Goal: Information Seeking & Learning: Learn about a topic

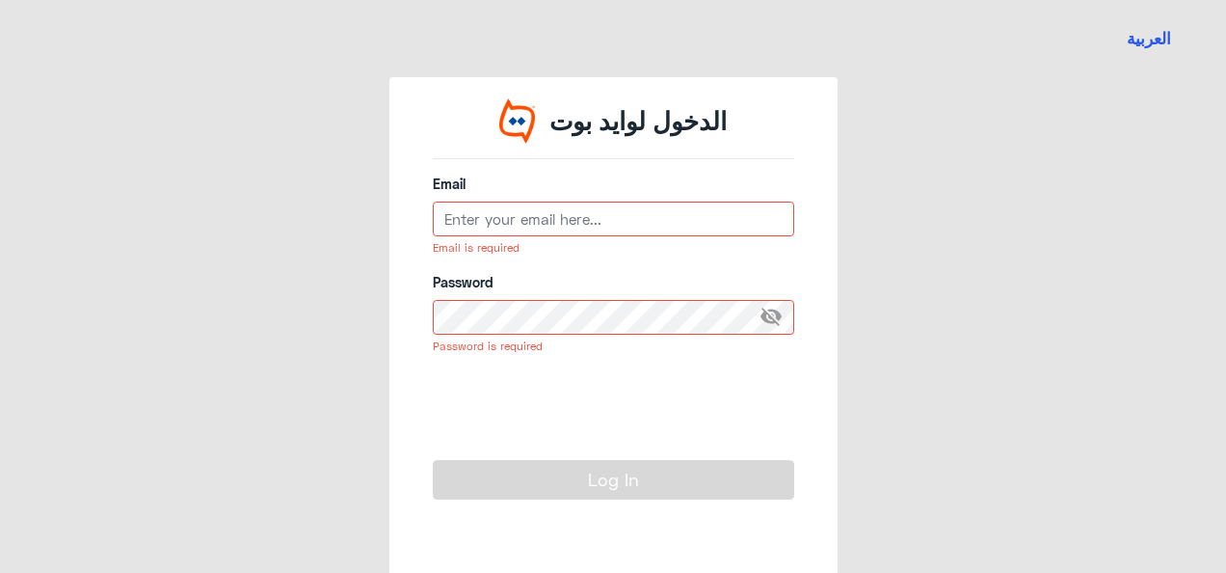
type input "Amir.Gaafar@ca-egypt.com"
click at [559, 220] on input "Amir.Gaafar@ca-egypt.com" at bounding box center [614, 219] width 362 height 35
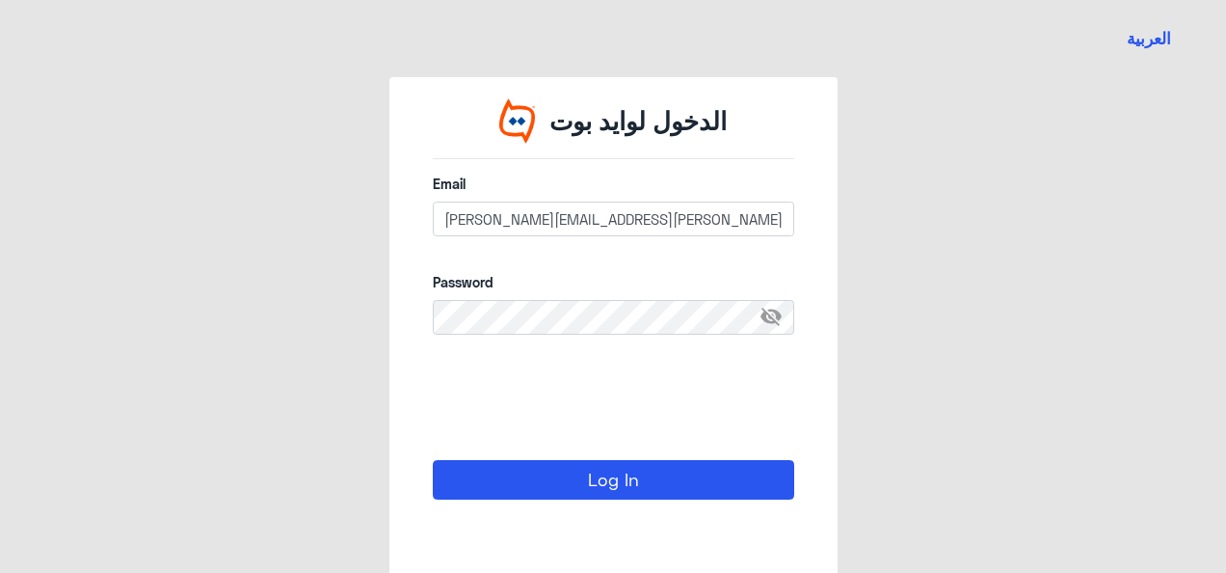
click at [768, 322] on span "visibility_off" at bounding box center [777, 317] width 35 height 35
click at [765, 319] on span "visibility" at bounding box center [777, 317] width 35 height 35
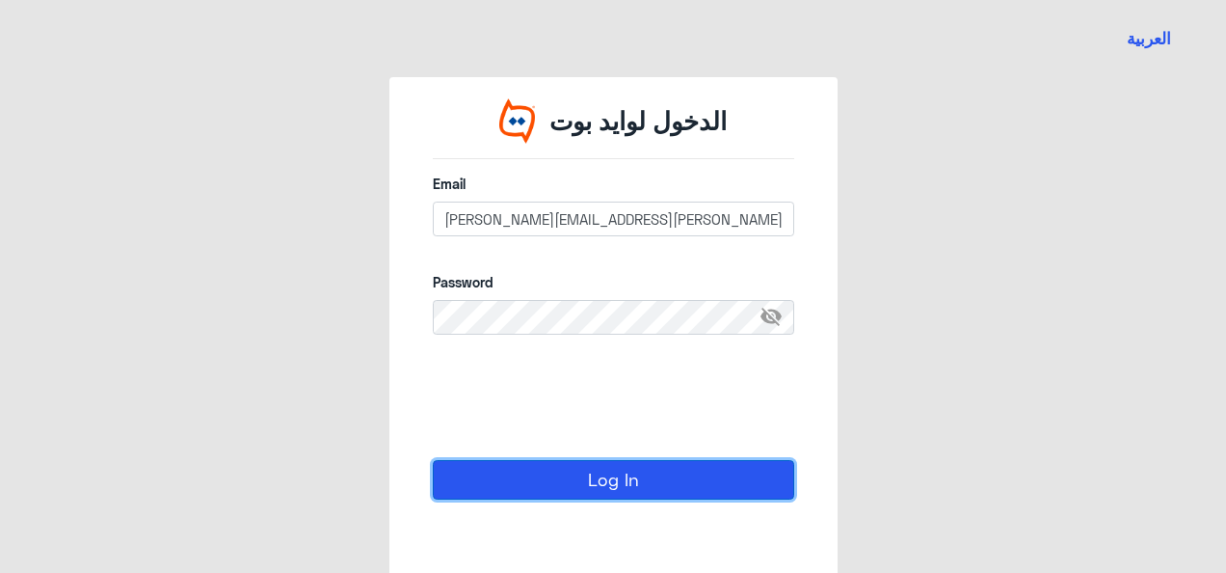
click at [584, 479] on button "Log In" at bounding box center [614, 479] width 362 height 39
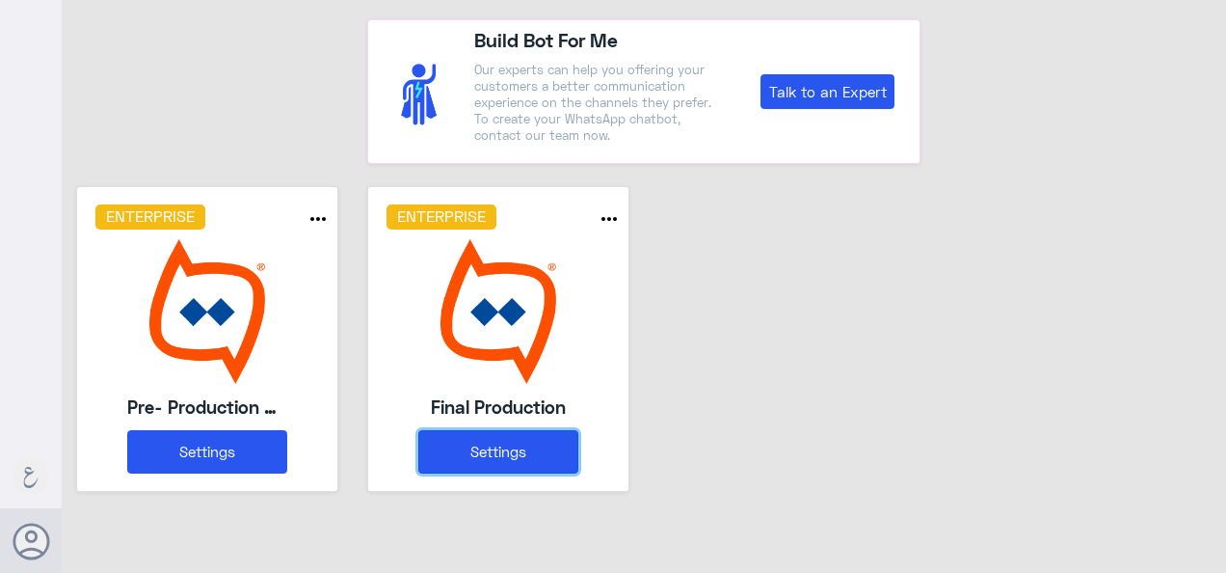
click at [512, 455] on button "Settings" at bounding box center [498, 451] width 161 height 43
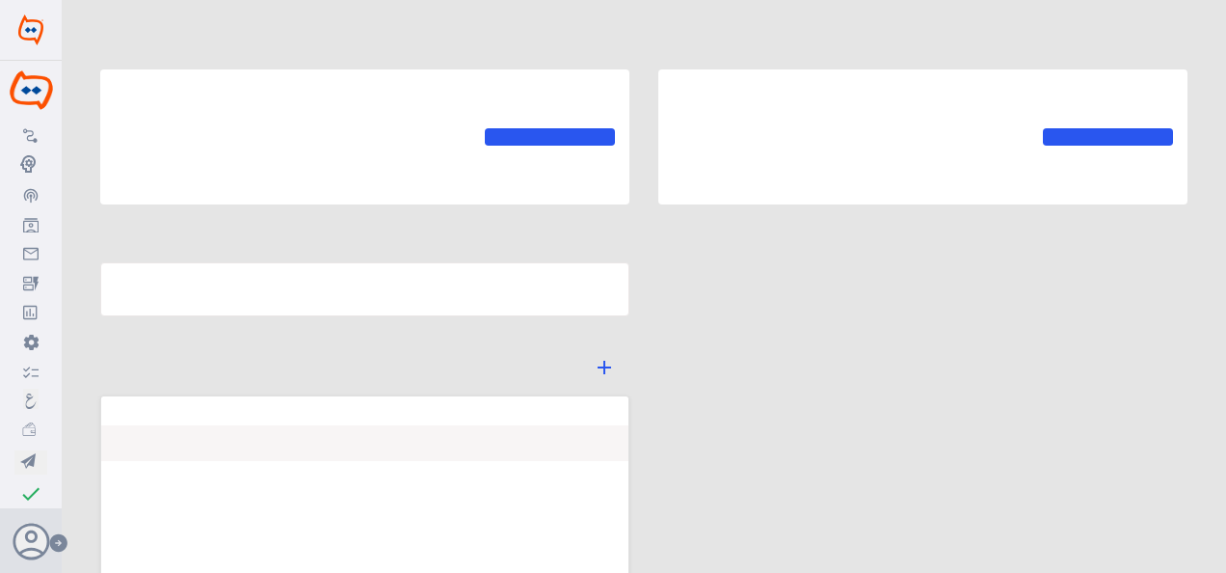
type input "Final Production"
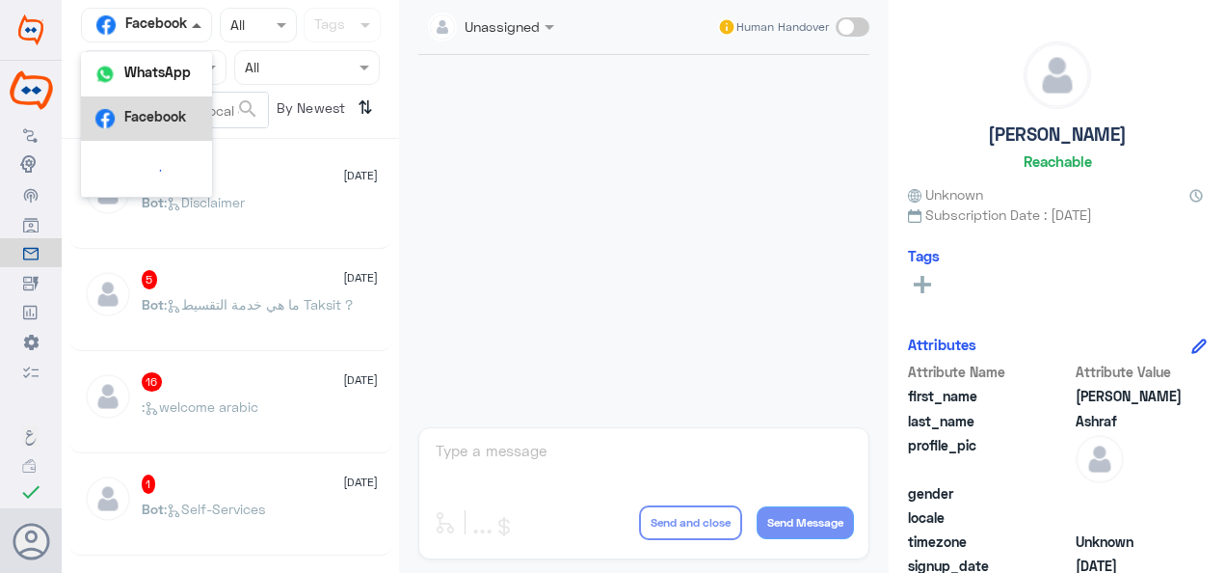
click at [198, 27] on span at bounding box center [197, 25] width 10 height 5
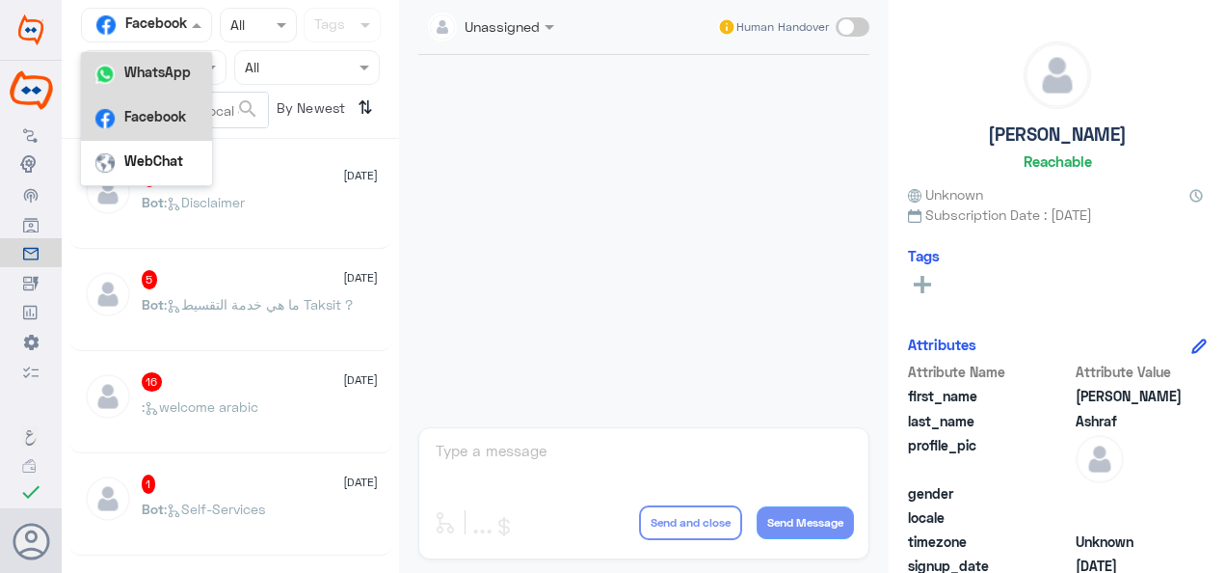
click at [178, 66] on b "WhatsApp" at bounding box center [157, 72] width 67 height 16
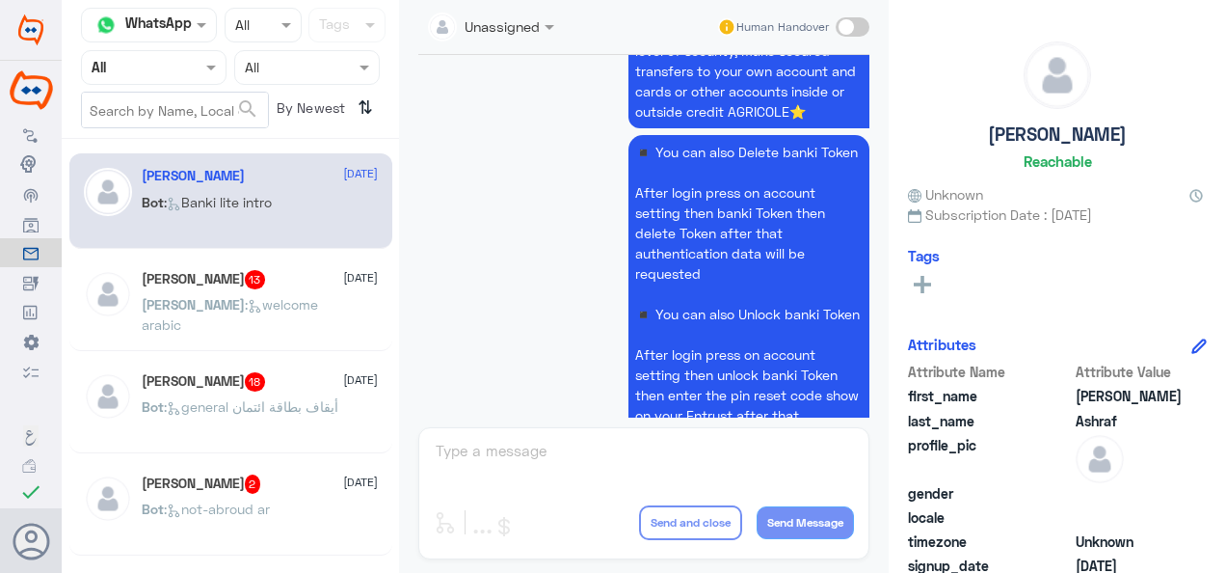
scroll to position [2032, 0]
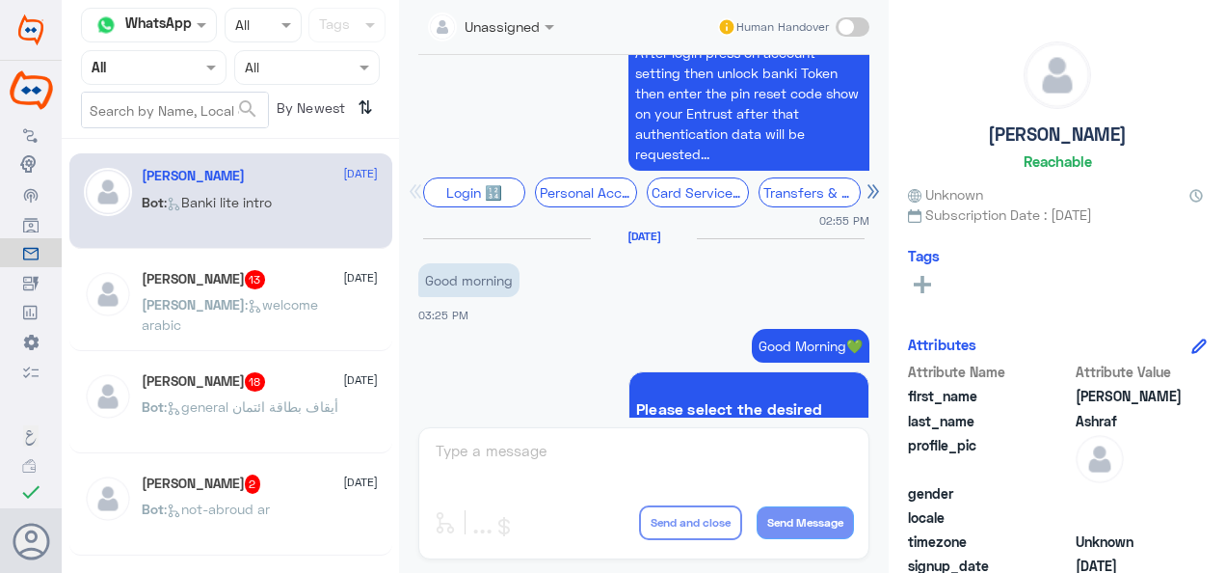
scroll to position [2328, 0]
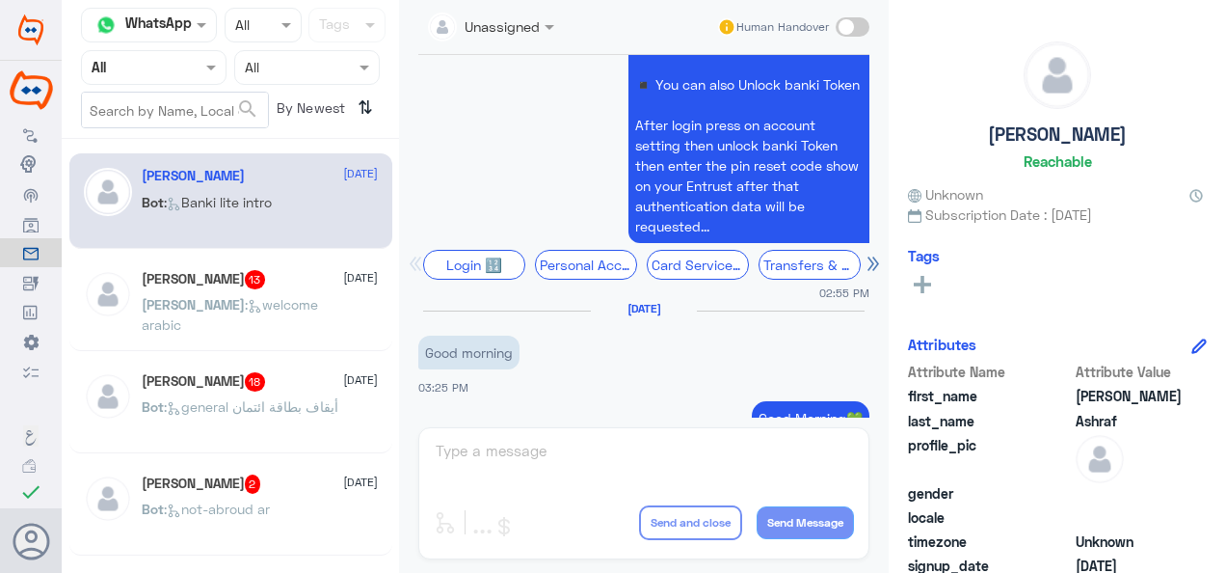
drag, startPoint x: 629, startPoint y: 108, endPoint x: 825, endPoint y: 214, distance: 223.5
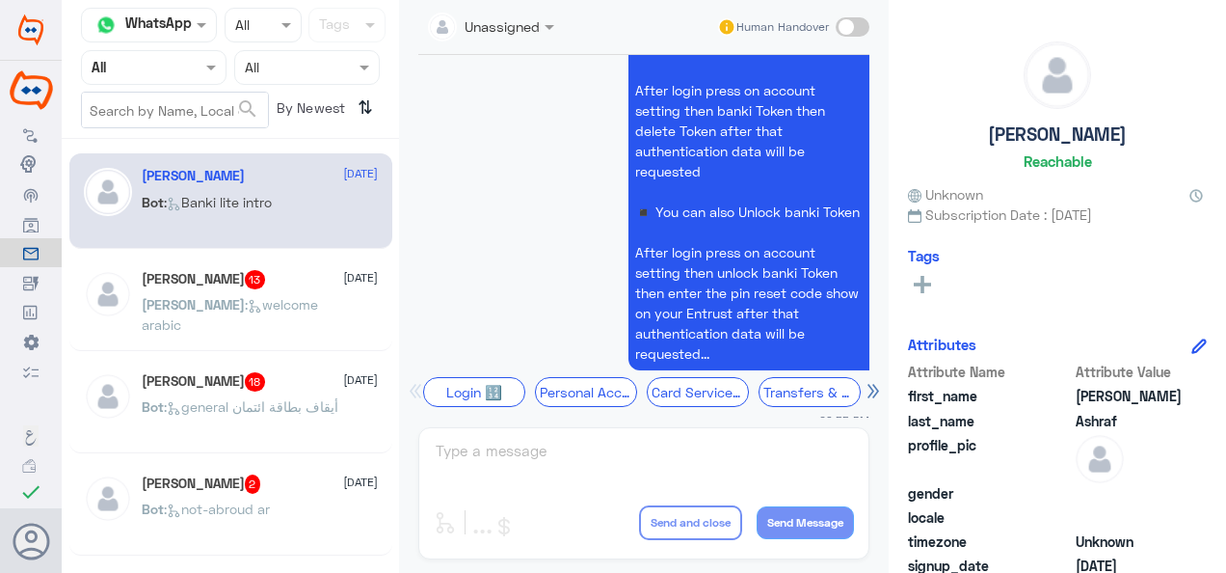
scroll to position [2231, 0]
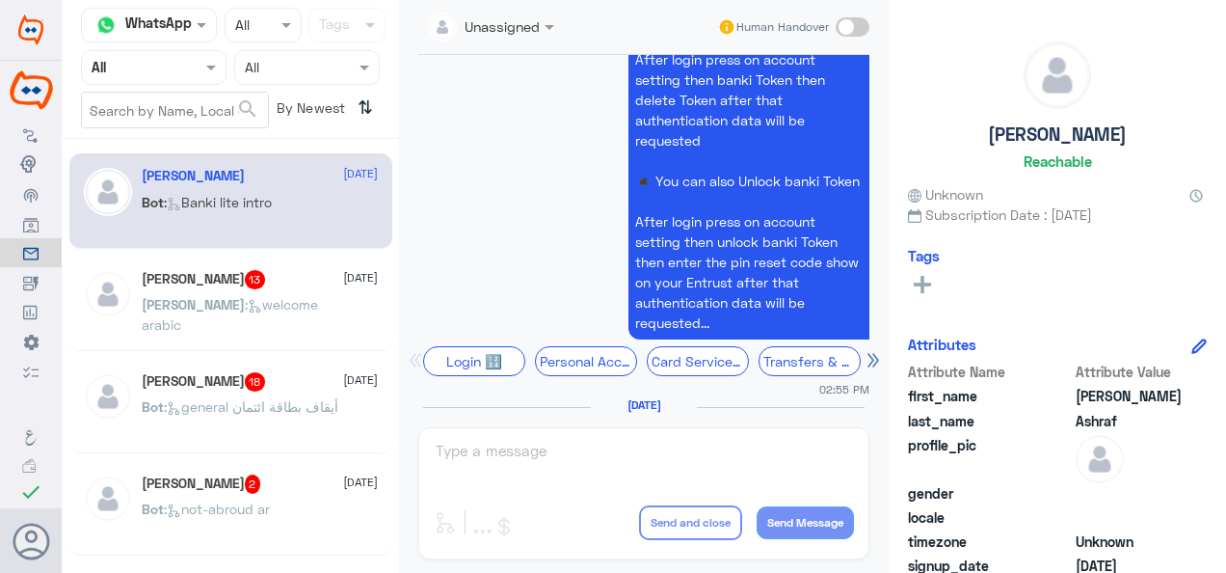
copy p "Welcome to *banki Mobile !*📱 Now, with banki Mobile, the new banking applicatio…"
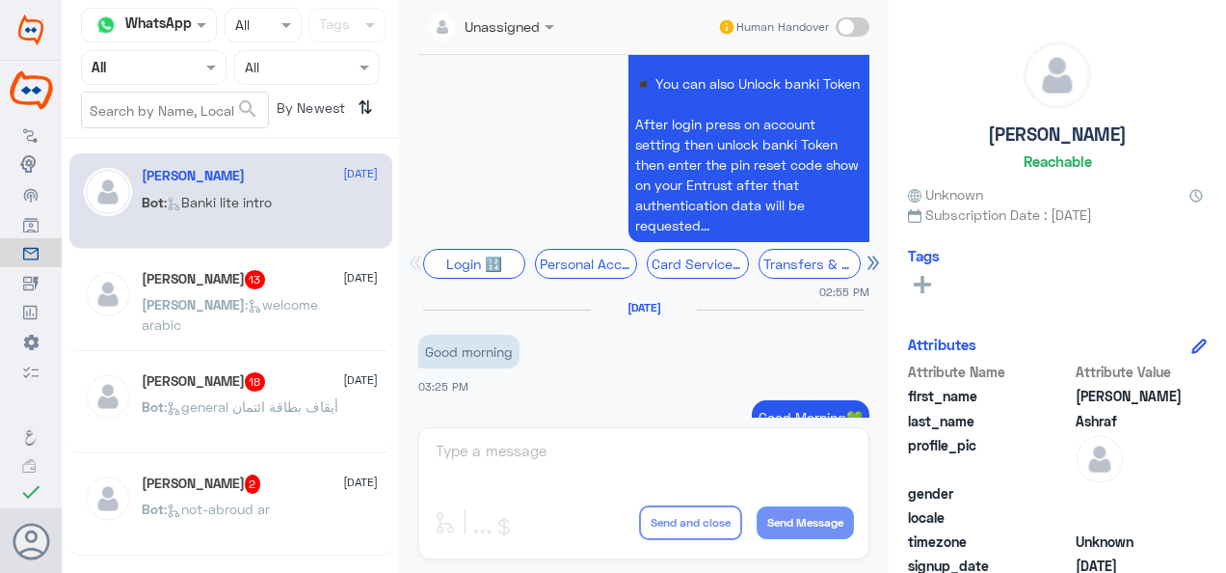
scroll to position [2328, 0]
click at [652, 243] on p "◾ You can also Delete banki Token After login press on account setting then ban…" at bounding box center [749, 74] width 241 height 337
click at [634, 243] on p "◾ You can also Delete banki Token After login press on account setting then ban…" at bounding box center [749, 74] width 241 height 337
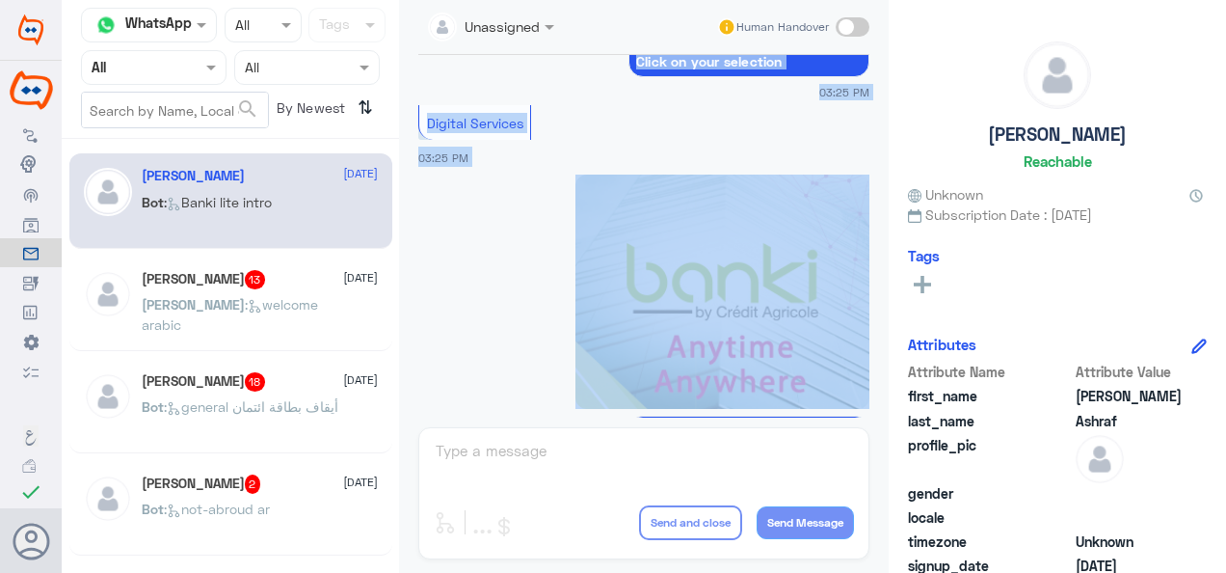
scroll to position [3158, 0]
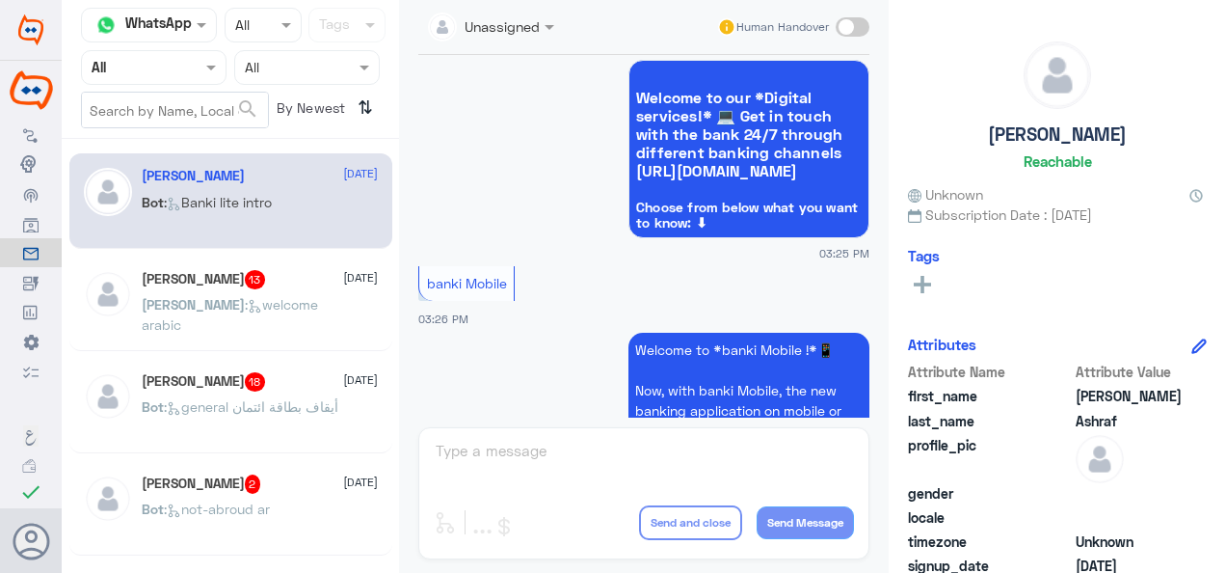
drag, startPoint x: 641, startPoint y: 257, endPoint x: 841, endPoint y: 250, distance: 199.7
click at [841, 250] on div "8 Oct 2025 back 05:58 PM Welcome! Open your account with us now! 🌞 cause if you…" at bounding box center [644, 236] width 471 height 363
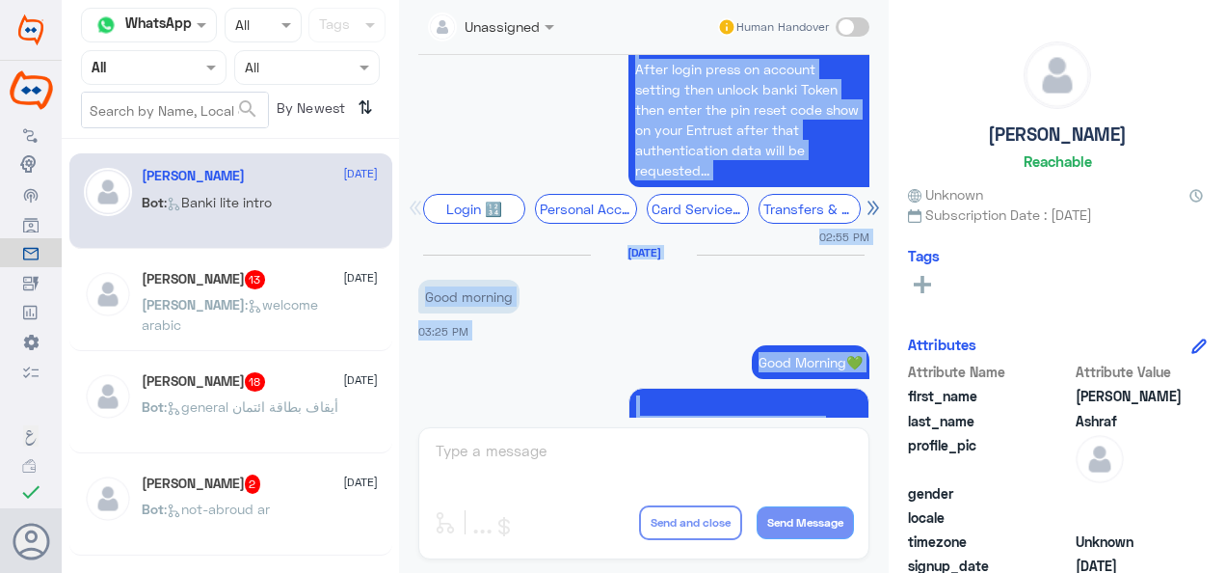
scroll to position [2290, 0]
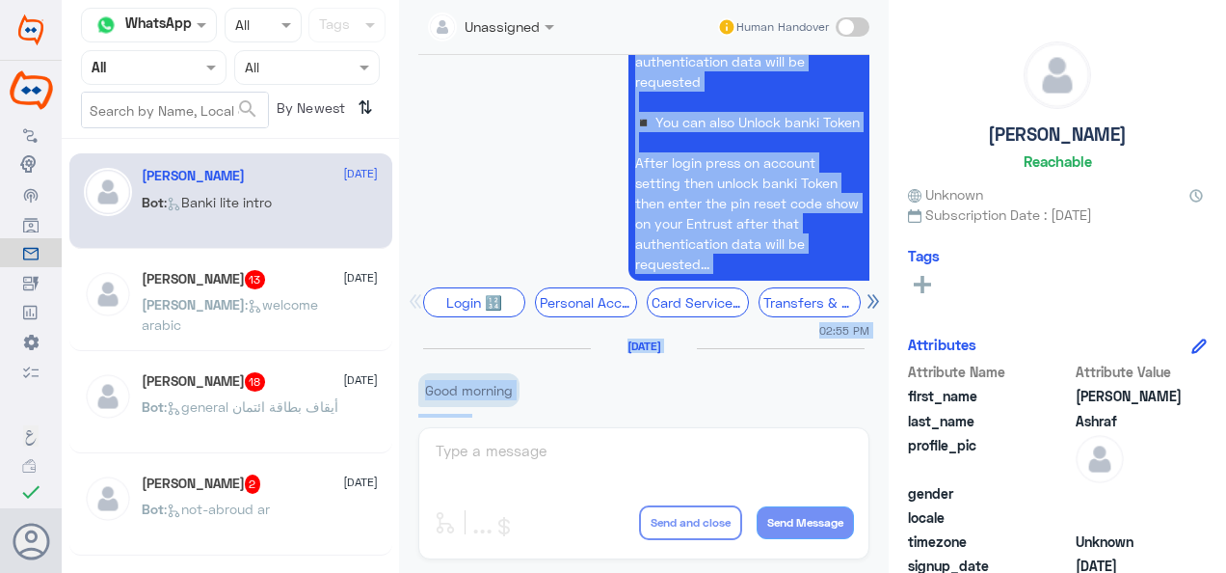
click at [771, 281] on p "◾ You can also Delete banki Token After login press on account setting then ban…" at bounding box center [749, 111] width 241 height 337
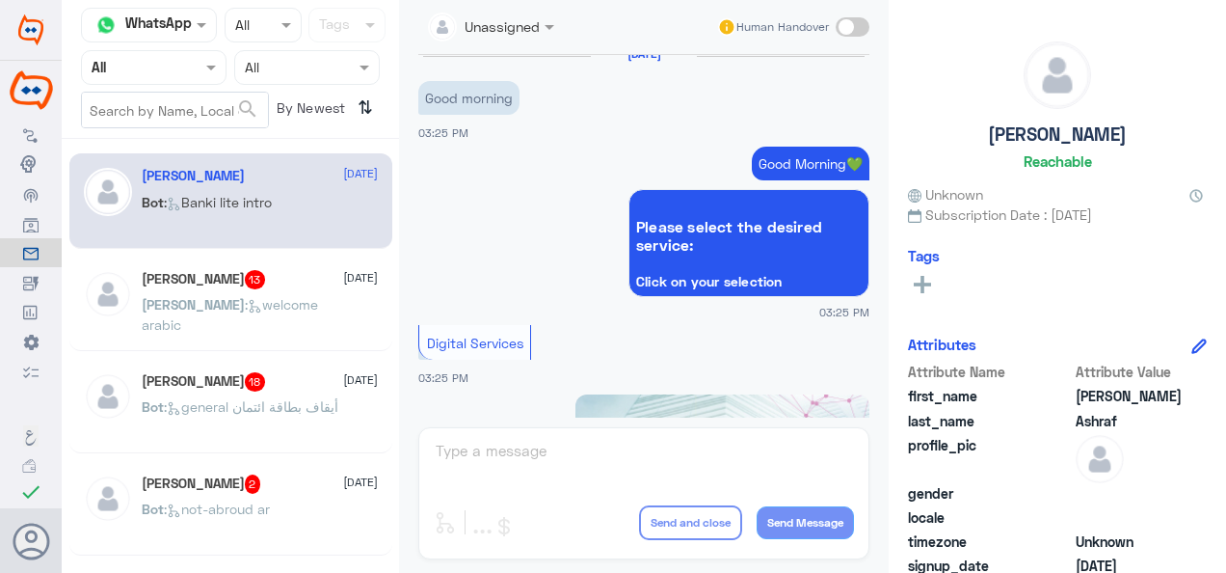
scroll to position [2592, 0]
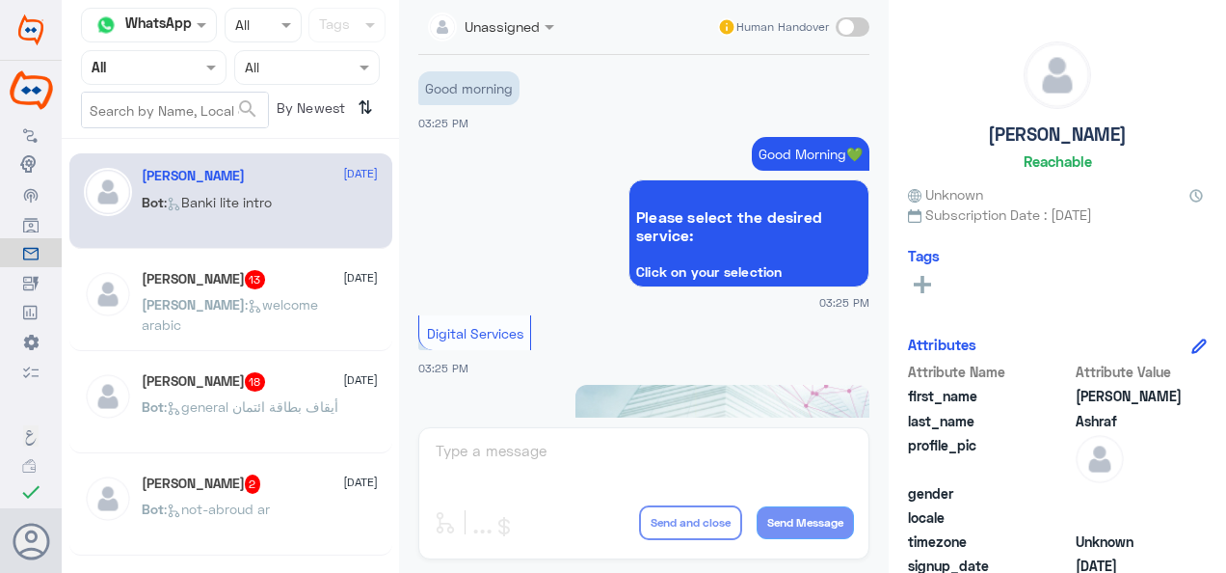
drag, startPoint x: 647, startPoint y: 292, endPoint x: 774, endPoint y: 343, distance: 137.2
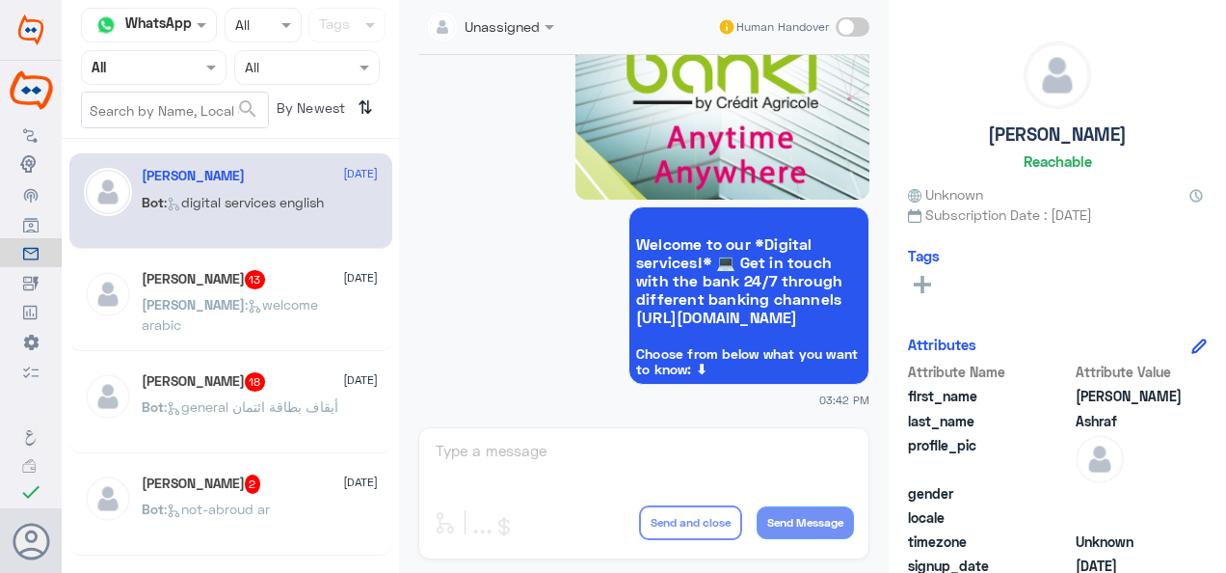
scroll to position [7949, 0]
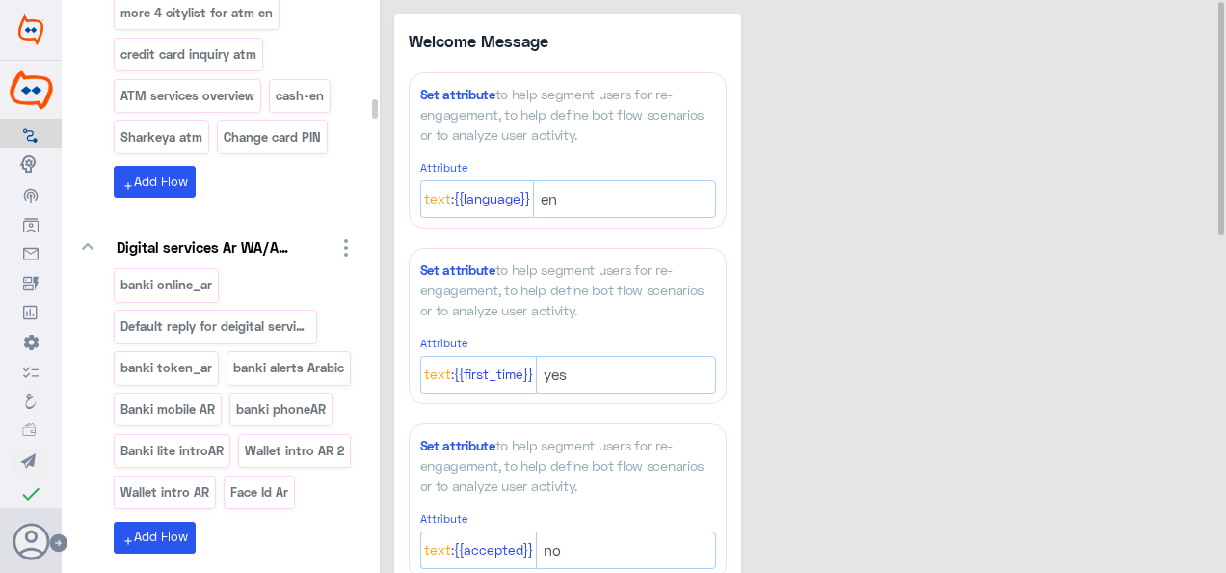
scroll to position [15701, 0]
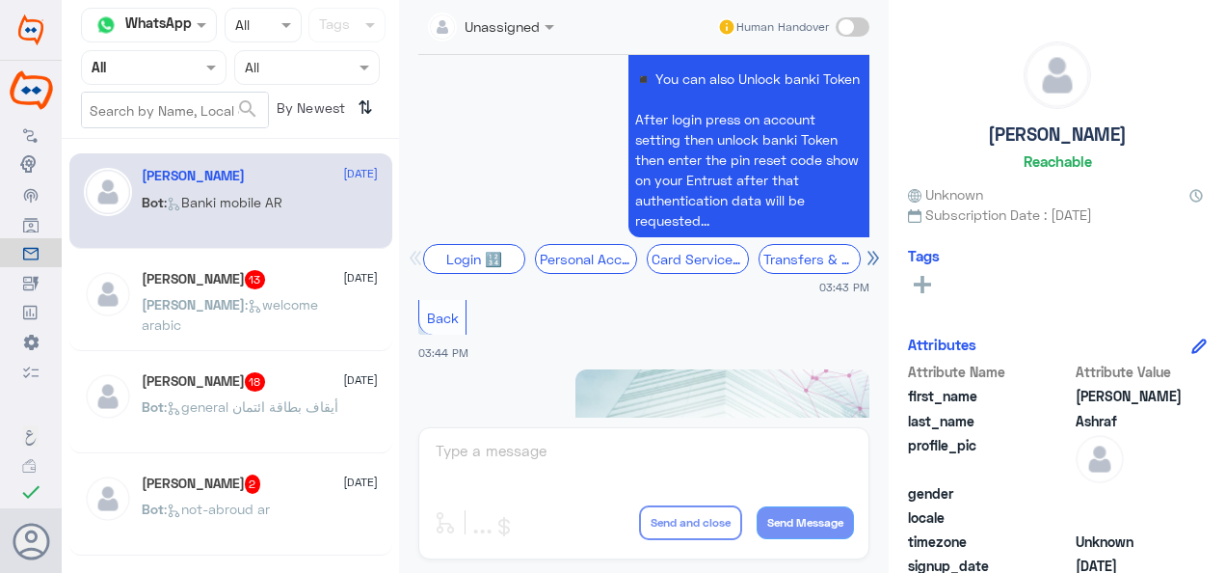
scroll to position [5498, 0]
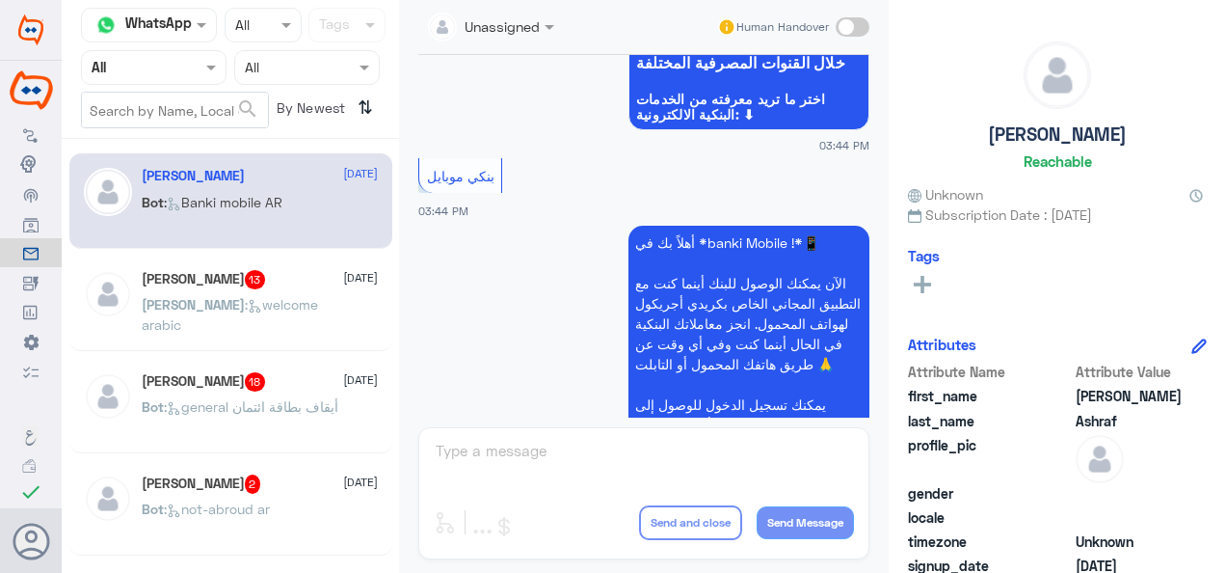
scroll to position [1334, 0]
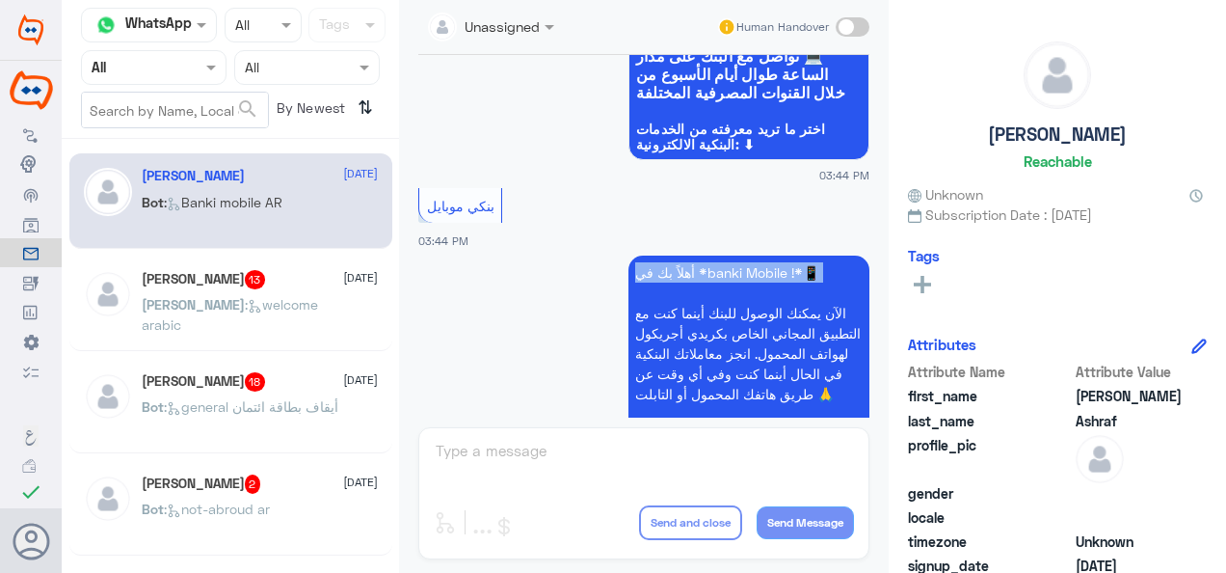
drag, startPoint x: 631, startPoint y: 295, endPoint x: 812, endPoint y: 314, distance: 182.3
click at [821, 314] on p "أهلاً بك في *banki Mobile !*📱 الآن يمكنك الوصول للبنك أينما كنت مع التطبيق المج…" at bounding box center [749, 424] width 241 height 337
click at [635, 300] on p "أهلاً بك في *banki Mobile !*📱 الآن يمكنك الوصول للبنك أينما كنت مع التطبيق المج…" at bounding box center [749, 424] width 241 height 337
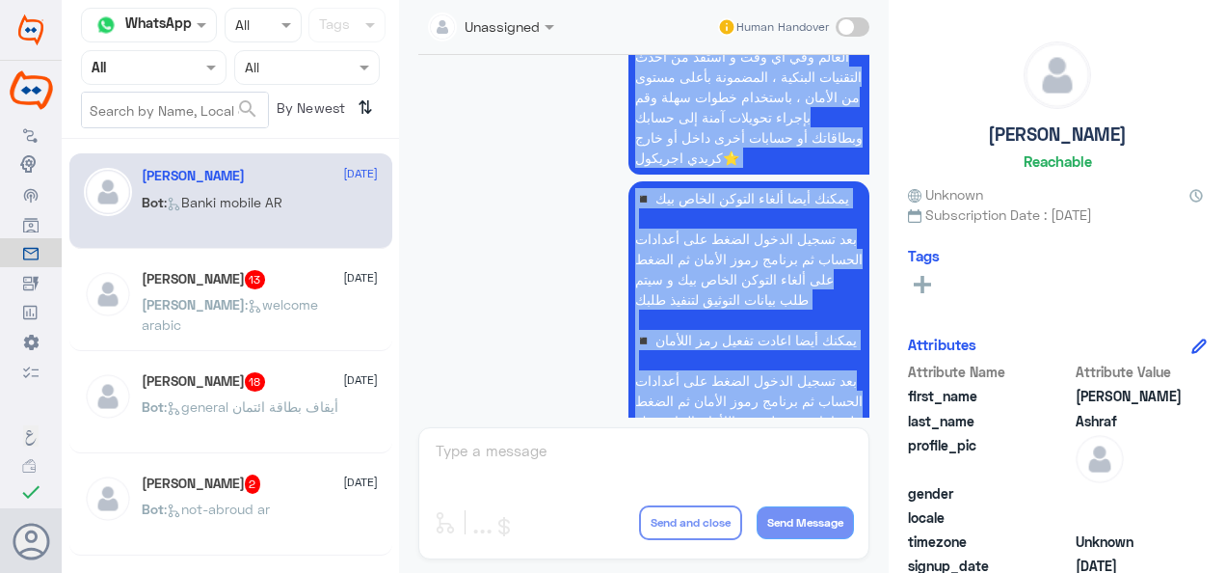
scroll to position [1913, 0]
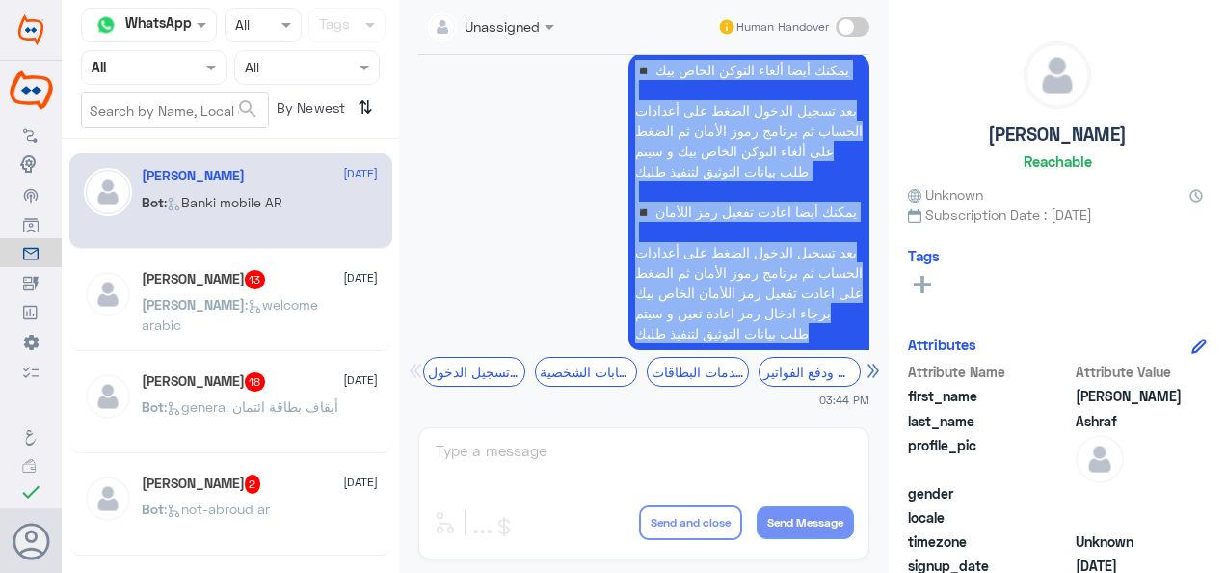
drag, startPoint x: 650, startPoint y: 303, endPoint x: 839, endPoint y: 337, distance: 192.0
click at [839, 337] on div "أهلاً بك في *banki Mobile !*📱 الآن يمكنك الوصول للبنك أينما كنت مع التطبيق المج…" at bounding box center [643, 56] width 451 height 704
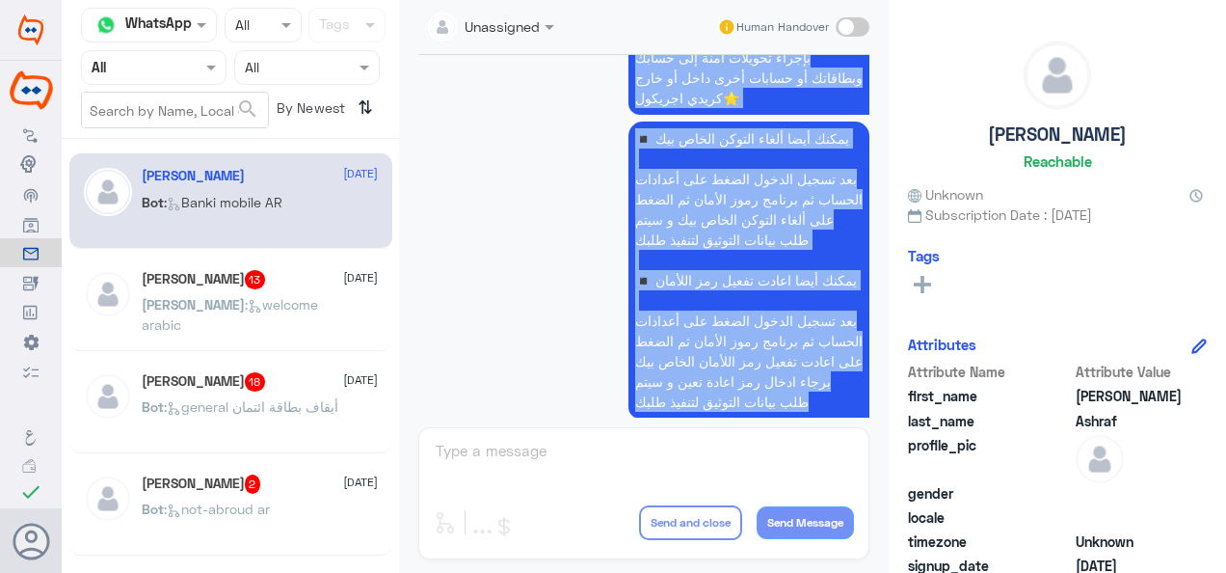
scroll to position [1624, 0]
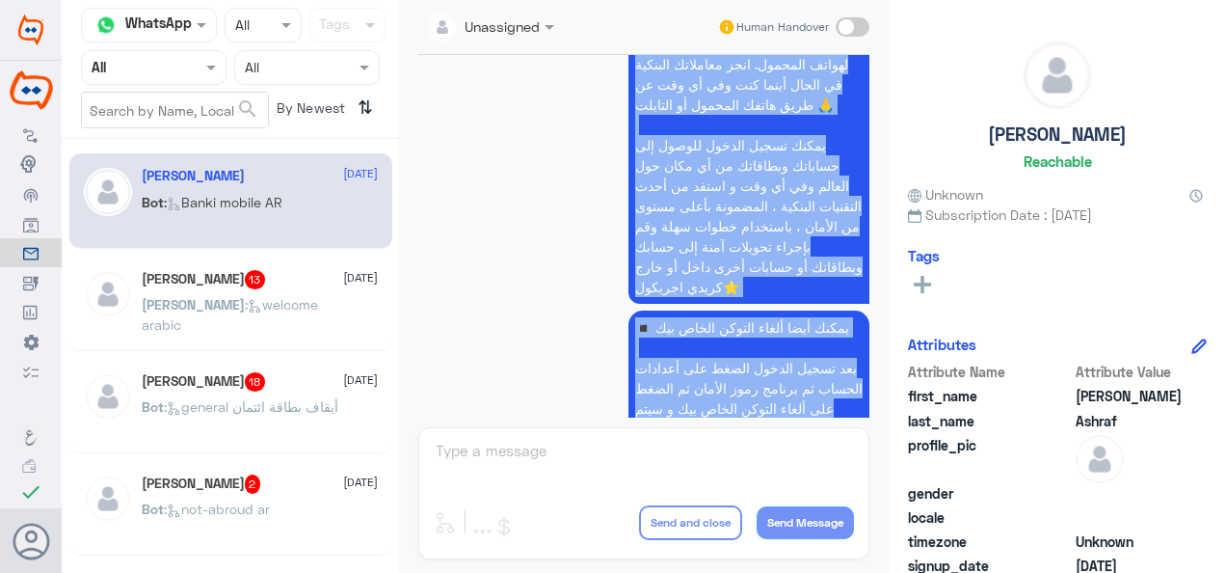
copy div "أهلاً بك في *banki Mobile !*📱 الآن يمكنك الوصول للبنك أينما كنت مع التطبيق المج…"
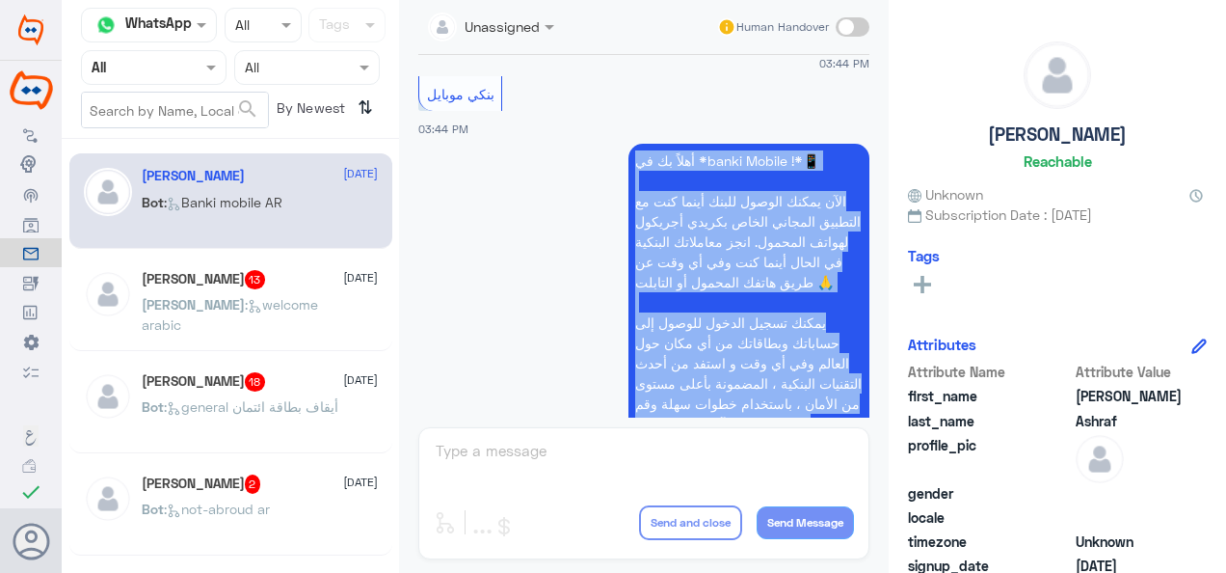
scroll to position [1431, 0]
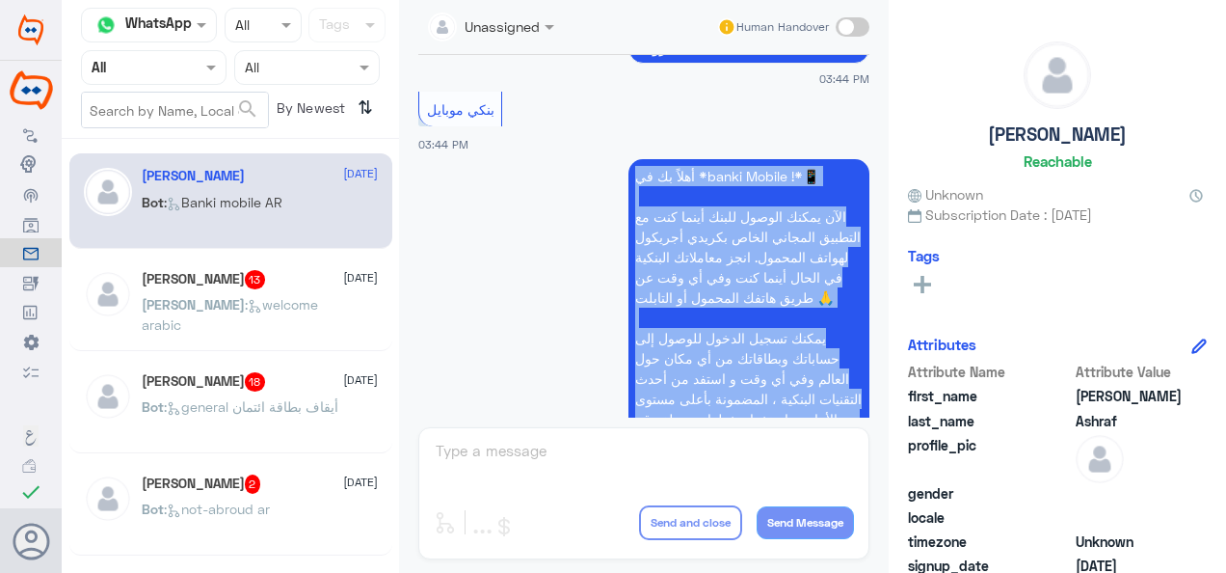
click at [760, 270] on p "أهلاً بك في *banki Mobile !*📱 الآن يمكنك الوصول للبنك أينما كنت مع التطبيق المج…" at bounding box center [749, 327] width 241 height 337
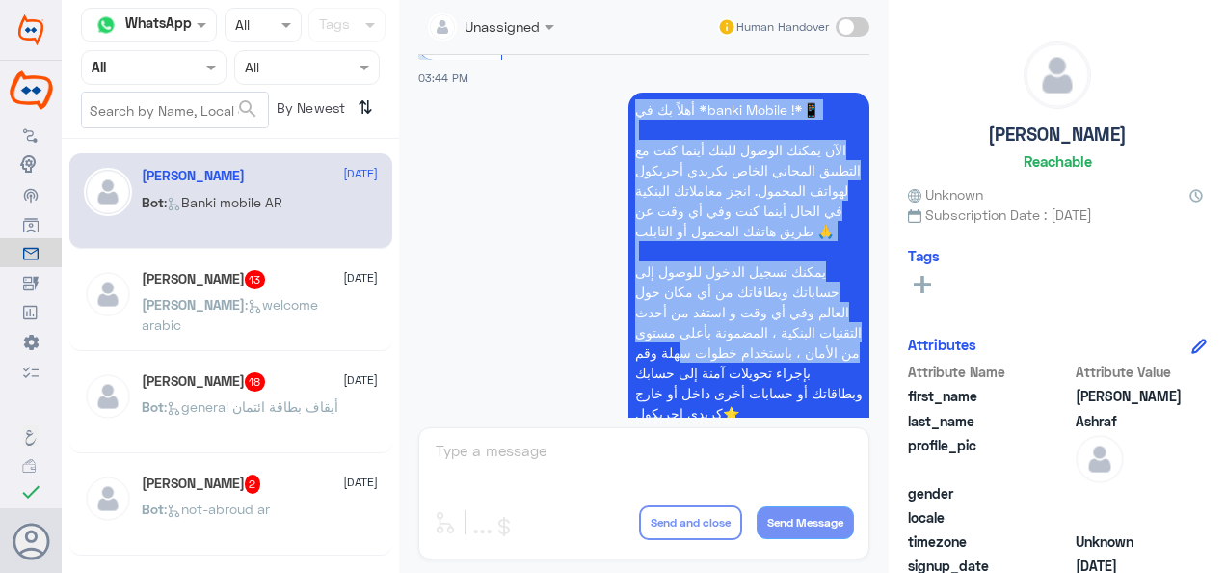
scroll to position [1587, 0]
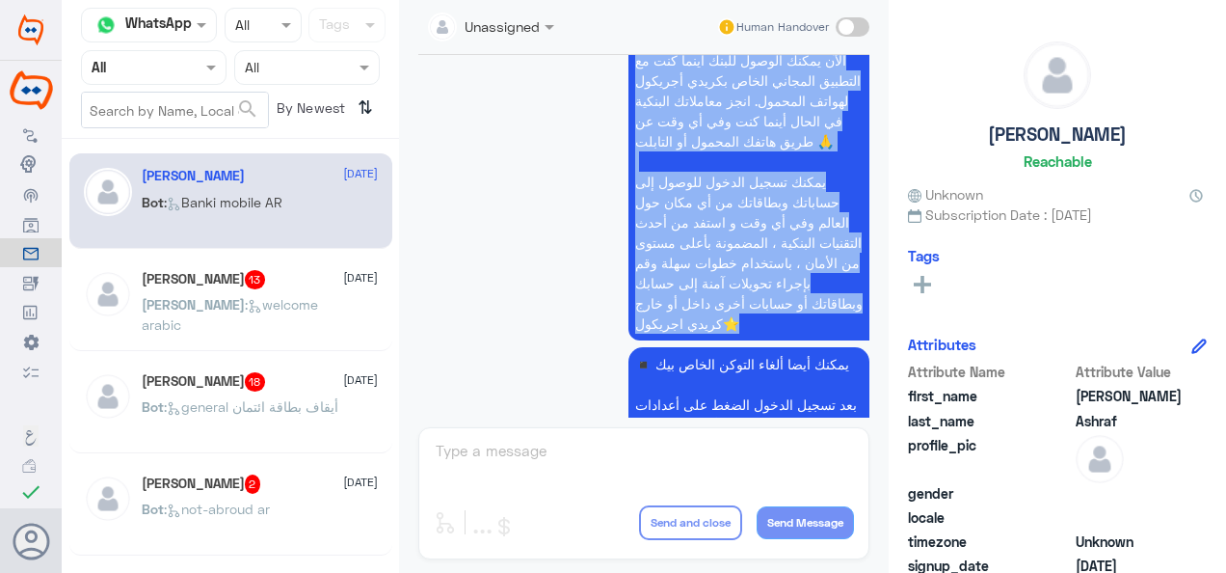
drag, startPoint x: 629, startPoint y: 204, endPoint x: 808, endPoint y: 354, distance: 233.4
click at [808, 340] on p "أهلاً بك في *banki Mobile !*📱 الآن يمكنك الوصول للبنك أينما كنت مع التطبيق المج…" at bounding box center [749, 171] width 241 height 337
copy p "أهلاً بك في *banki Mobile !*📱 الآن يمكنك الوصول للبنك أينما كنت مع التطبيق المج…"
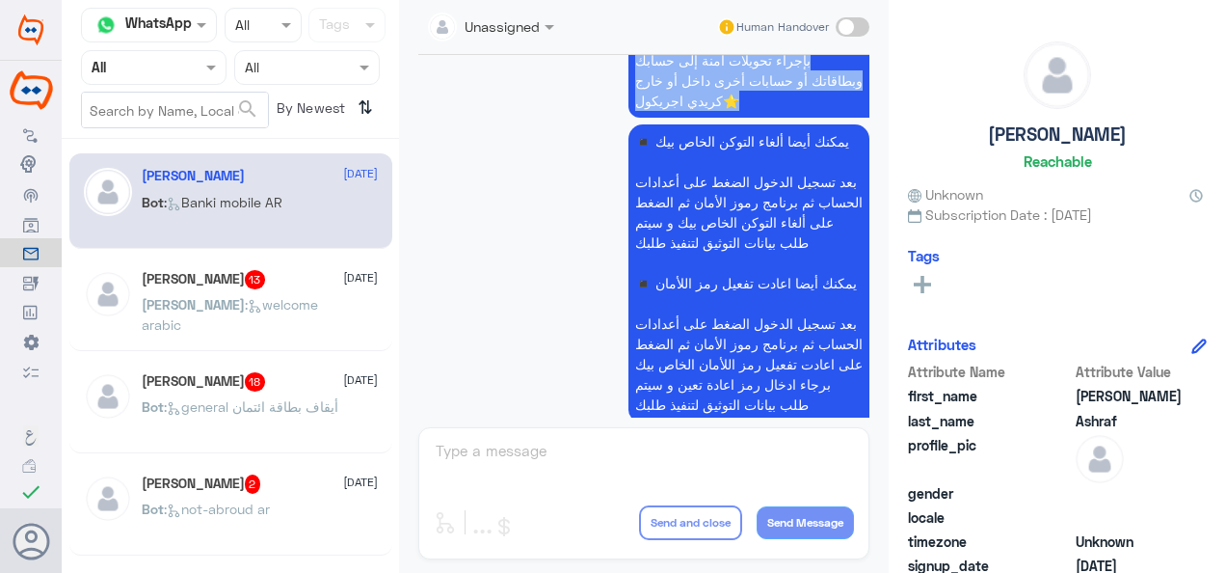
scroll to position [1780, 0]
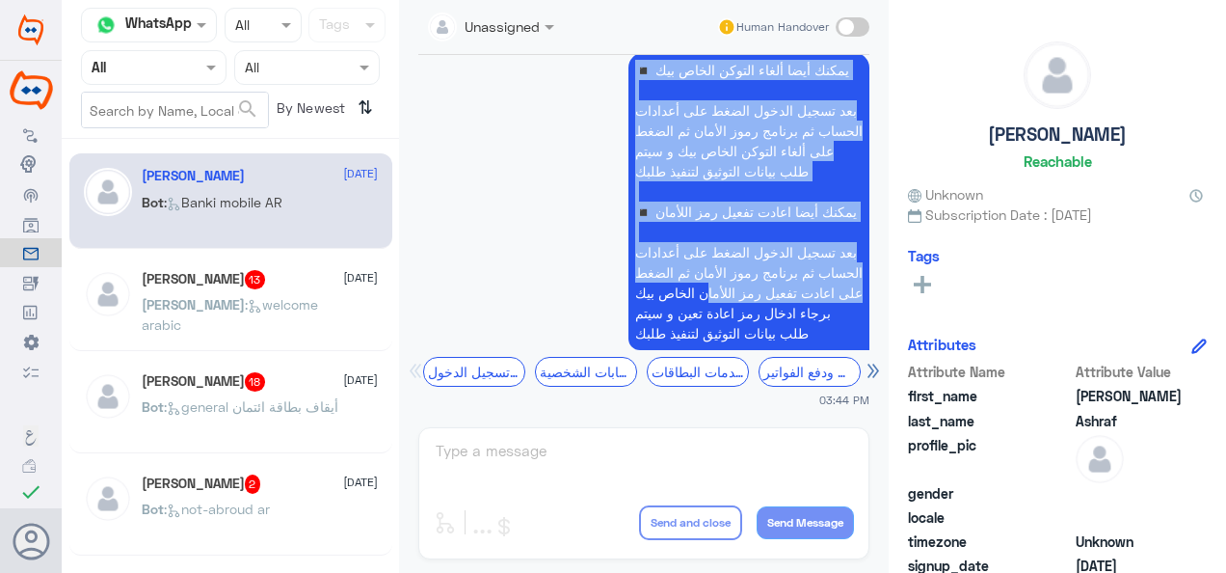
drag, startPoint x: 850, startPoint y: 206, endPoint x: 696, endPoint y: 293, distance: 177.0
click at [696, 293] on p "◾ يمكنك أيضا ألغاء التوكن الخاص بيك بعد تسجيل الدخول الضغط على أعدادات الحساب ث…" at bounding box center [749, 201] width 241 height 297
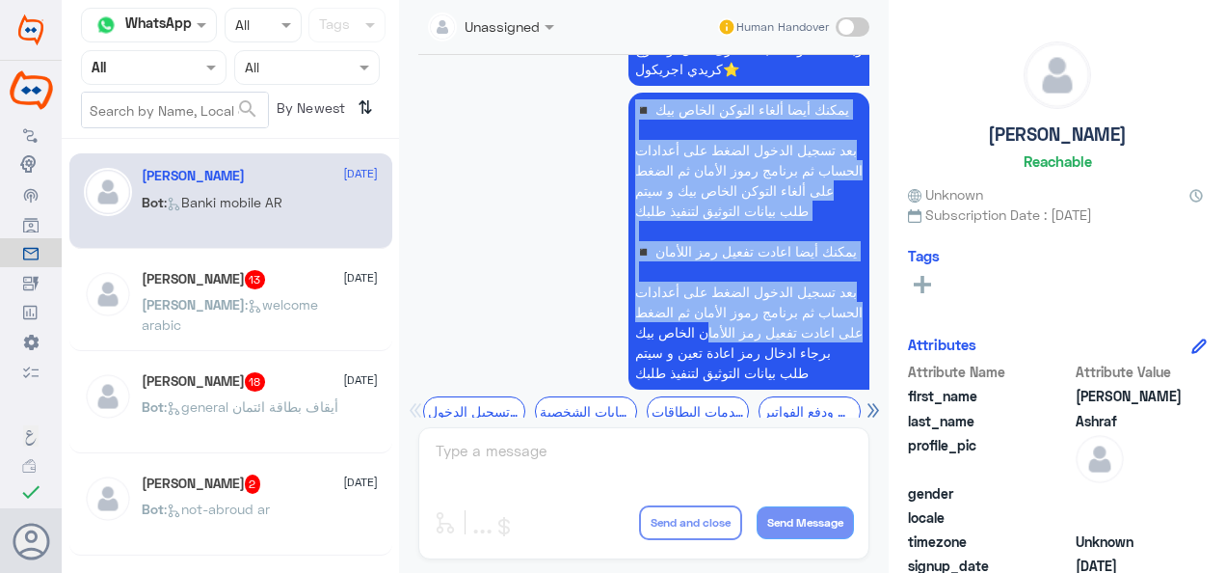
scroll to position [1817, 0]
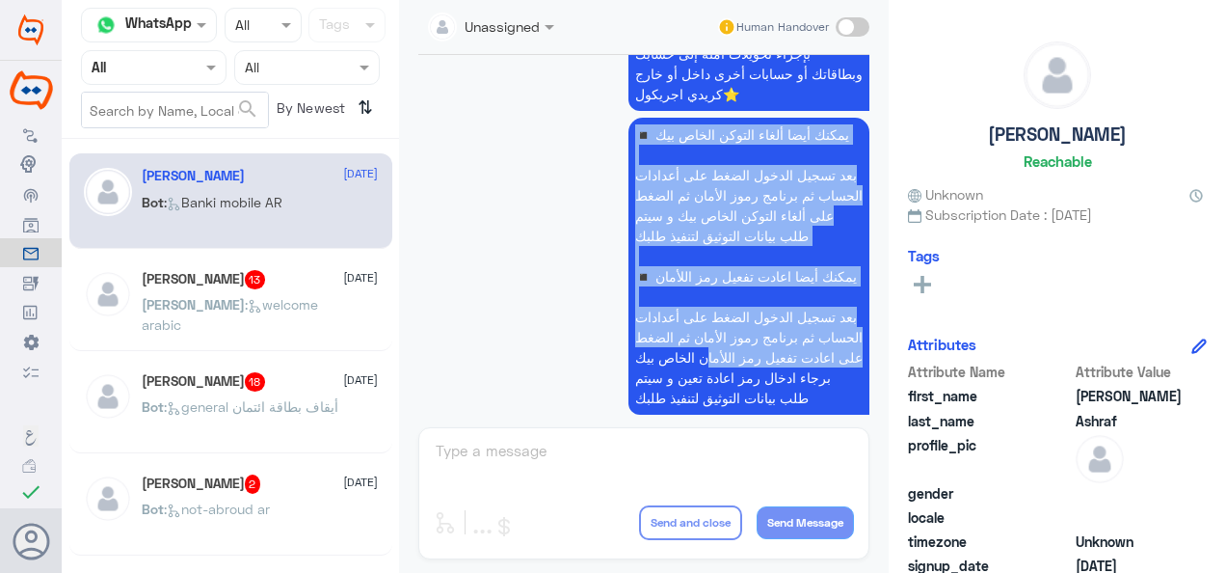
click at [832, 180] on p "◾ يمكنك أيضا ألغاء التوكن الخاص بيك بعد تسجيل الدخول الضغط على أعدادات الحساب ث…" at bounding box center [749, 266] width 241 height 297
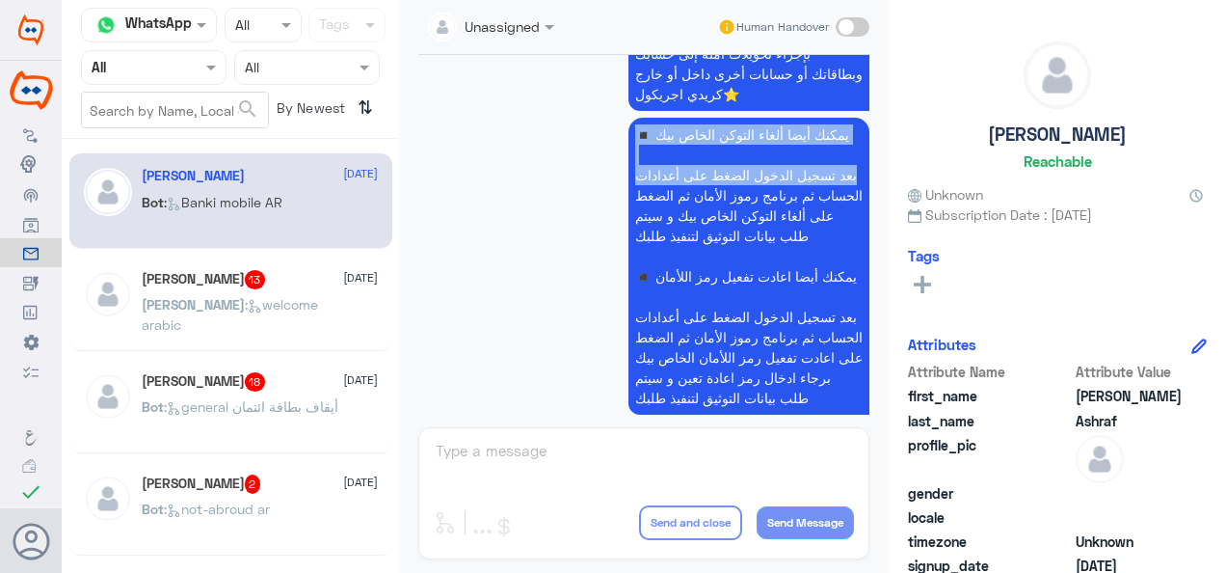
drag, startPoint x: 850, startPoint y: 160, endPoint x: 615, endPoint y: 218, distance: 242.3
click at [615, 218] on app-msgs-text "◾ يمكنك أيضا ألغاء التوكن الخاص بيك بعد تسجيل الدخول الضغط على أعدادات الحساب ث…" at bounding box center [643, 267] width 451 height 299
drag, startPoint x: 615, startPoint y: 218, endPoint x: 829, endPoint y: 197, distance: 215.1
click at [831, 197] on p "◾ يمكنك أيضا ألغاء التوكن الخاص بيك بعد تسجيل الدخول الضغط على أعدادات الحساب ث…" at bounding box center [749, 266] width 241 height 297
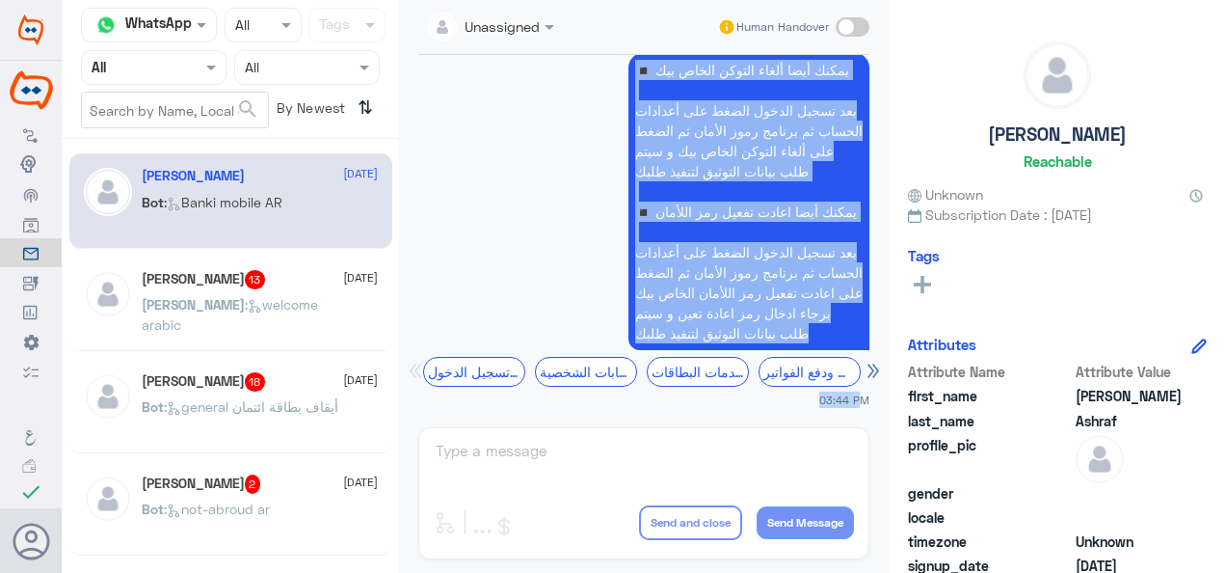
scroll to position [1913, 0]
drag, startPoint x: 632, startPoint y: 158, endPoint x: 830, endPoint y: 342, distance: 270.9
click at [830, 342] on p "◾ يمكنك أيضا ألغاء التوكن الخاص بيك بعد تسجيل الدخول الضغط على أعدادات الحساب ث…" at bounding box center [749, 201] width 241 height 297
copy p "◾ يمكنك أيضا ألغاء التوكن الخاص بيك بعد تسجيل الدخول الضغط على أعدادات الحساب ث…"
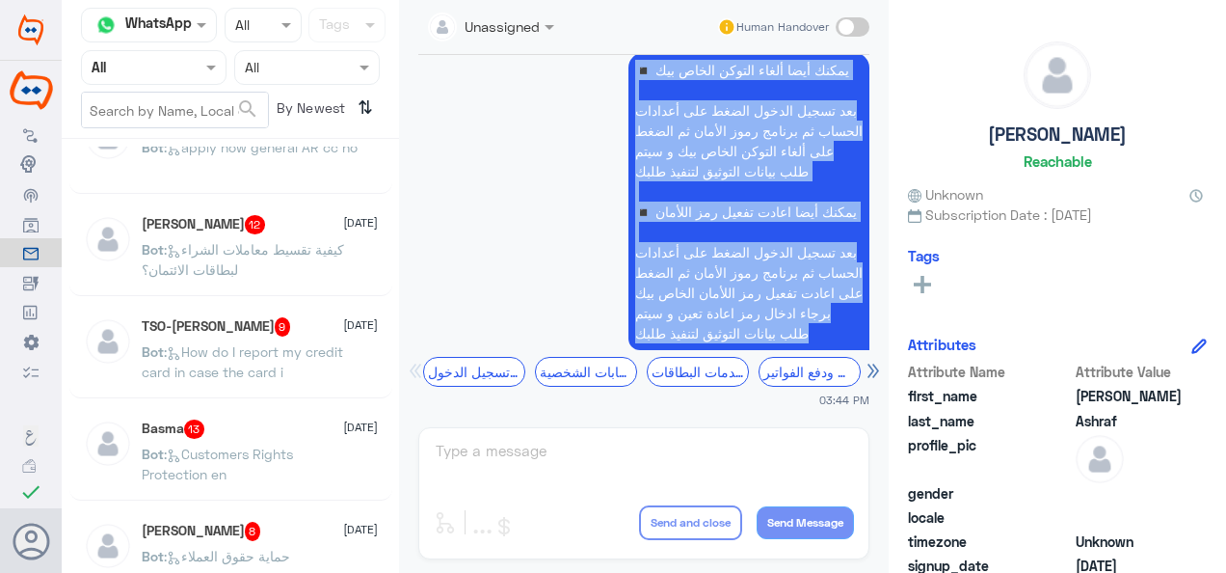
scroll to position [771, 0]
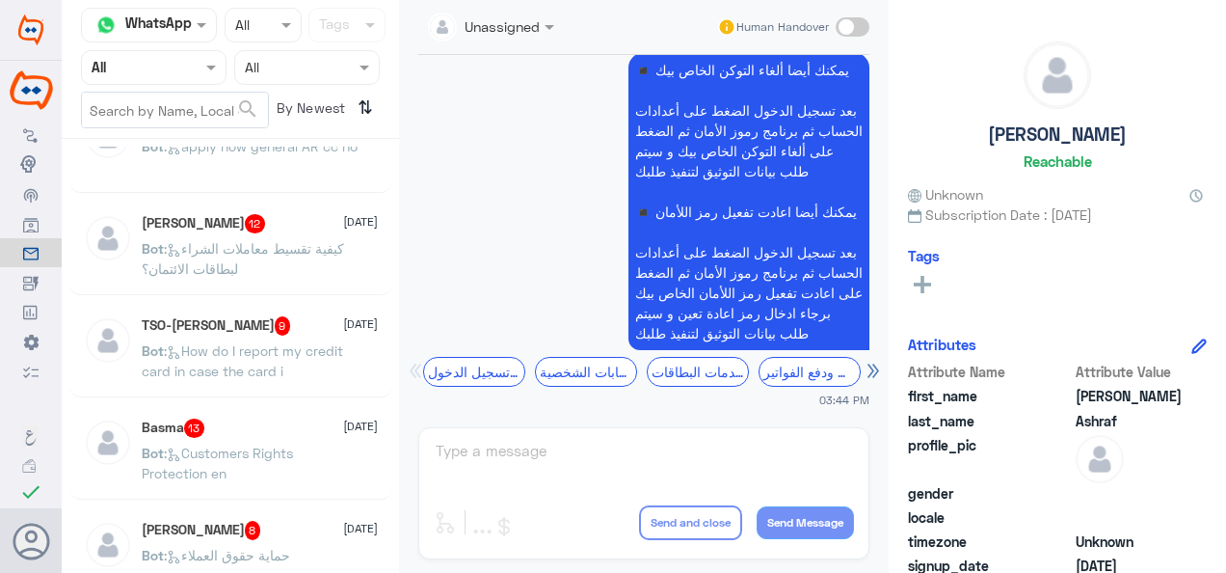
click at [310, 349] on span ": How do I report my credit card in case the card i" at bounding box center [243, 360] width 202 height 37
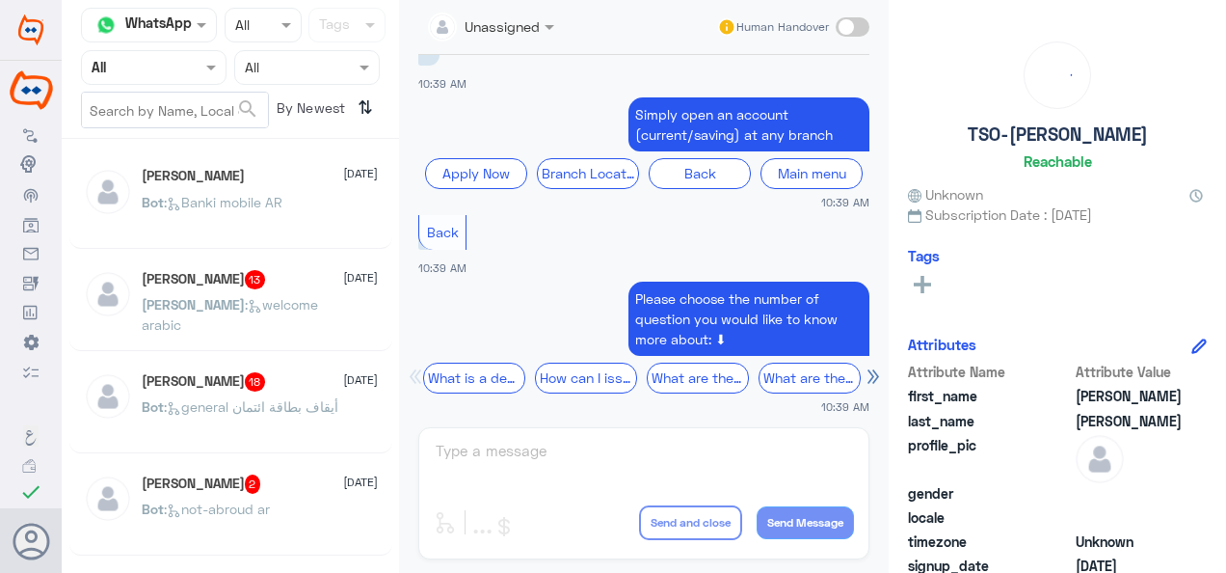
click at [228, 204] on span ": Banki mobile AR" at bounding box center [223, 202] width 119 height 16
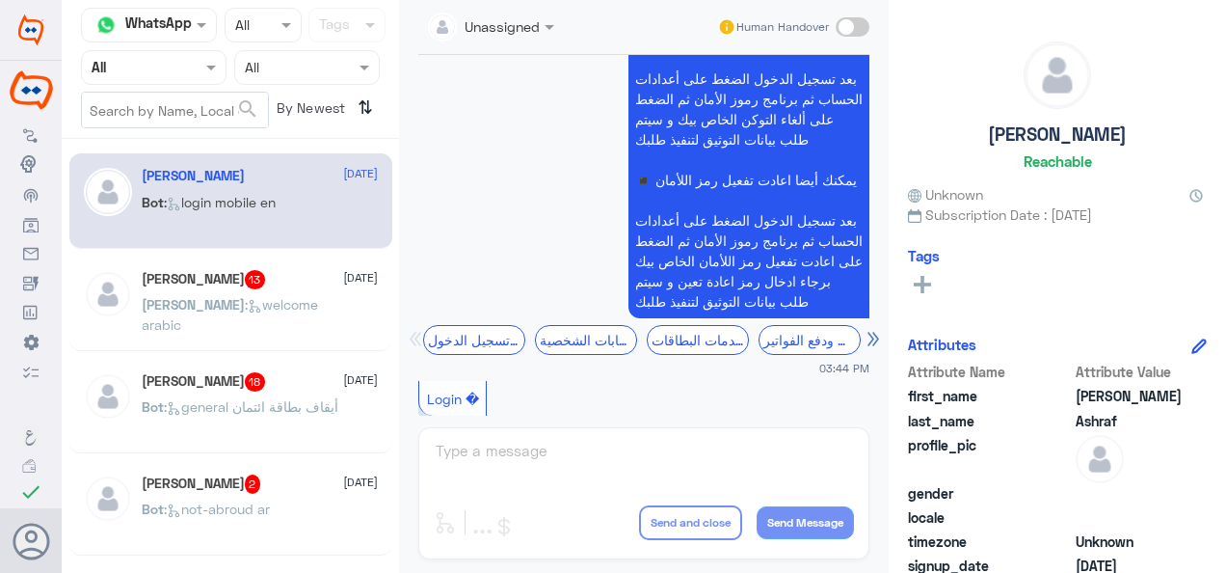
scroll to position [2218, 0]
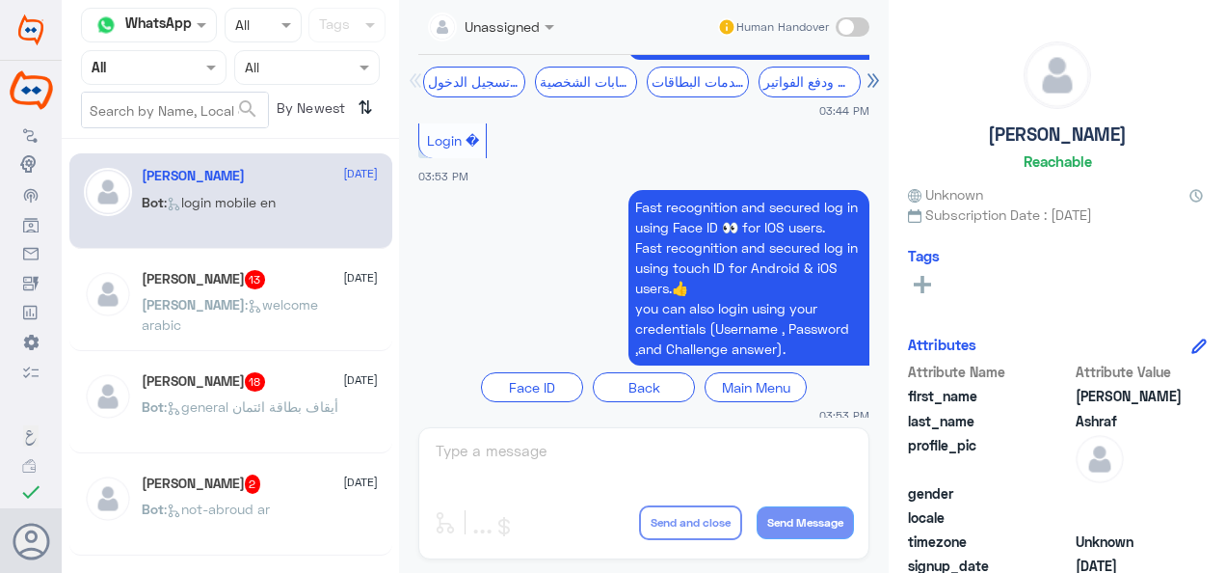
scroll to position [1684, 0]
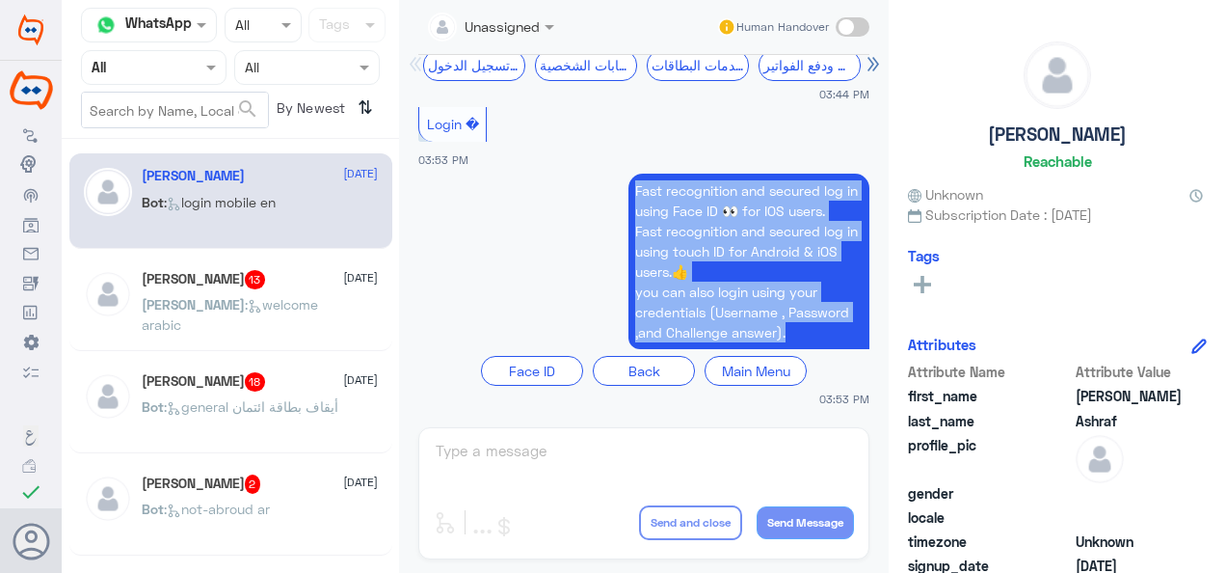
drag, startPoint x: 627, startPoint y: 188, endPoint x: 856, endPoint y: 334, distance: 271.8
click at [856, 334] on p "Fast recognition and secured log in using Face ID 👀 for IOS users. Fast recogni…" at bounding box center [749, 261] width 241 height 175
copy p "Fast recognition and secured log in using Face ID 👀 for IOS users. Fast recogni…"
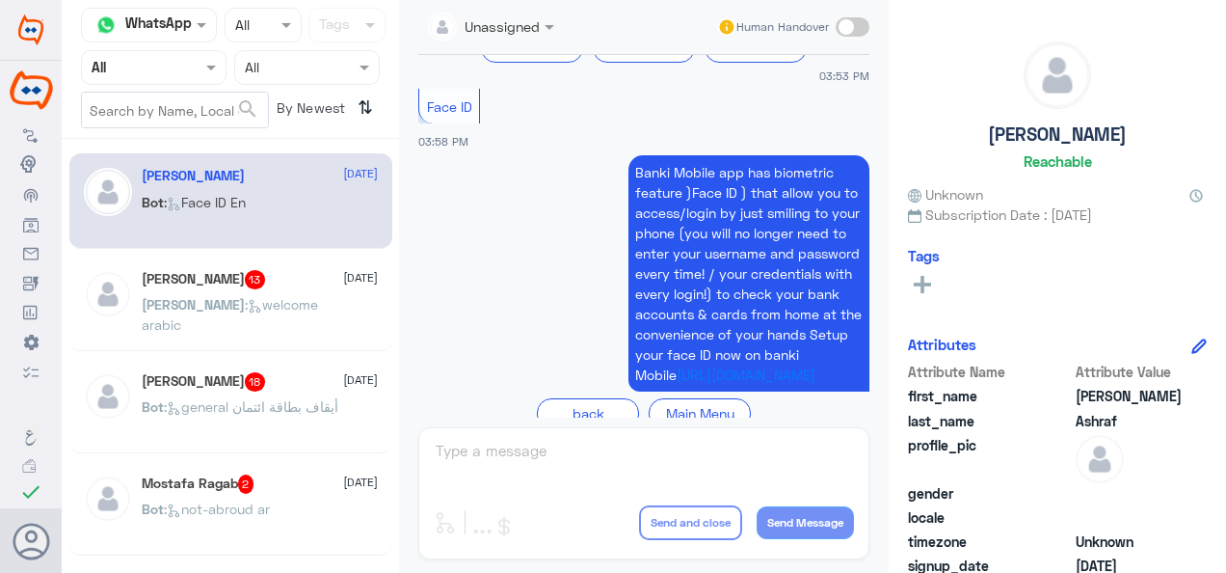
scroll to position [1673, 0]
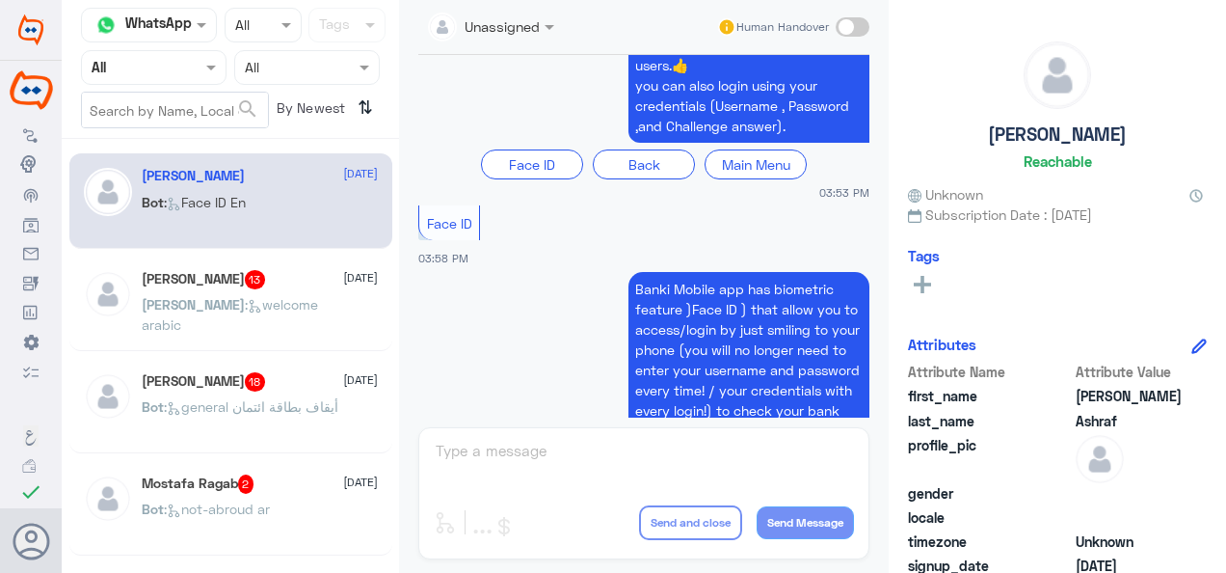
drag, startPoint x: 470, startPoint y: 231, endPoint x: 408, endPoint y: 232, distance: 61.7
click at [408, 232] on div "Unassigned Human Handover 13 Oct 2025 Arabic - العربية 03:44 PM ما الذي يمكنني …" at bounding box center [644, 289] width 490 height 579
copy span "Face ID"
click at [754, 324] on span "Banki Mobile app has biometric feature )Face ID ) that allow you to access/logi…" at bounding box center [748, 390] width 227 height 219
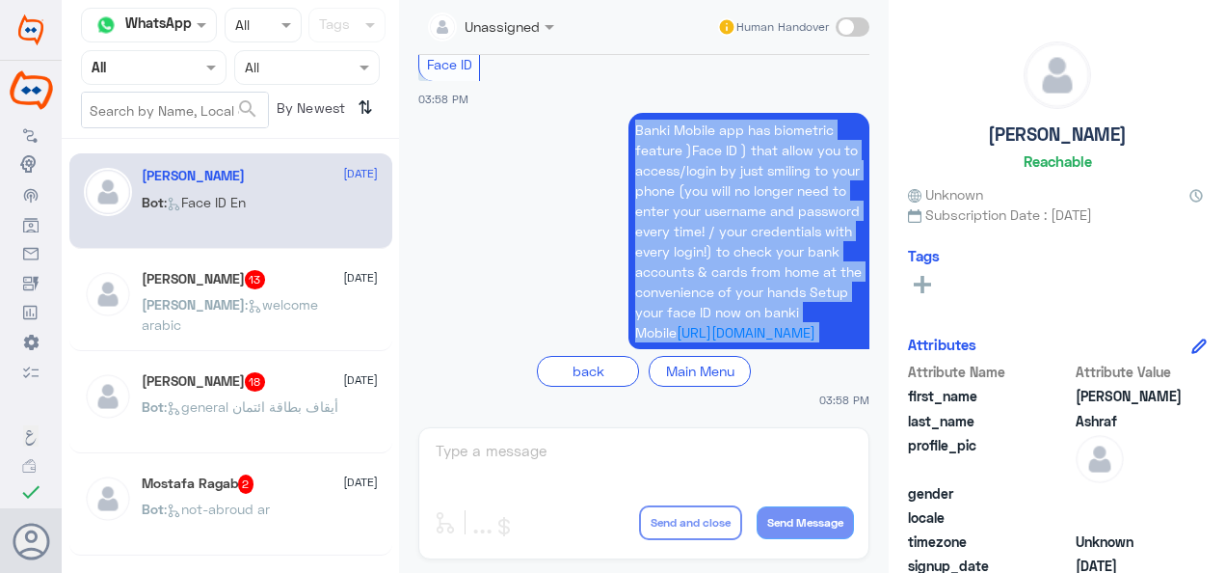
scroll to position [1866, 0]
drag, startPoint x: 629, startPoint y: 203, endPoint x: 866, endPoint y: 360, distance: 284.0
click at [866, 360] on div "13 Oct 2025 Arabic - العربية 03:44 PM ما الذي يمكنني مساعدتك فيه اليوم؟ قم بالض…" at bounding box center [644, 236] width 471 height 363
copy div "Banki Mobile app has biometric feature )Face ID ) that allow you to access/logi…"
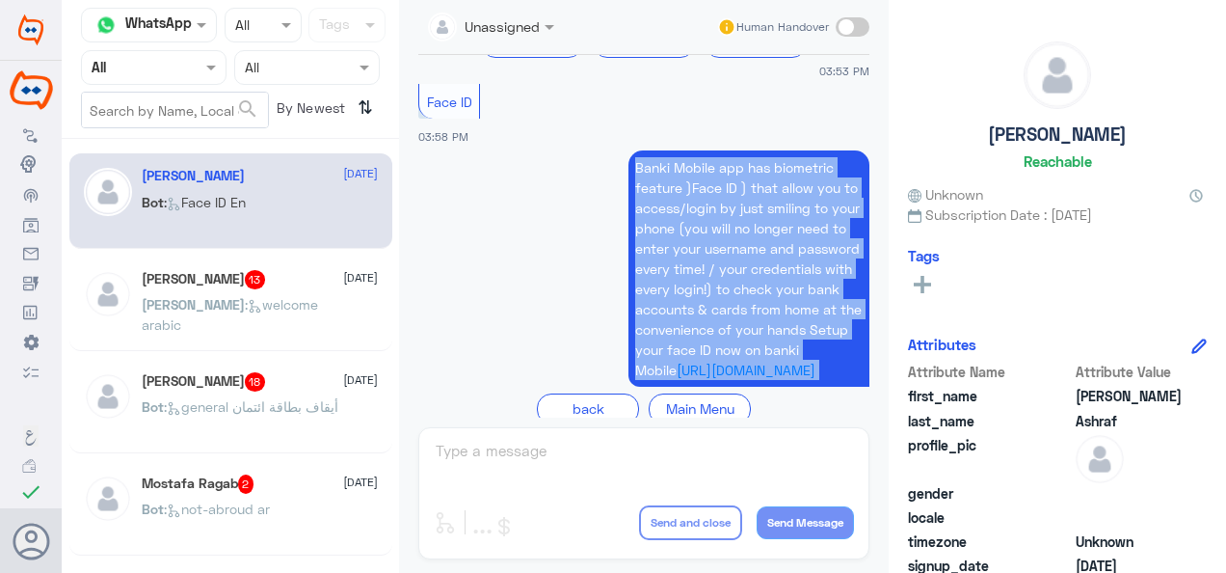
scroll to position [1769, 0]
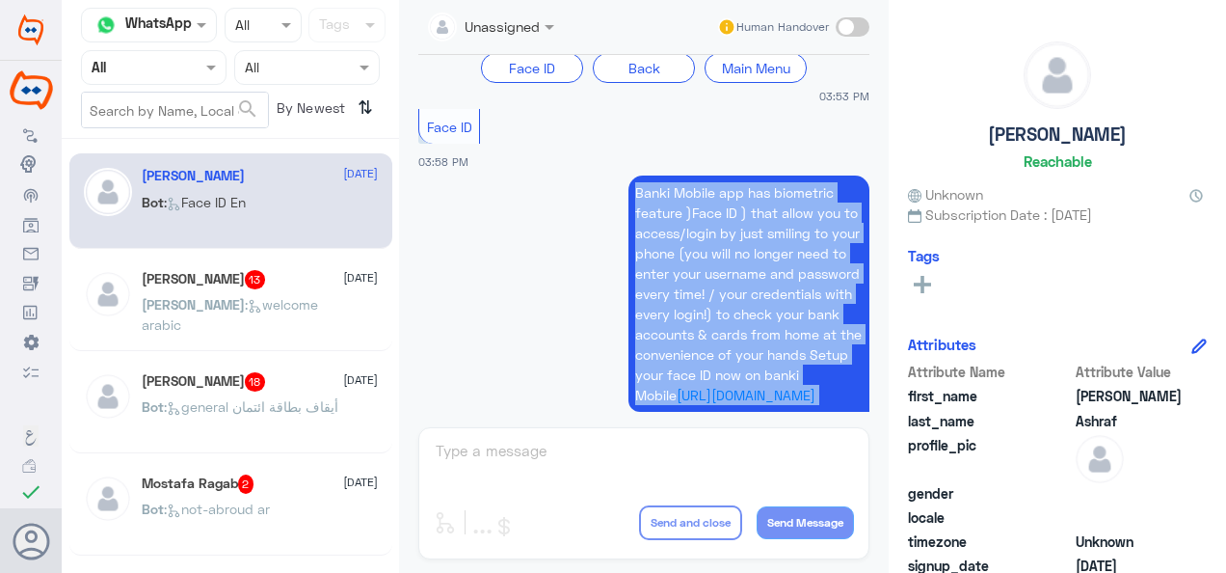
click at [754, 285] on span "Banki Mobile app has biometric feature )Face ID ) that allow you to access/logi…" at bounding box center [748, 293] width 227 height 219
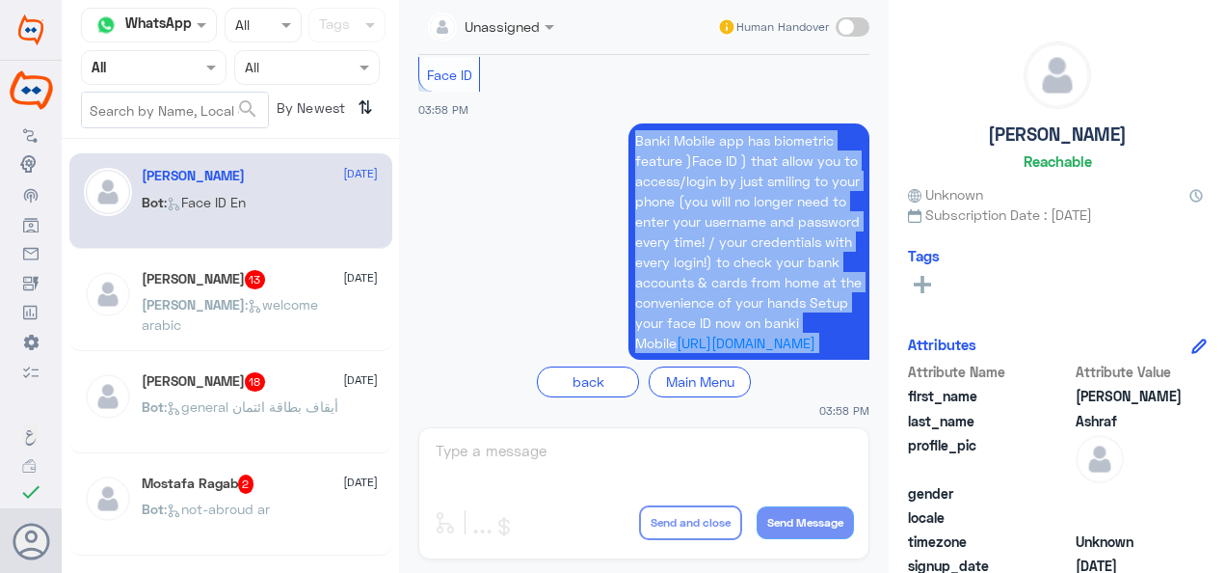
scroll to position [1866, 0]
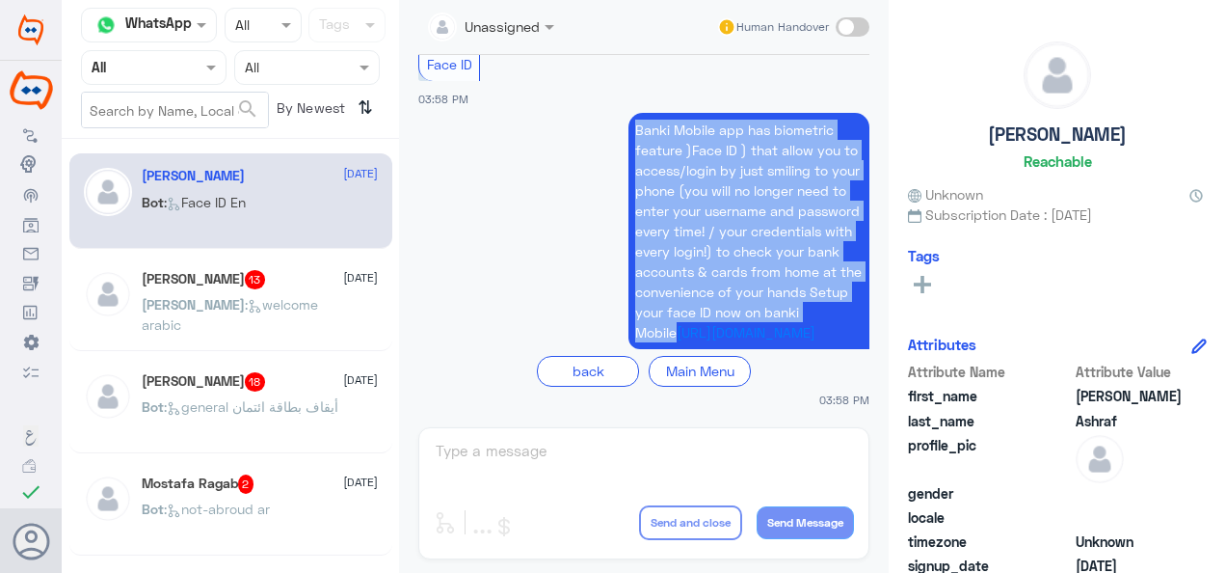
drag, startPoint x: 629, startPoint y: 204, endPoint x: 729, endPoint y: 315, distance: 149.5
click at [729, 315] on span "Banki Mobile app has biometric feature )Face ID ) that allow you to access/logi…" at bounding box center [748, 230] width 227 height 219
copy span "Banki Mobile app has biometric feature )Face ID ) that allow you to access/logi…"
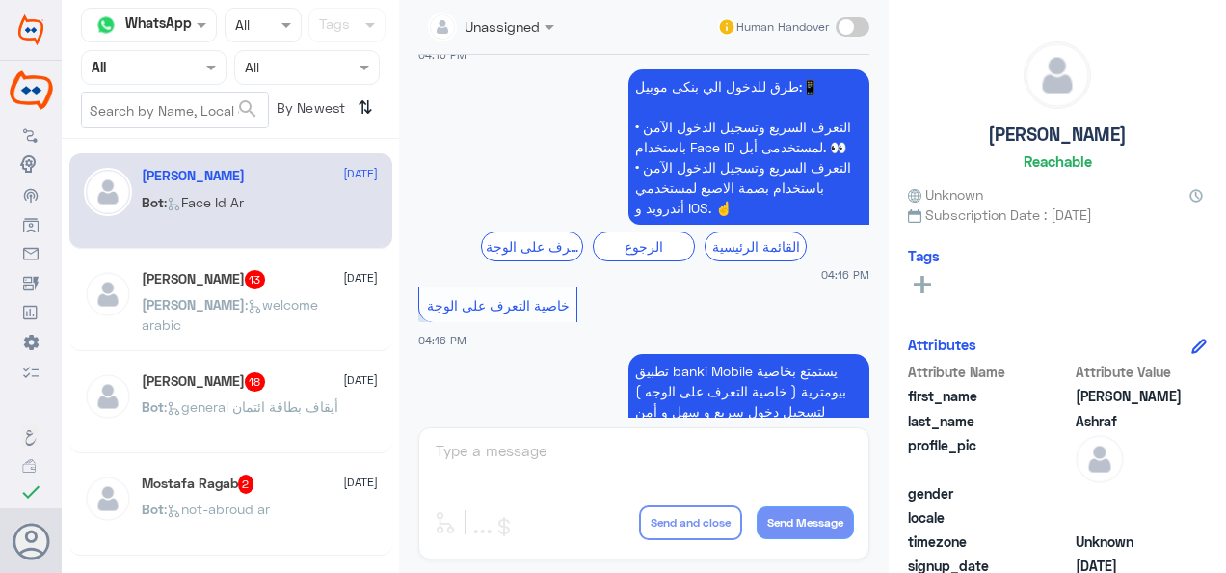
scroll to position [3825, 0]
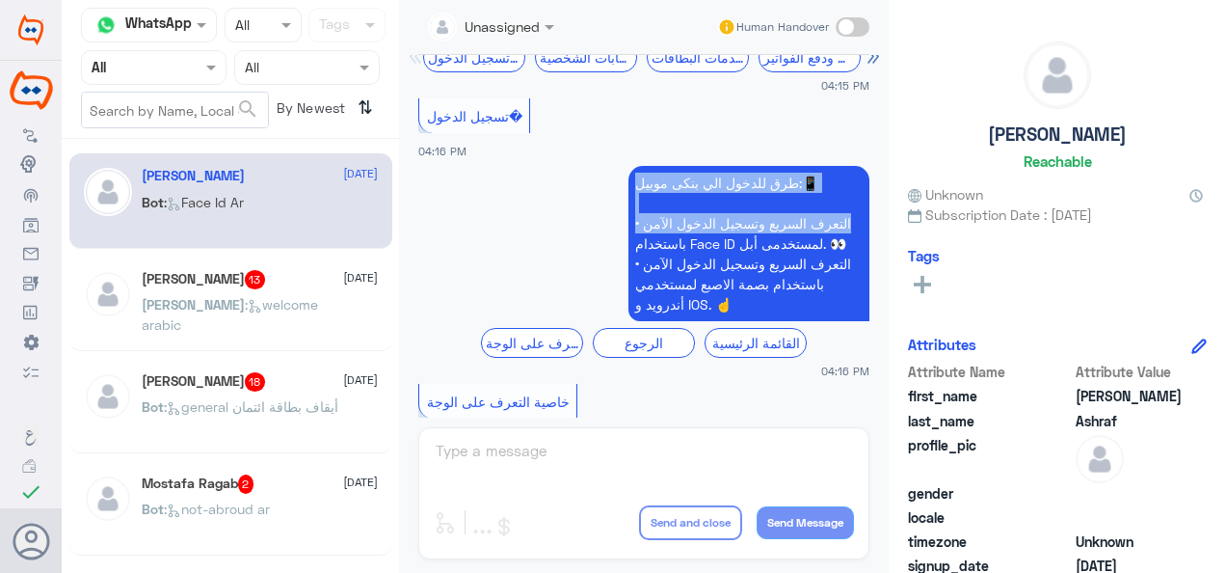
drag, startPoint x: 824, startPoint y: 232, endPoint x: 618, endPoint y: 297, distance: 216.2
click at [617, 300] on app-msgs-text "طرق للدخول الي بنكى موبيل:📱 • التعرف السريع وتسجيل الدخول الآمن باستخدام Face I…" at bounding box center [643, 244] width 451 height 157
drag, startPoint x: 618, startPoint y: 297, endPoint x: 835, endPoint y: 251, distance: 221.8
click at [837, 252] on p "طرق للدخول الي بنكى موبيل:📱 • التعرف السريع وتسجيل الدخول الآمن باستخدام Face I…" at bounding box center [749, 243] width 241 height 155
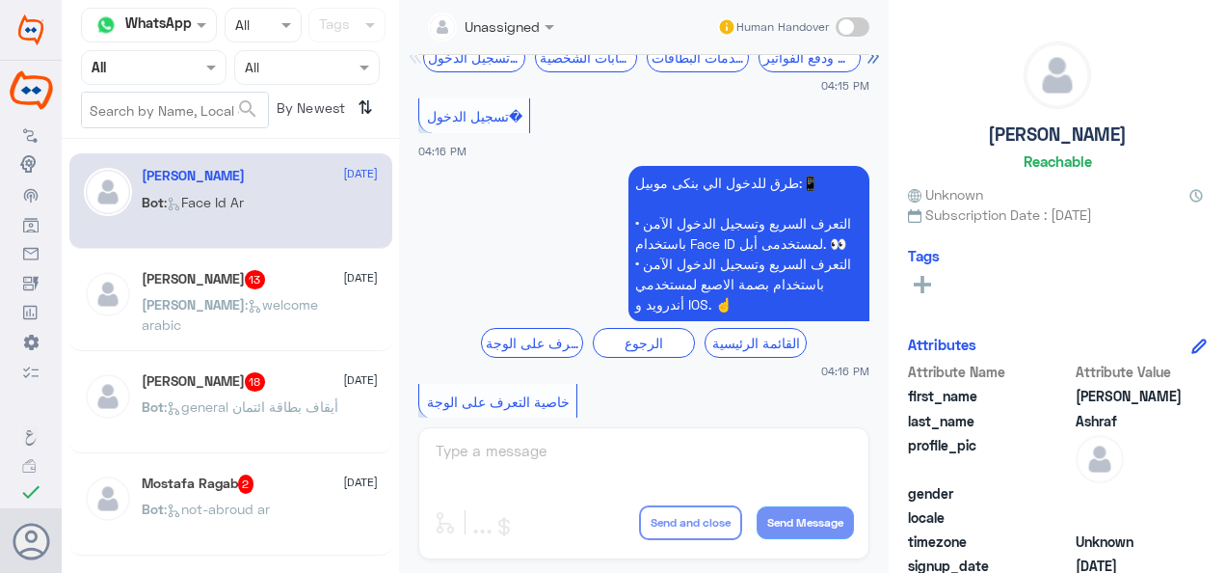
click at [631, 229] on p "طرق للدخول الي بنكى موبيل:📱 • التعرف السريع وتسجيل الدخول الآمن باستخدام Face I…" at bounding box center [749, 243] width 241 height 155
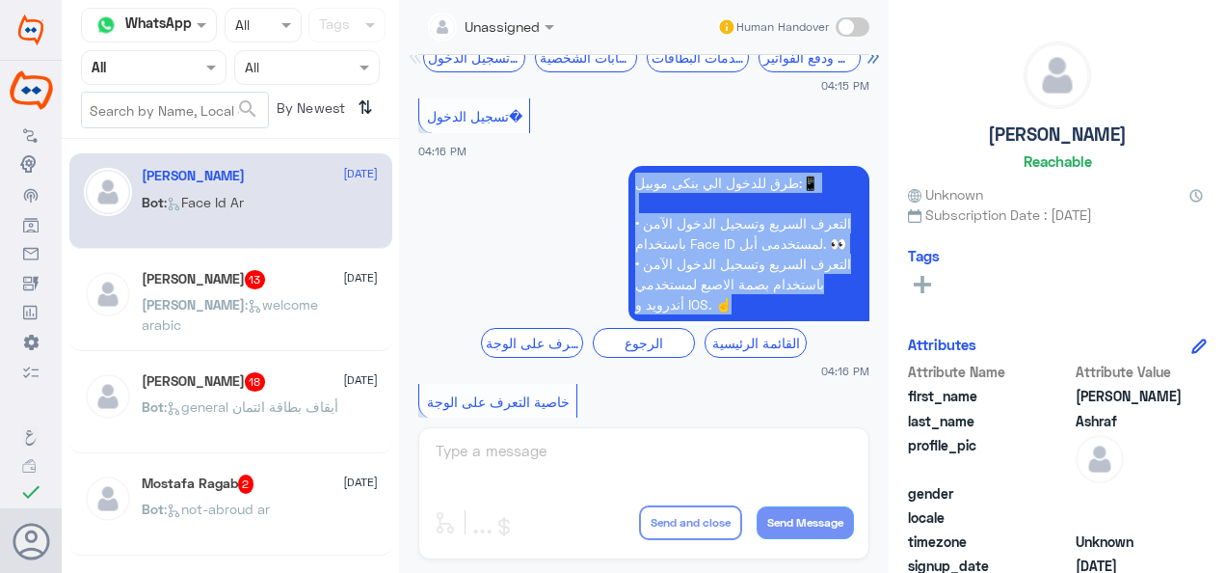
drag, startPoint x: 631, startPoint y: 229, endPoint x: 845, endPoint y: 352, distance: 246.6
click at [845, 321] on p "طرق للدخول الي بنكى موبيل:📱 • التعرف السريع وتسجيل الدخول الآمن باستخدام Face I…" at bounding box center [749, 243] width 241 height 155
copy p "طرق للدخول الي بنكى موبيل:📱 • التعرف السريع وتسجيل الدخول الآمن باستخدام Face I…"
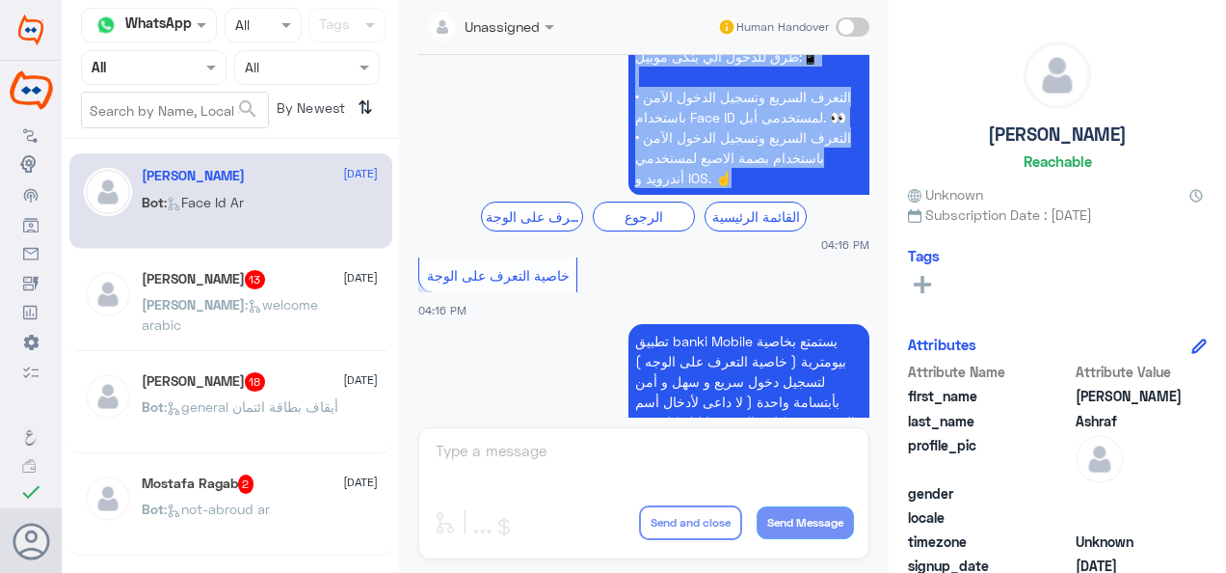
scroll to position [3921, 0]
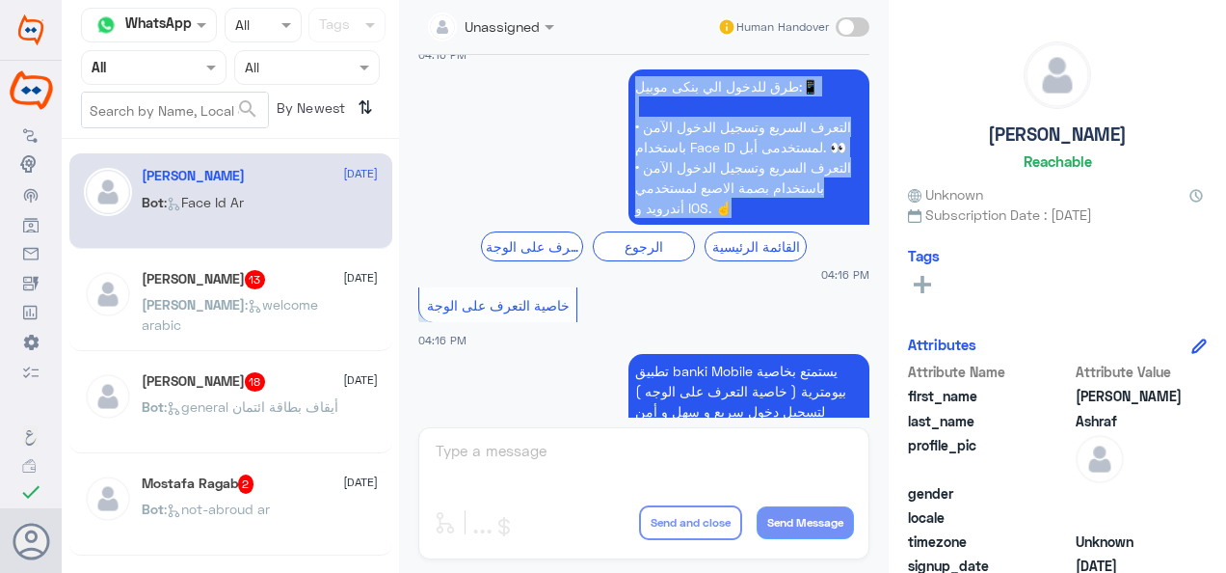
drag, startPoint x: 560, startPoint y: 342, endPoint x: 409, endPoint y: 339, distance: 151.4
click at [409, 339] on div "13 Oct 2025 Arabic - العربية 03:44 PM ما الذي يمكنني مساعدتك فيه اليوم؟ قم بالض…" at bounding box center [644, 236] width 471 height 363
copy span "خاصية التعرف على الوجة"
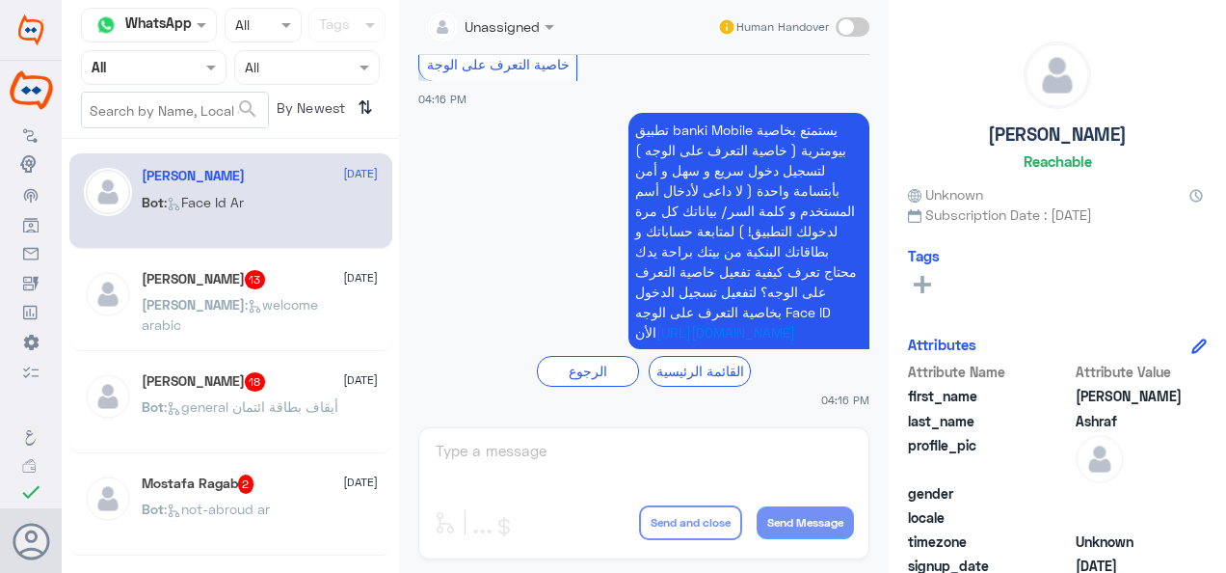
scroll to position [4211, 0]
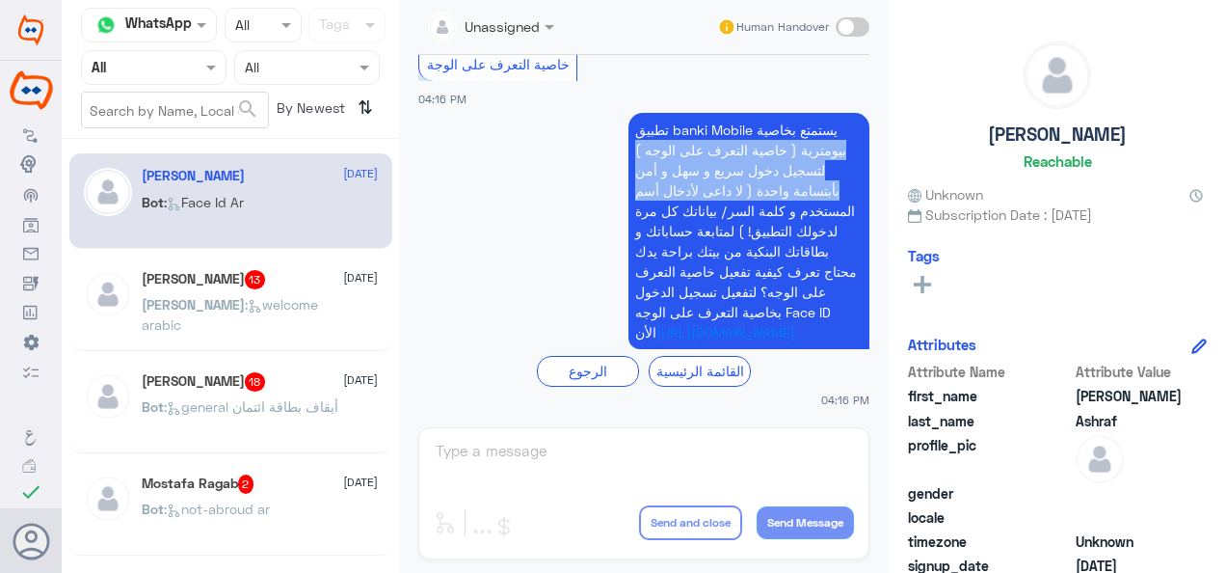
drag, startPoint x: 839, startPoint y: 129, endPoint x: 617, endPoint y: 217, distance: 238.5
click at [617, 217] on app-msgs-text "تطبيق banki Mobile يستمتع بخاصية بيومترية ( خاصية التعرف على الوجه ) لتسجيل دخو…" at bounding box center [643, 232] width 451 height 238
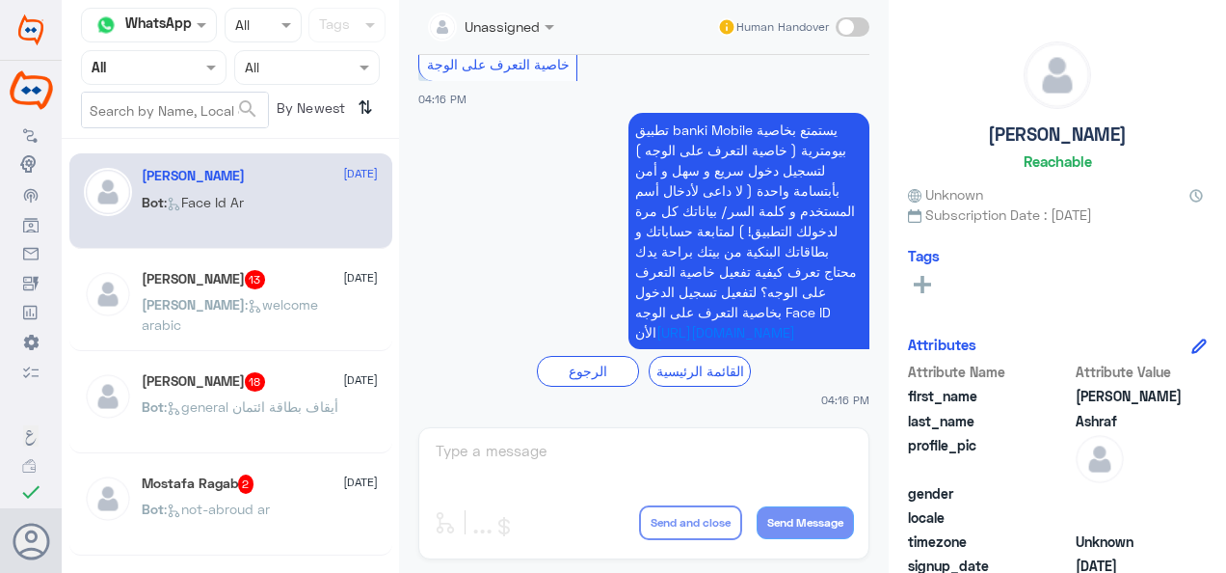
drag, startPoint x: 617, startPoint y: 217, endPoint x: 729, endPoint y: 253, distance: 117.4
click at [729, 253] on span "تطبيق banki Mobile يستمتع بخاصية بيومترية ( خاصية التعرف على الوجه ) لتسجيل دخو…" at bounding box center [746, 230] width 222 height 219
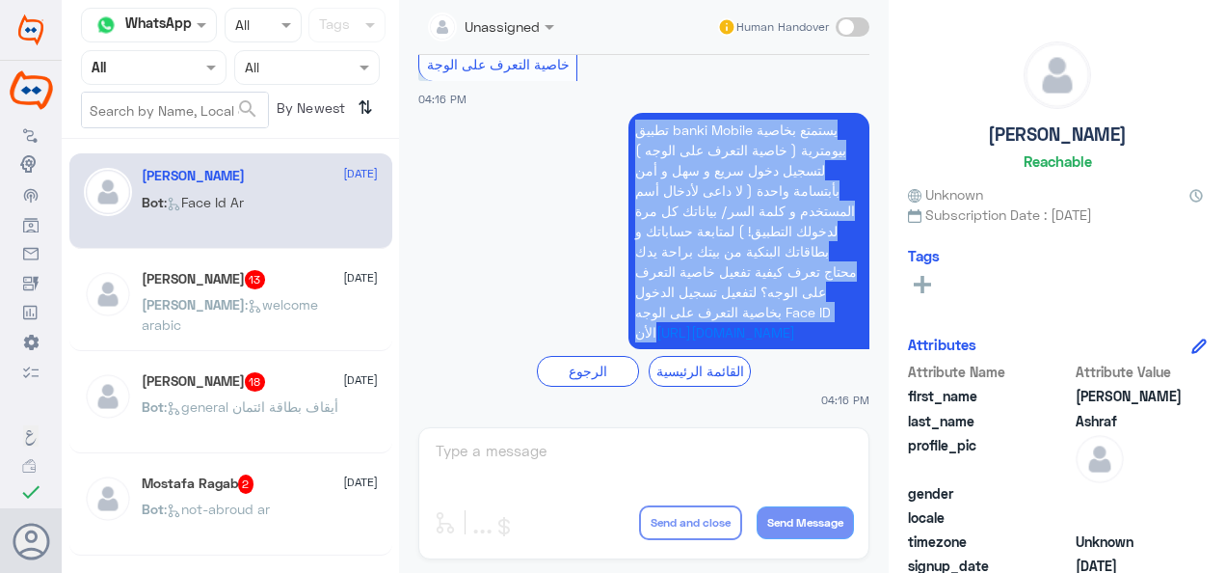
drag, startPoint x: 627, startPoint y: 127, endPoint x: 848, endPoint y: 312, distance: 288.9
click at [848, 312] on p "تطبيق banki Mobile يستمتع بخاصية بيومترية ( خاصية التعرف على الوجه ) لتسجيل دخو…" at bounding box center [749, 231] width 241 height 236
copy span "تطبيق banki Mobile يستمتع بخاصية بيومترية ( خاصية التعرف على الوجه ) لتسجيل دخو…"
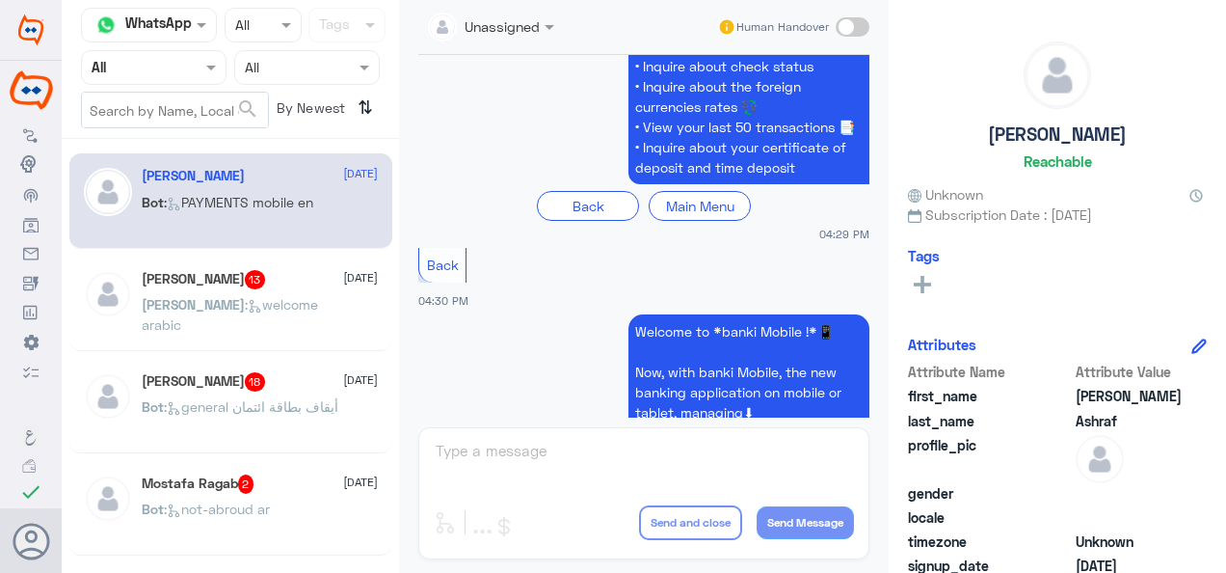
scroll to position [5689, 0]
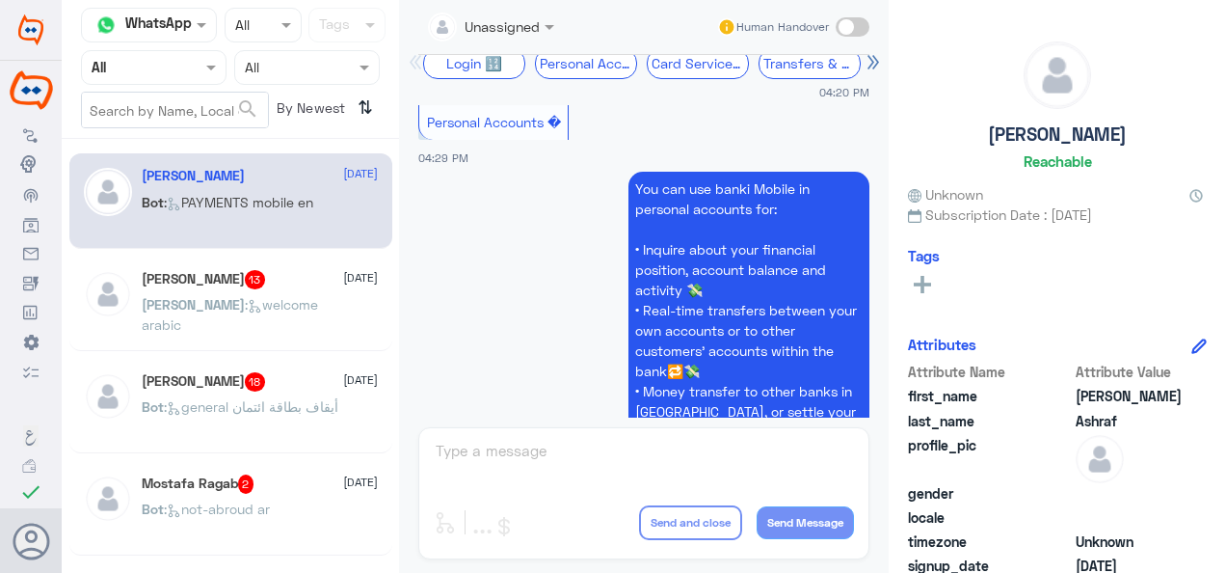
drag, startPoint x: 423, startPoint y: 203, endPoint x: 573, endPoint y: 200, distance: 149.5
click at [573, 142] on app-msgs-text "Personal Accounts �" at bounding box center [643, 123] width 451 height 37
copy span "Personal Accounts �"
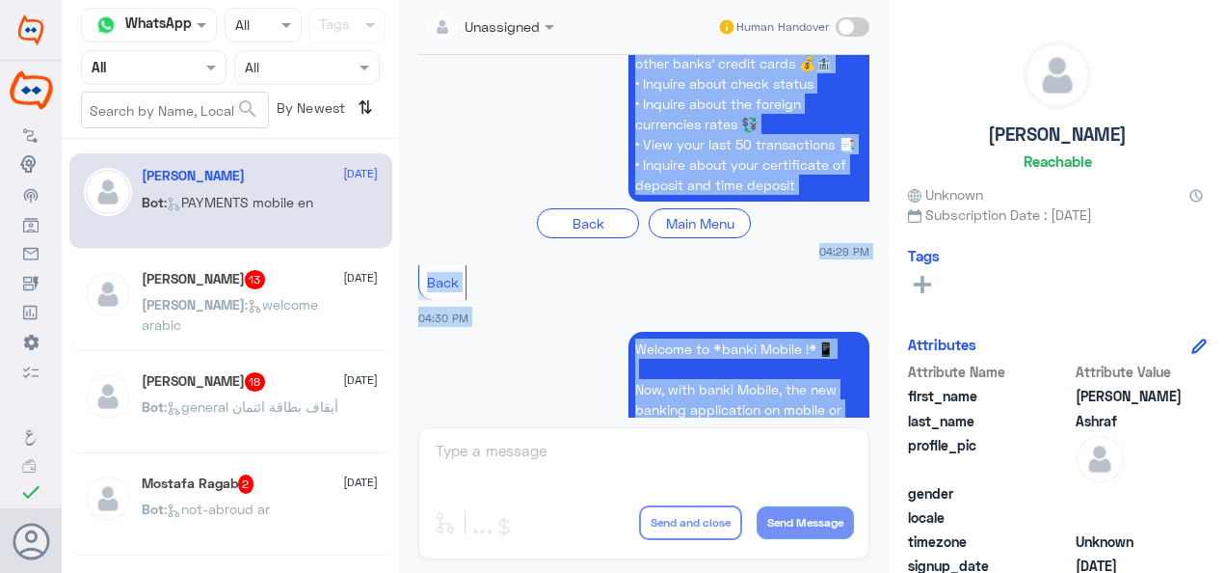
scroll to position [6185, 0]
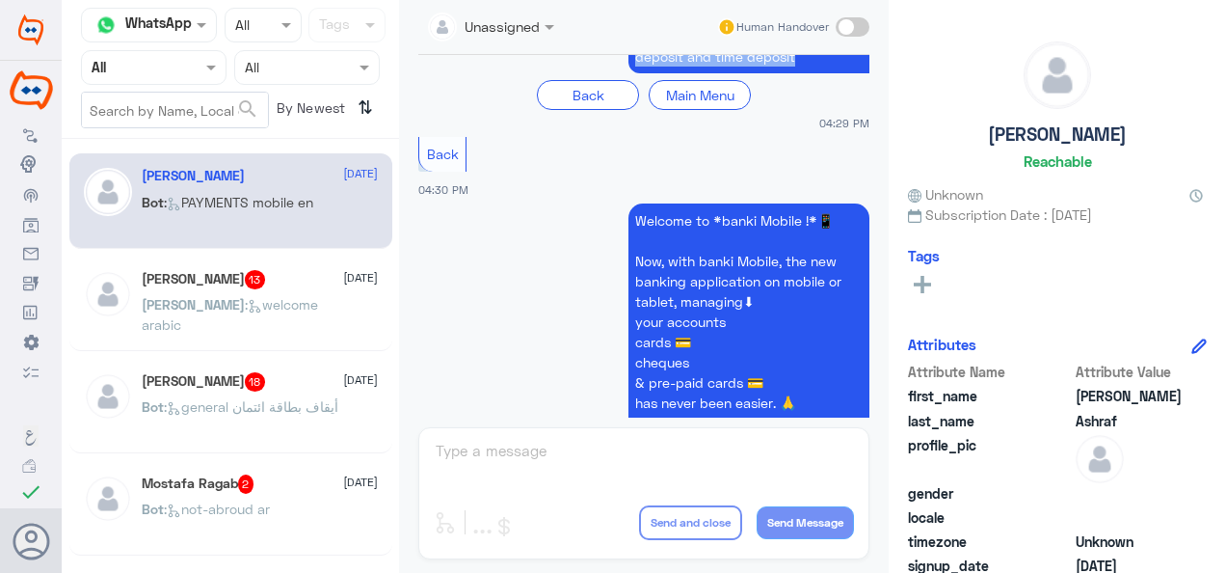
drag, startPoint x: 629, startPoint y: 179, endPoint x: 821, endPoint y: 144, distance: 196.1
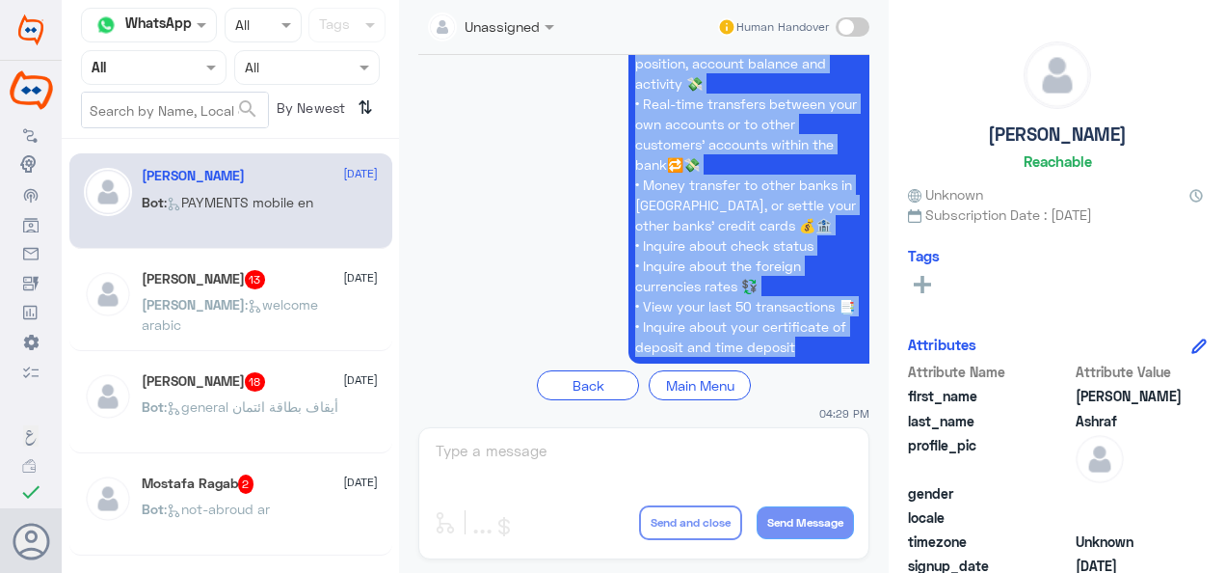
scroll to position [5703, 0]
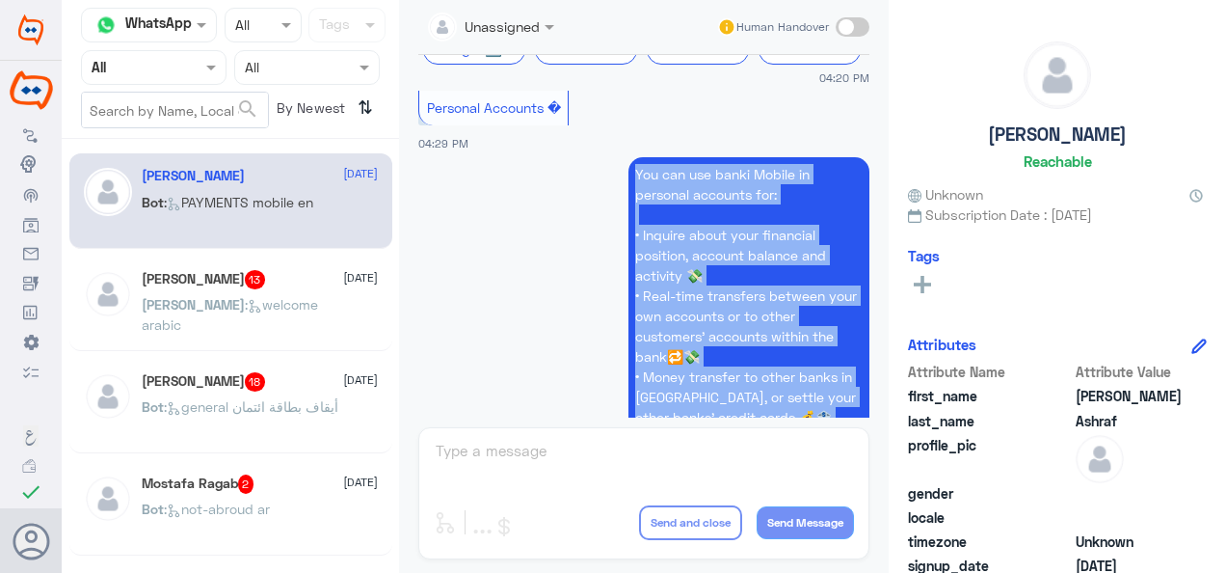
copy p "You can use banki Mobile in personal accounts for: • Inquire about your financi…"
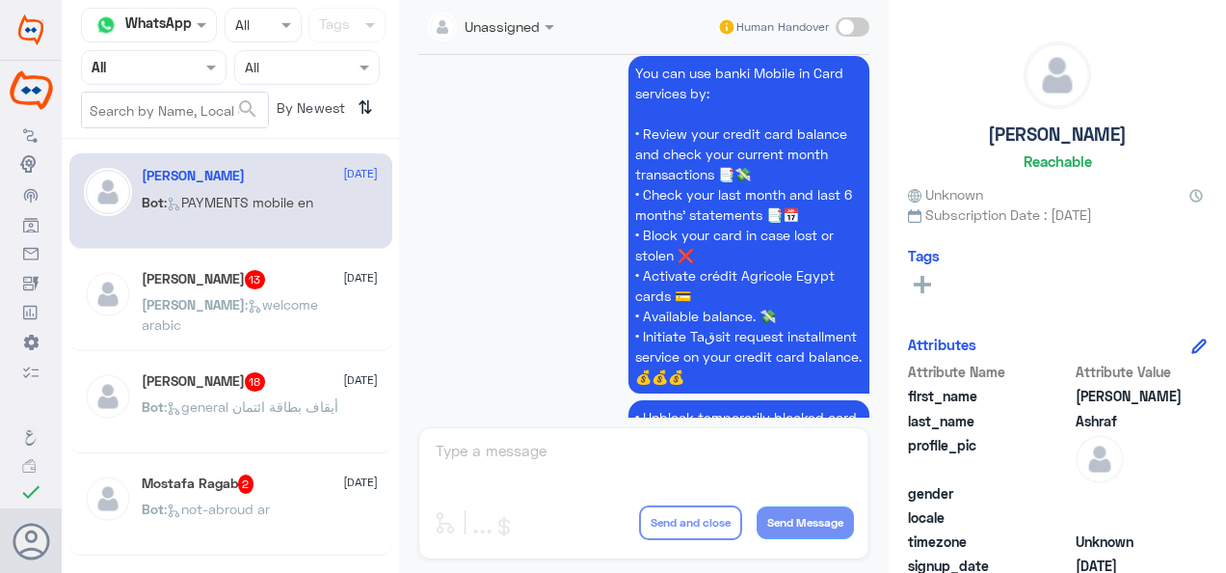
scroll to position [7150, 0]
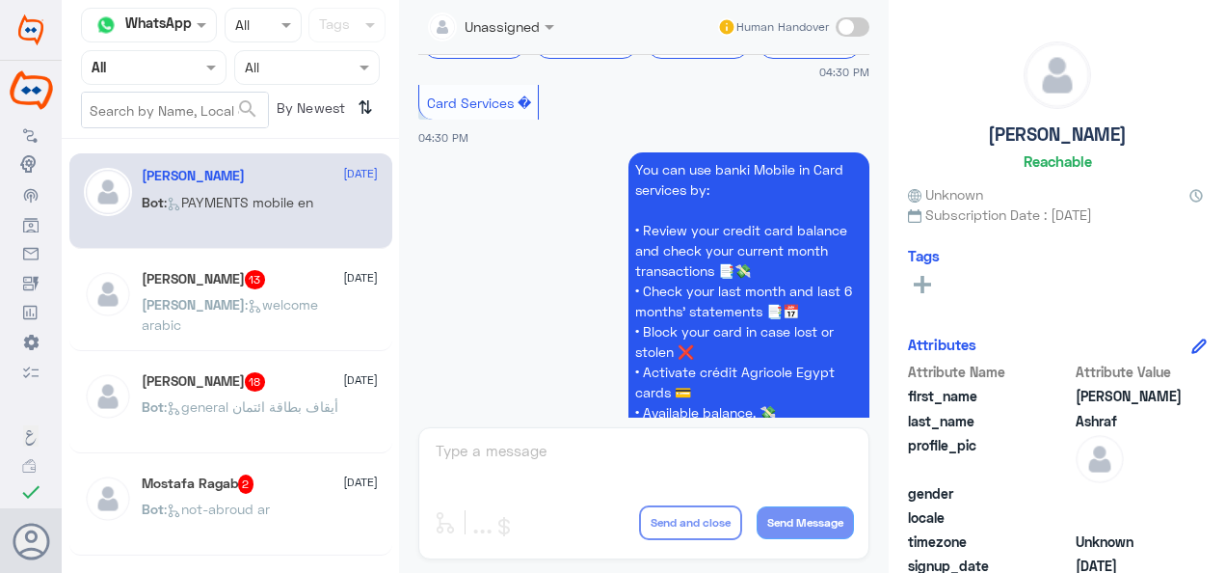
drag, startPoint x: 423, startPoint y: 222, endPoint x: 539, endPoint y: 224, distance: 115.7
click at [539, 121] on app-msgs-text "Card Services �" at bounding box center [643, 103] width 451 height 37
copy span "Card Services �"
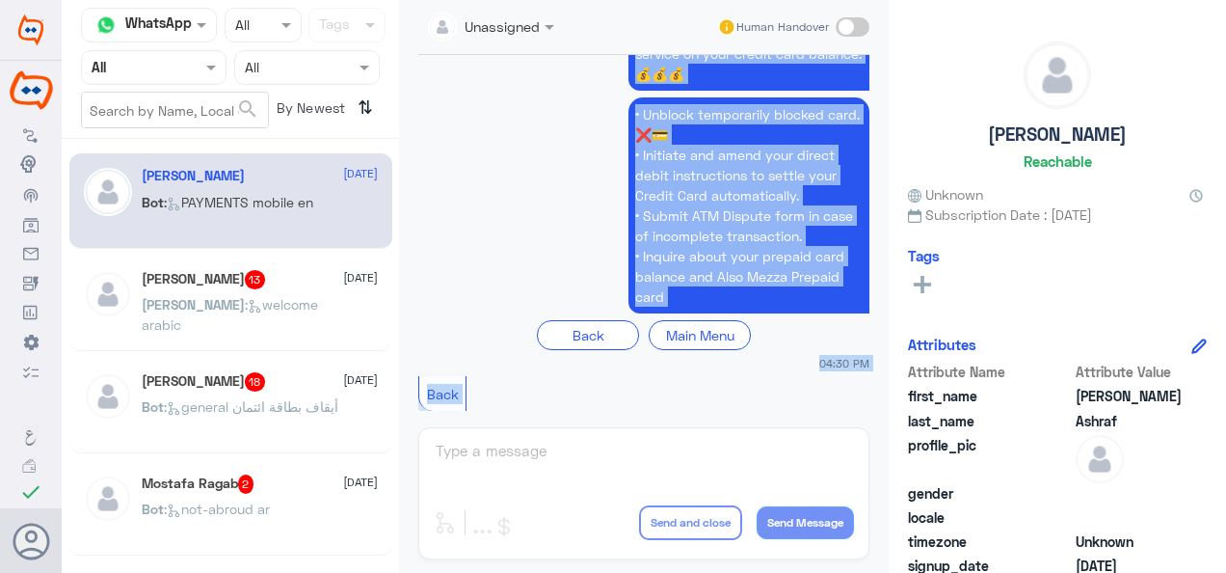
scroll to position [7629, 0]
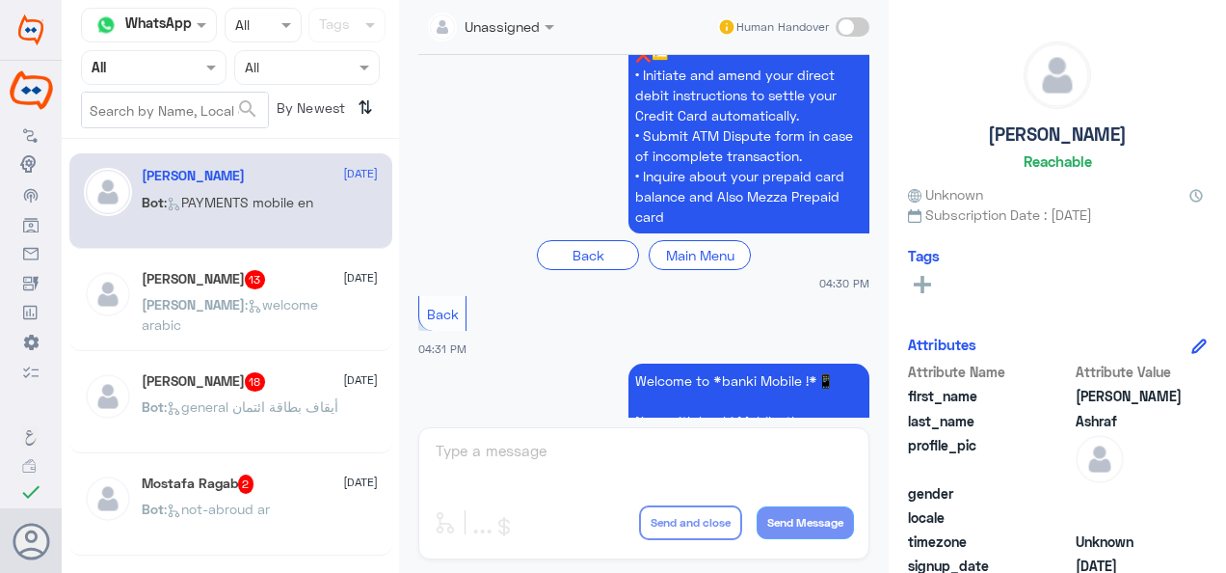
drag, startPoint x: 629, startPoint y: 194, endPoint x: 757, endPoint y: 127, distance: 144.5
copy p "You can use banki Mobile in Card services by: • Review your credit card balance…"
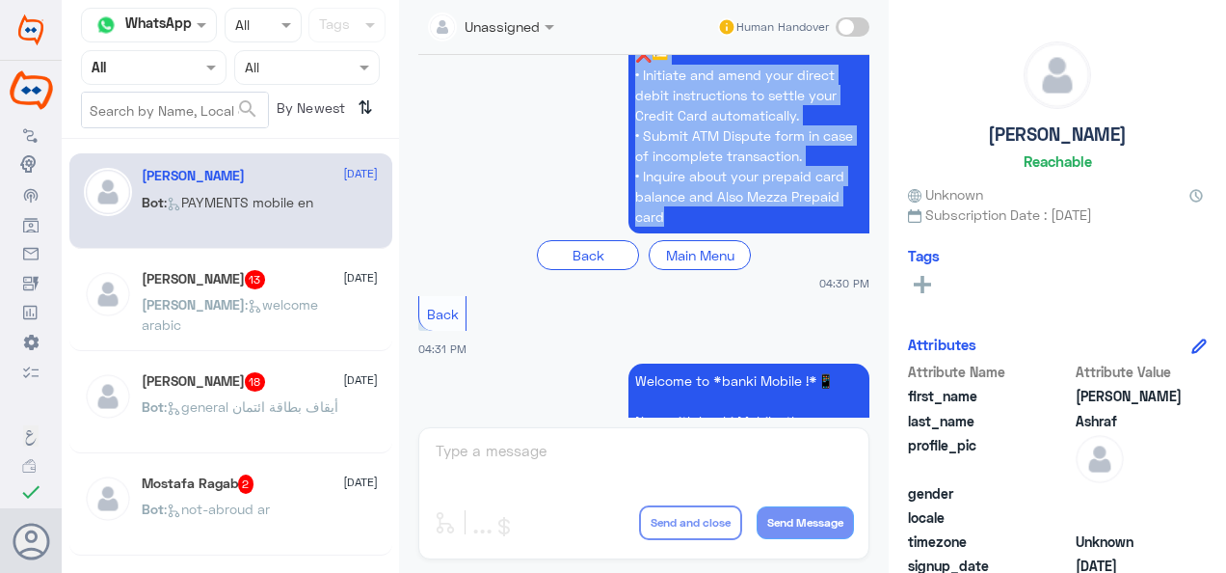
drag, startPoint x: 628, startPoint y: 155, endPoint x: 825, endPoint y: 349, distance: 276.8
click at [825, 233] on p "• Unblock temporarily blocked card. ❌💳 • Initiate and amend your direct debit i…" at bounding box center [749, 125] width 241 height 216
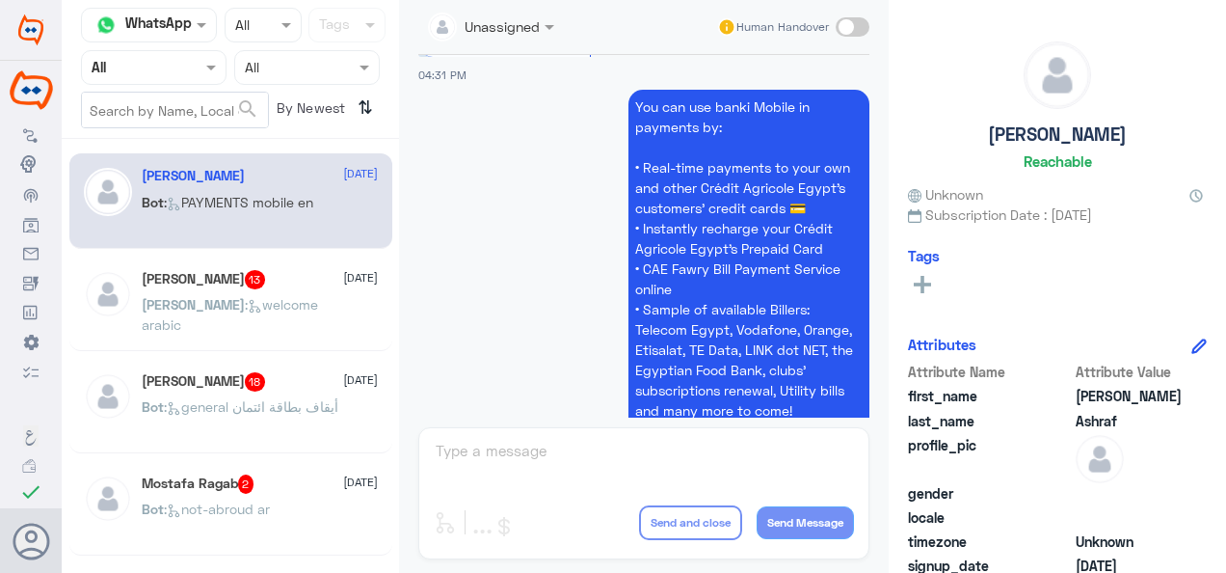
scroll to position [8786, 0]
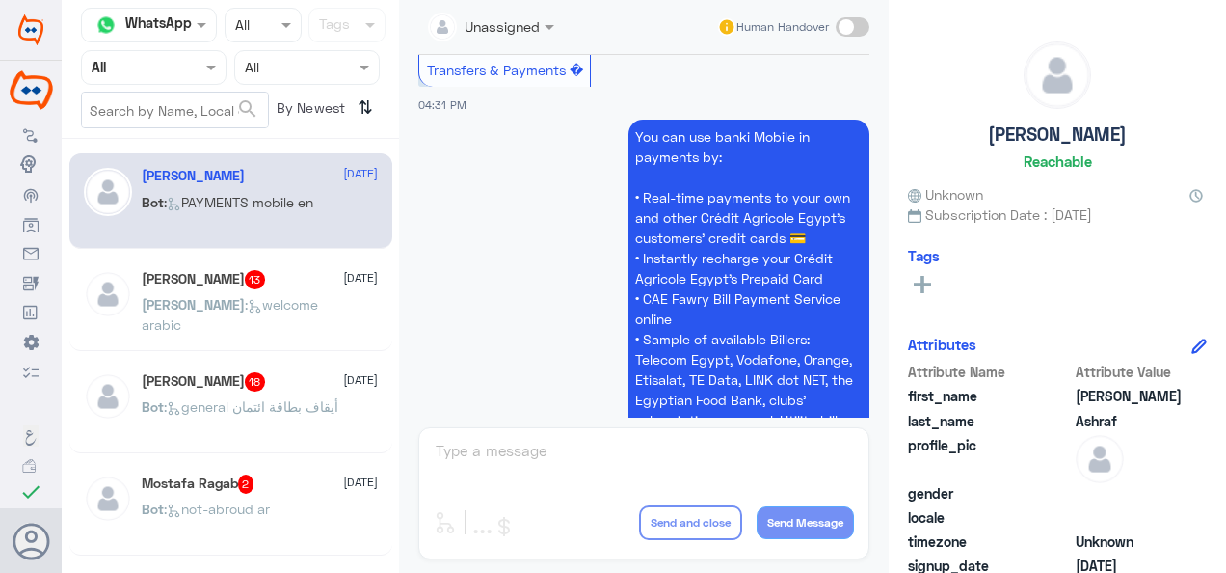
drag, startPoint x: 422, startPoint y: 226, endPoint x: 639, endPoint y: 221, distance: 217.0
click at [639, 89] on app-msgs-text "Transfers & Payments �" at bounding box center [643, 70] width 451 height 37
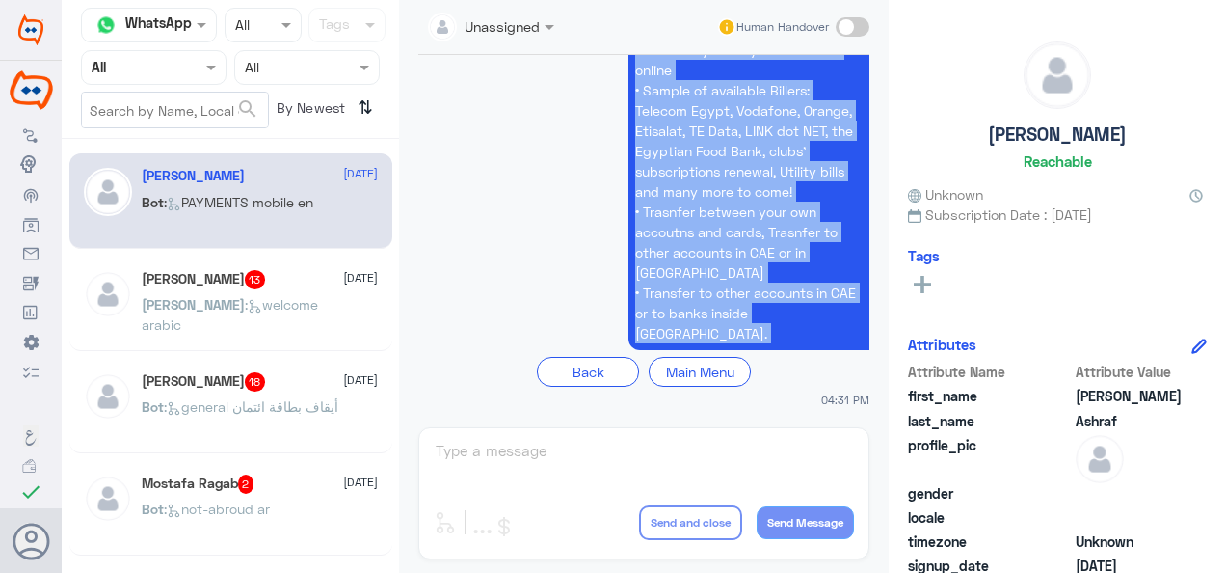
scroll to position [9160, 0]
drag, startPoint x: 629, startPoint y: 213, endPoint x: 844, endPoint y: 346, distance: 252.9
click at [844, 346] on p "You can use banki Mobile in payments by: • Real-time payments to your own and o…" at bounding box center [749, 110] width 241 height 479
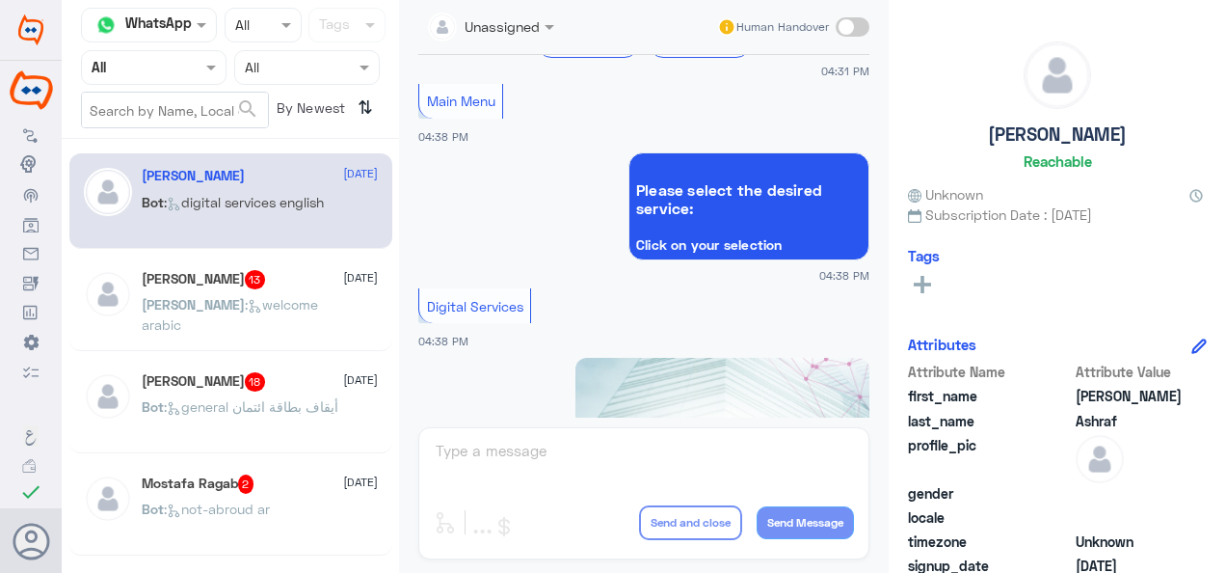
scroll to position [9898, 0]
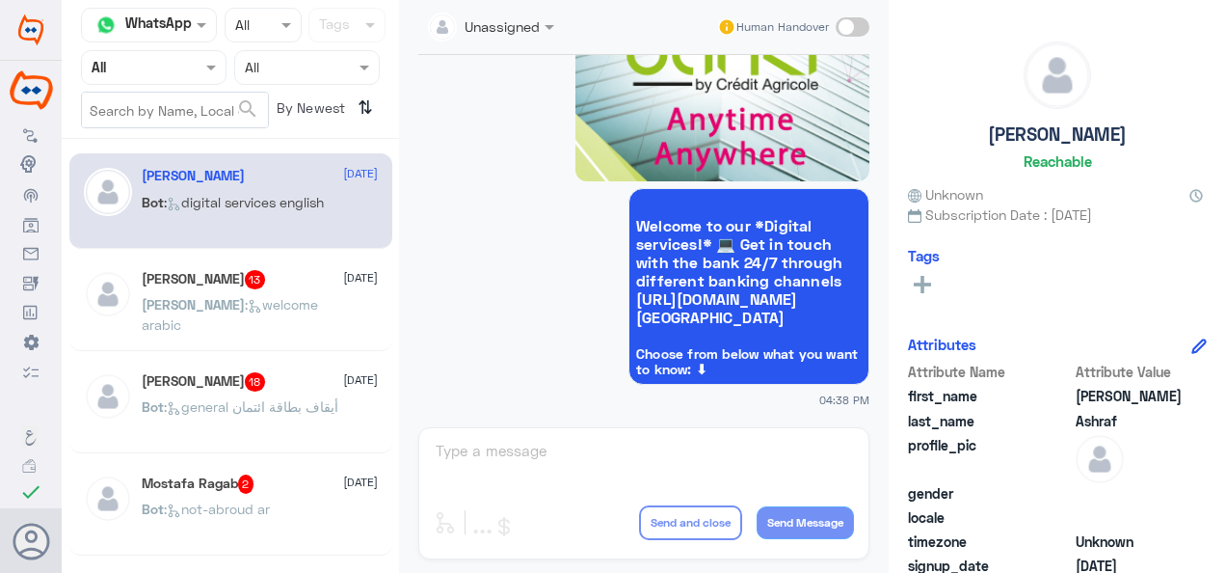
click at [642, 456] on div "Unassigned Human Handover 13 Oct 2025 Arabic - العربية 03:44 PM ما الذي يمكنني …" at bounding box center [644, 289] width 490 height 579
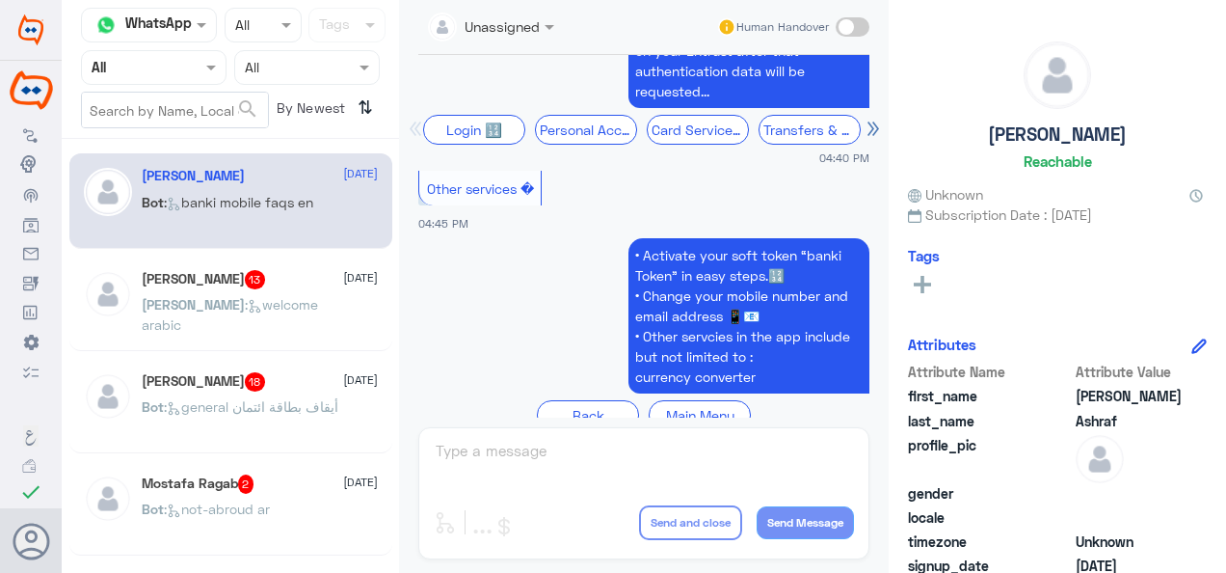
scroll to position [17221, 0]
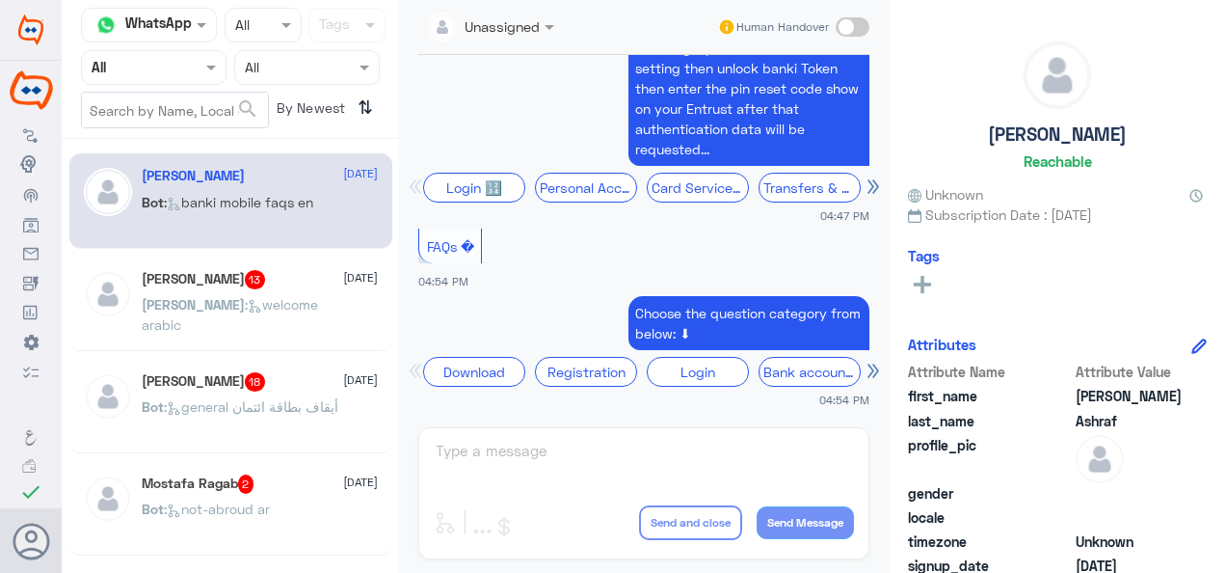
click at [172, 194] on span ": banki mobile faqs en" at bounding box center [238, 202] width 149 height 16
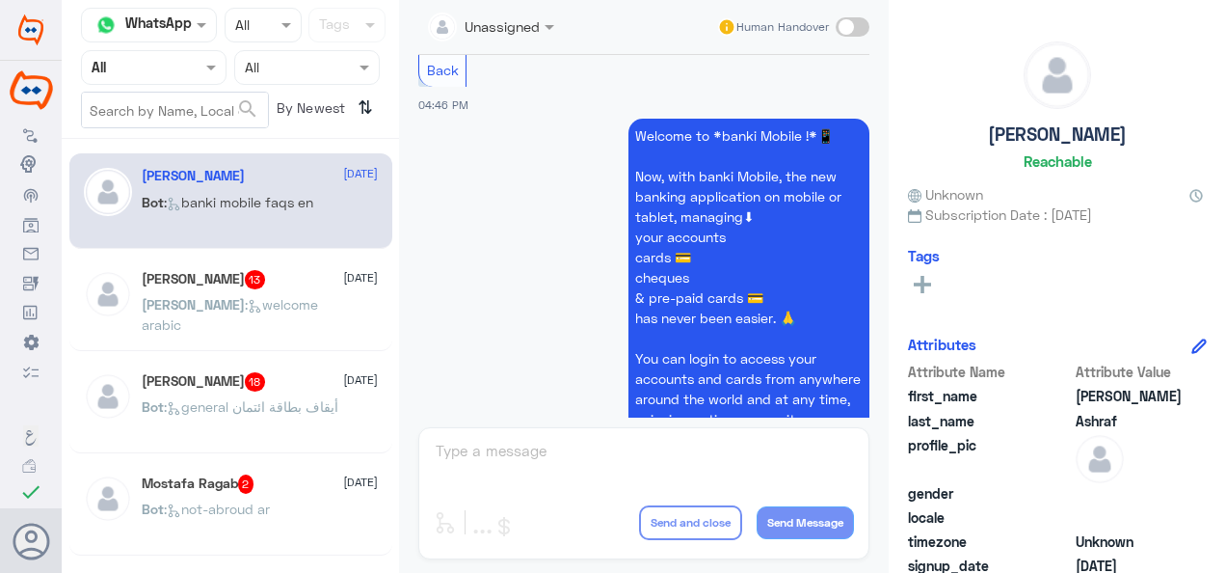
scroll to position [13557, 0]
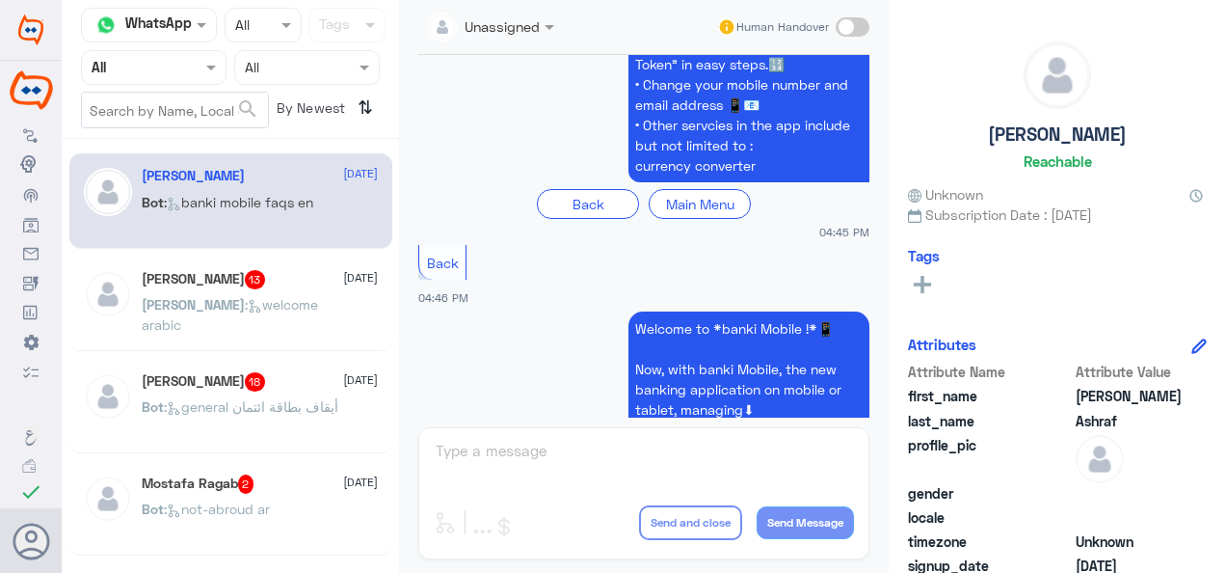
drag, startPoint x: 422, startPoint y: 211, endPoint x: 534, endPoint y: 213, distance: 111.9
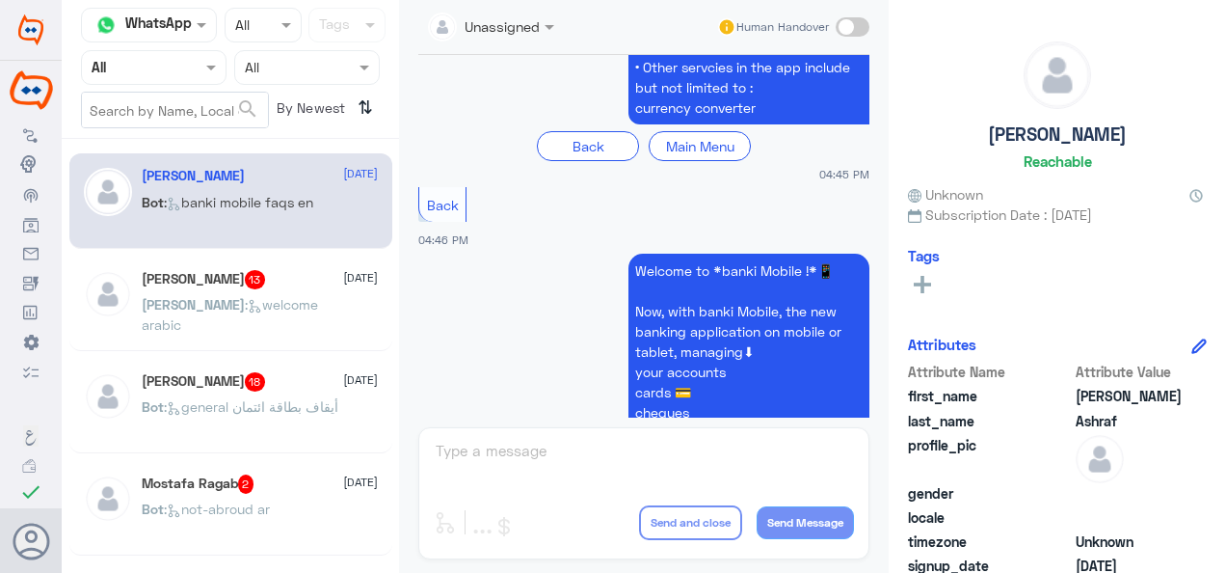
scroll to position [13573, 0]
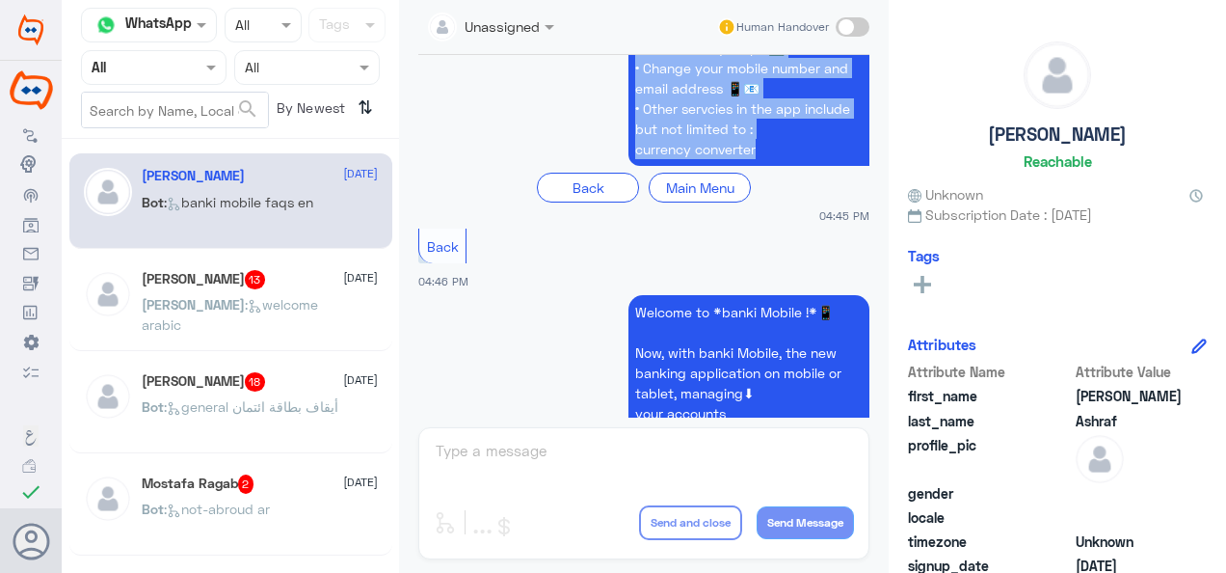
drag, startPoint x: 631, startPoint y: 267, endPoint x: 771, endPoint y: 390, distance: 186.6
click at [771, 166] on p "• Activate your soft token “banki Token” in easy steps.🔢 • Change your mobile n…" at bounding box center [749, 88] width 241 height 155
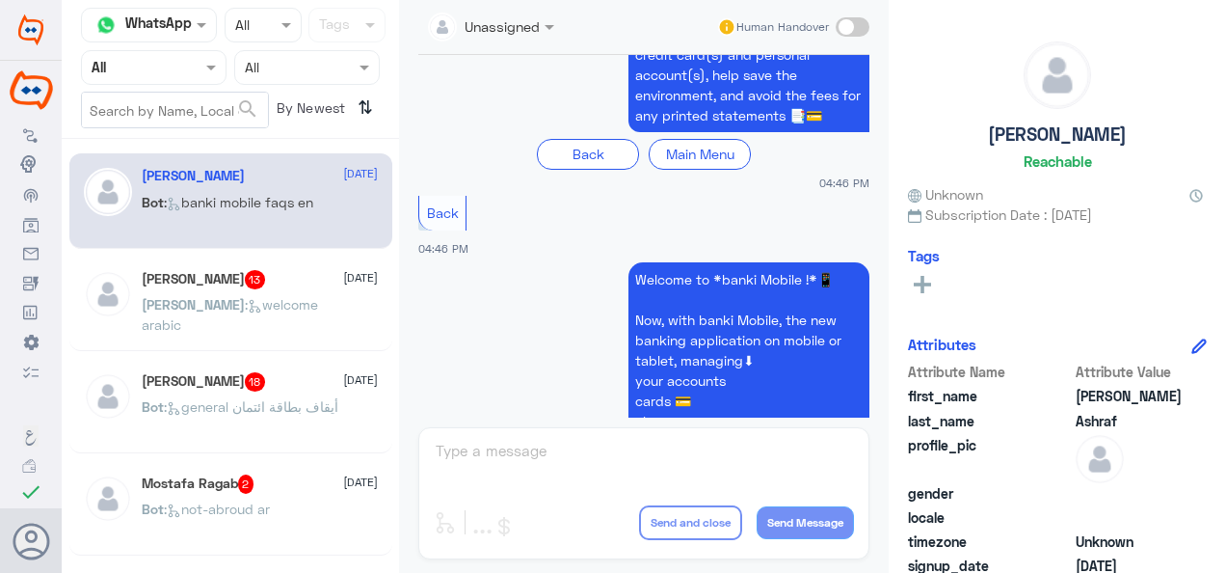
scroll to position [14827, 0]
drag, startPoint x: 509, startPoint y: 180, endPoint x: 406, endPoint y: 184, distance: 103.2
click at [406, 184] on div "Unassigned Human Handover 13 Oct 2025 Arabic - العربية 03:44 PM ما الذي يمكنني …" at bounding box center [644, 289] width 490 height 579
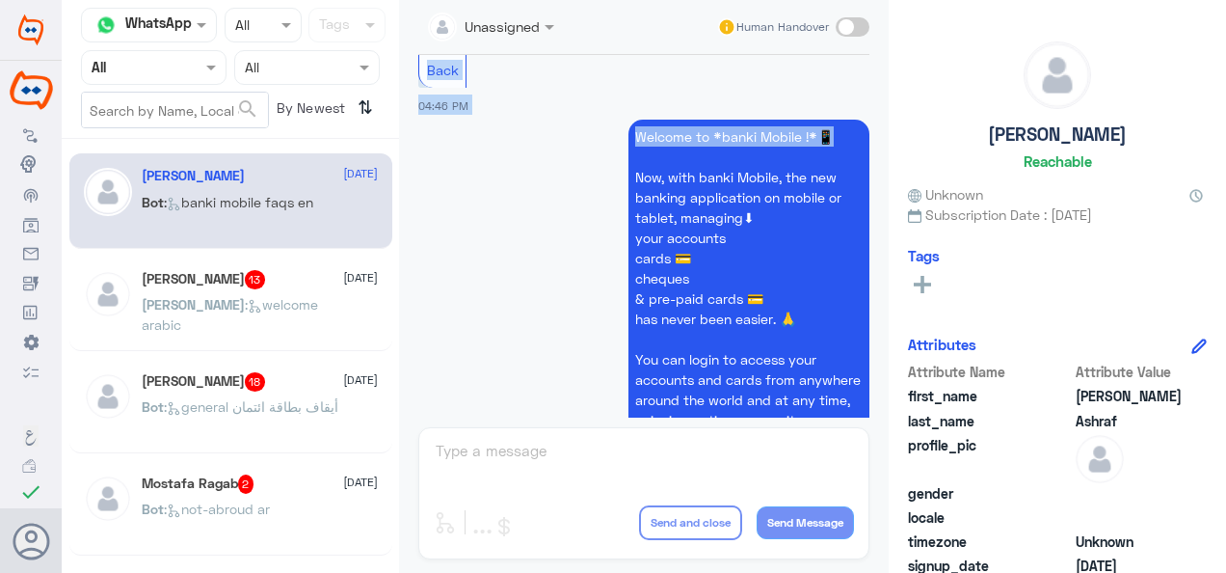
scroll to position [15040, 0]
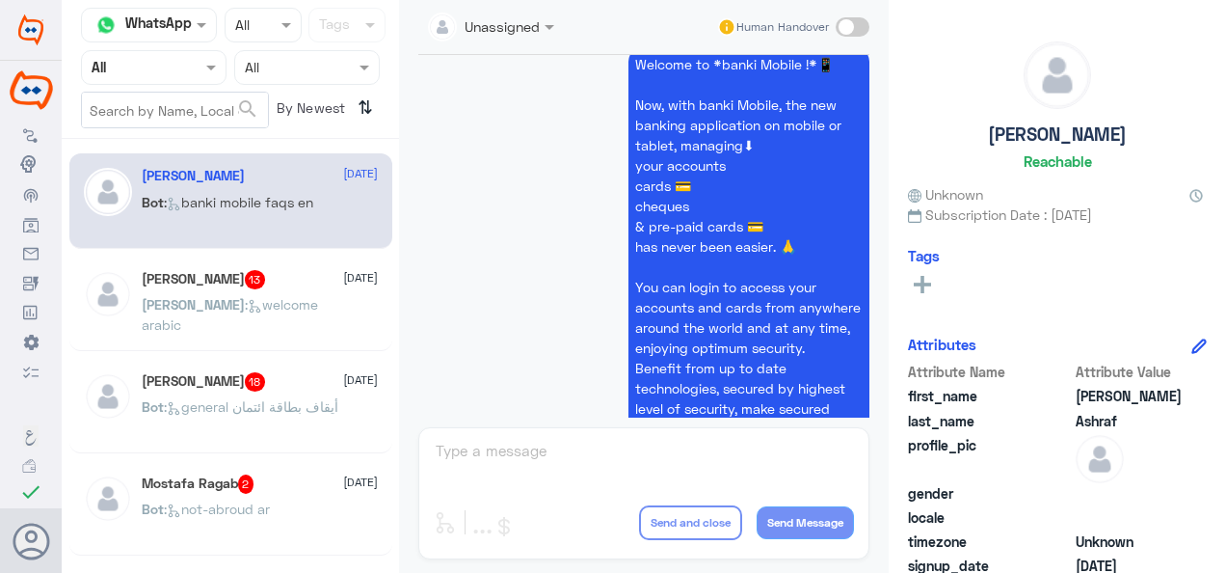
drag, startPoint x: 628, startPoint y: 251, endPoint x: 847, endPoint y: 178, distance: 230.5
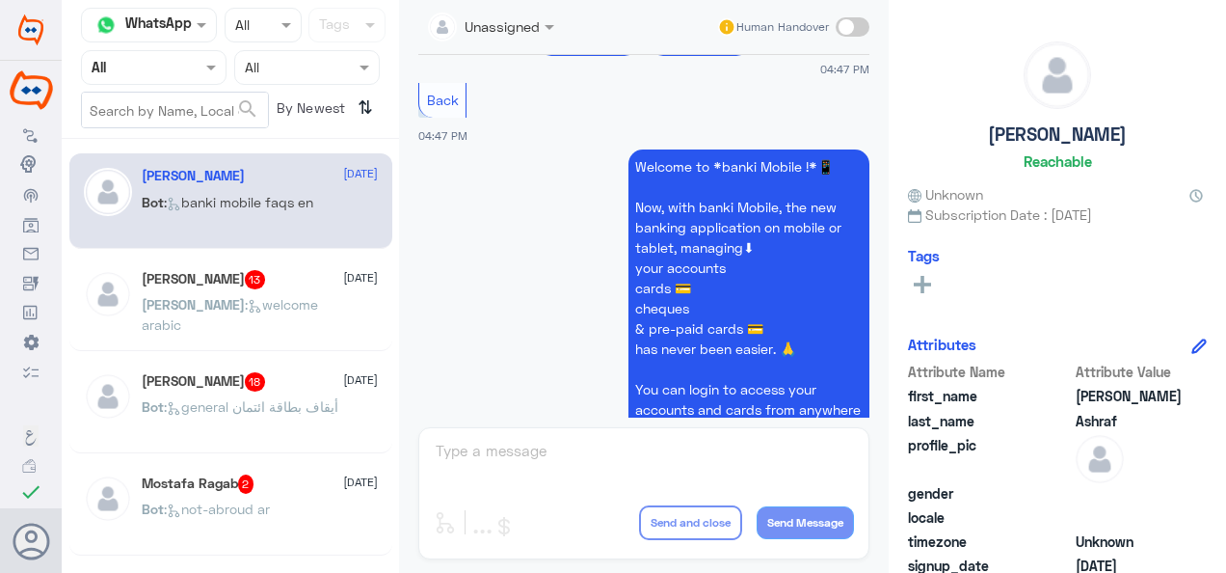
scroll to position [16100, 0]
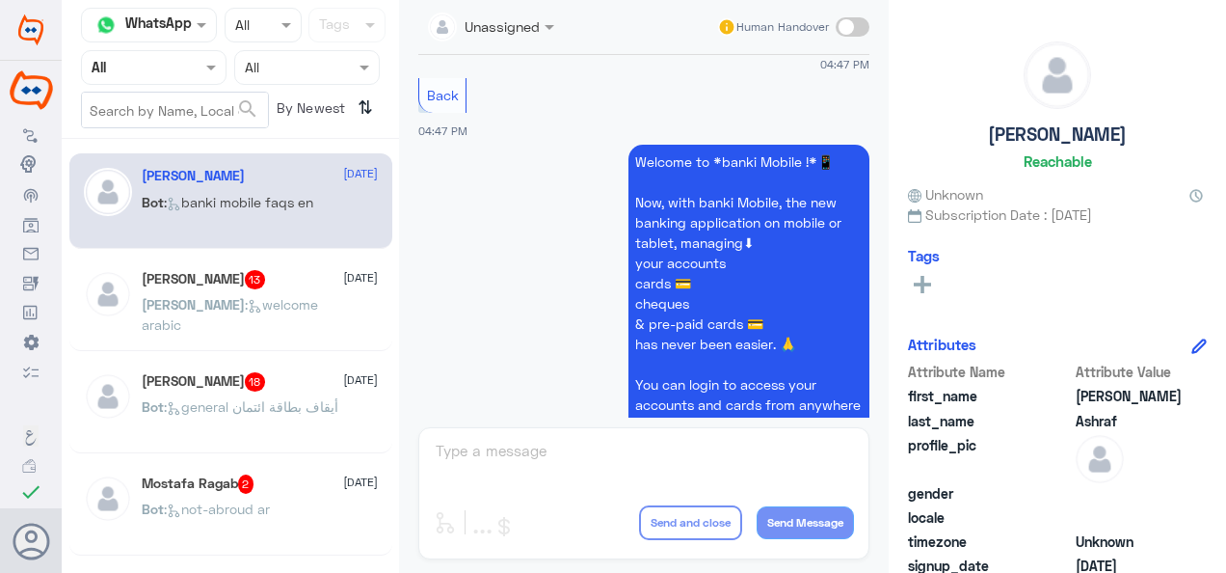
drag, startPoint x: 426, startPoint y: 168, endPoint x: 547, endPoint y: 168, distance: 120.5
drag, startPoint x: 636, startPoint y: 231, endPoint x: 679, endPoint y: 239, distance: 43.1
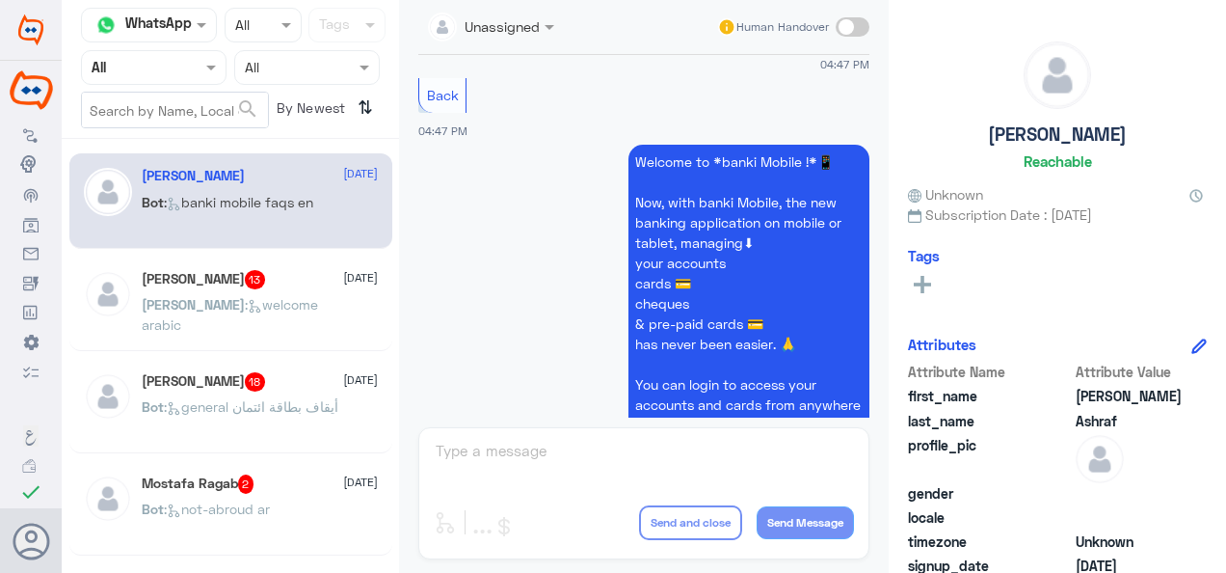
drag, startPoint x: 629, startPoint y: 231, endPoint x: 821, endPoint y: 318, distance: 210.6
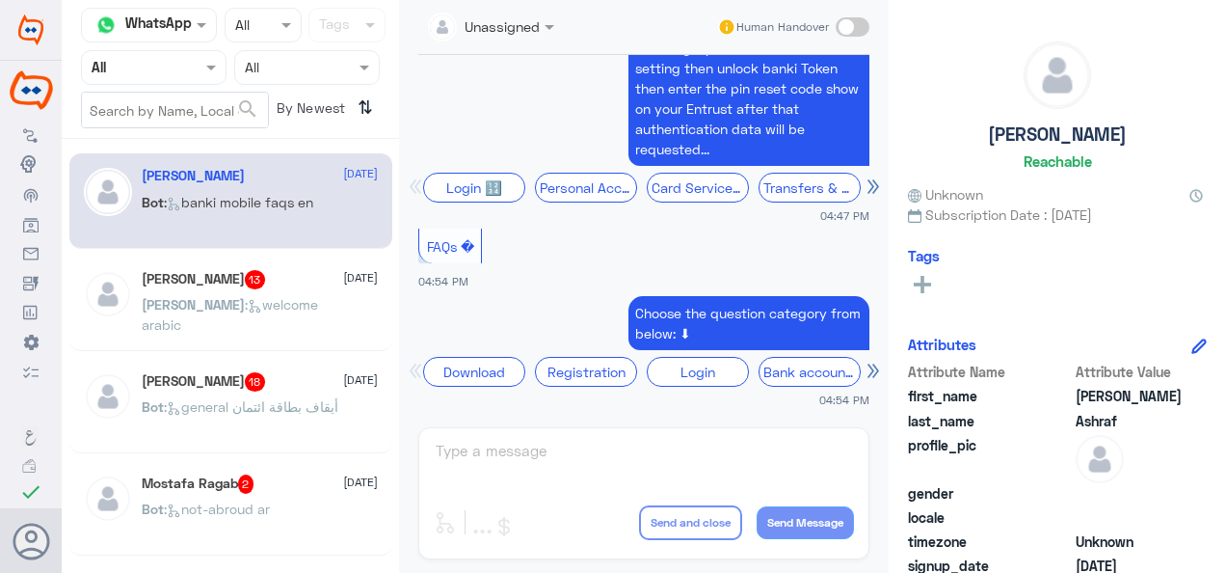
scroll to position [17221, 0]
drag, startPoint x: 426, startPoint y: 236, endPoint x: 520, endPoint y: 236, distance: 93.5
click at [517, 235] on app-msgs-text "FAQs �" at bounding box center [643, 247] width 451 height 37
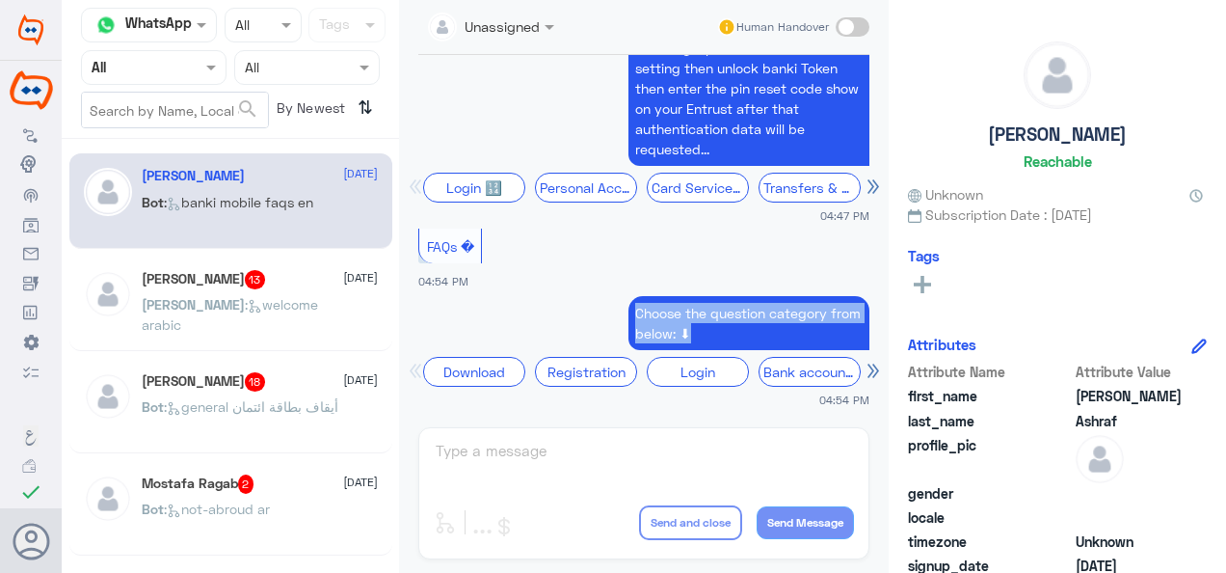
drag, startPoint x: 627, startPoint y: 310, endPoint x: 783, endPoint y: 341, distance: 159.4
click at [784, 337] on p "Choose the question category from below: ⬇" at bounding box center [749, 323] width 241 height 54
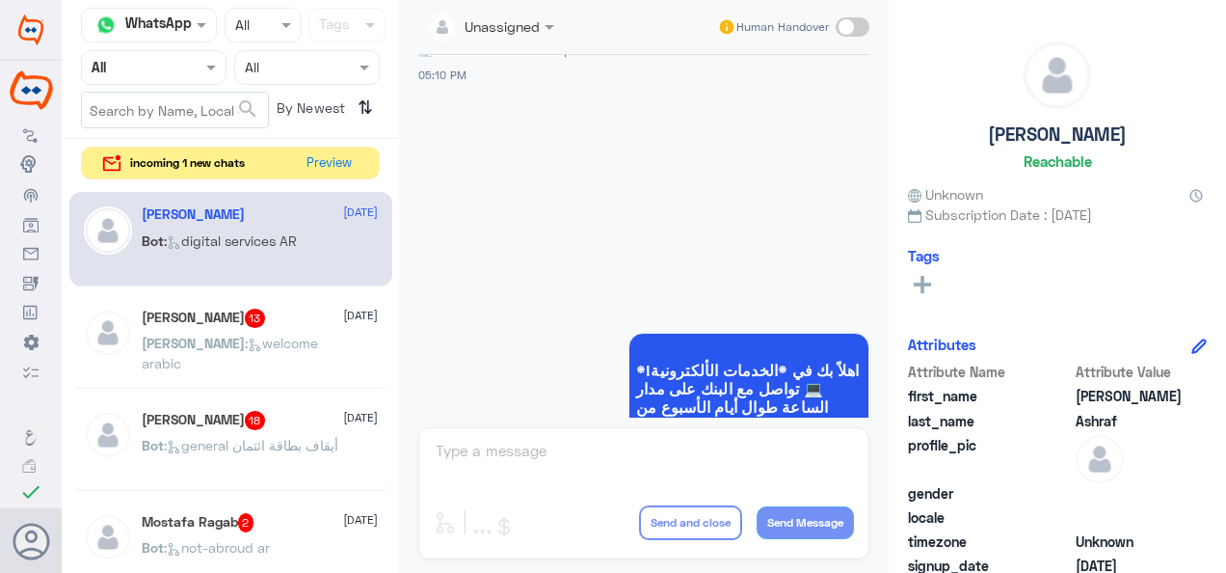
scroll to position [18144, 0]
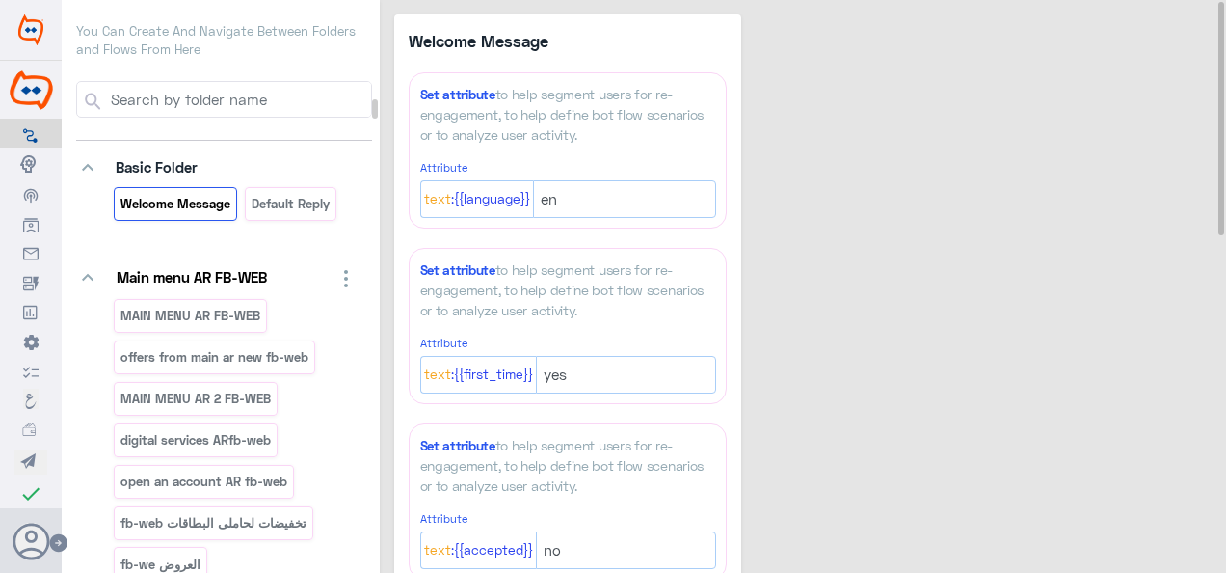
scroll to position [15701, 0]
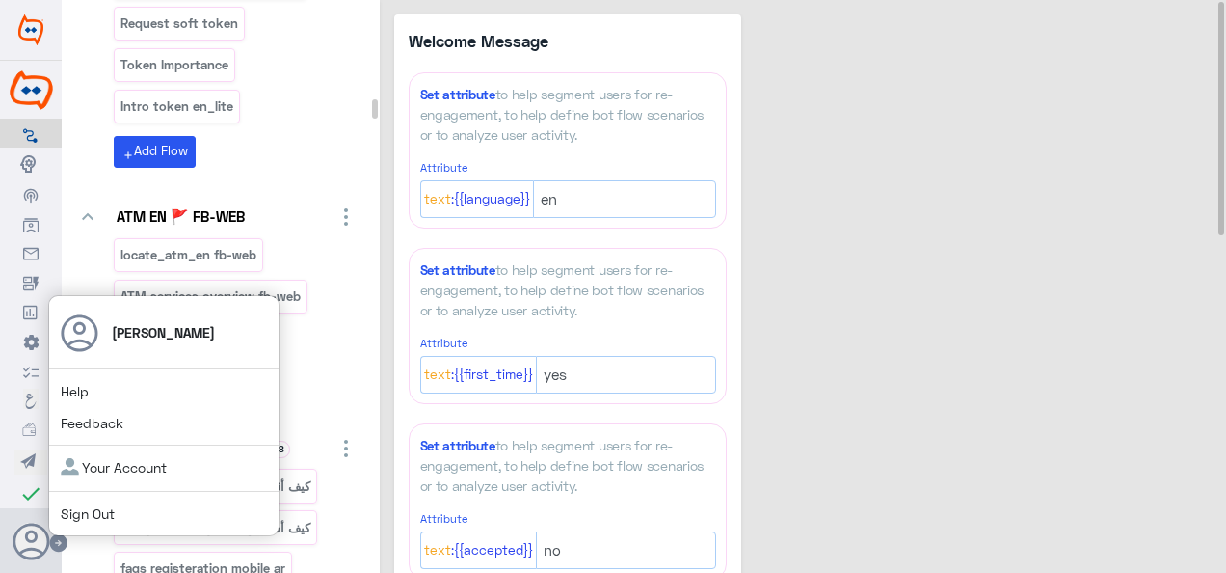
click at [79, 509] on link "Sign Out" at bounding box center [88, 513] width 54 height 16
